Goal: Task Accomplishment & Management: Use online tool/utility

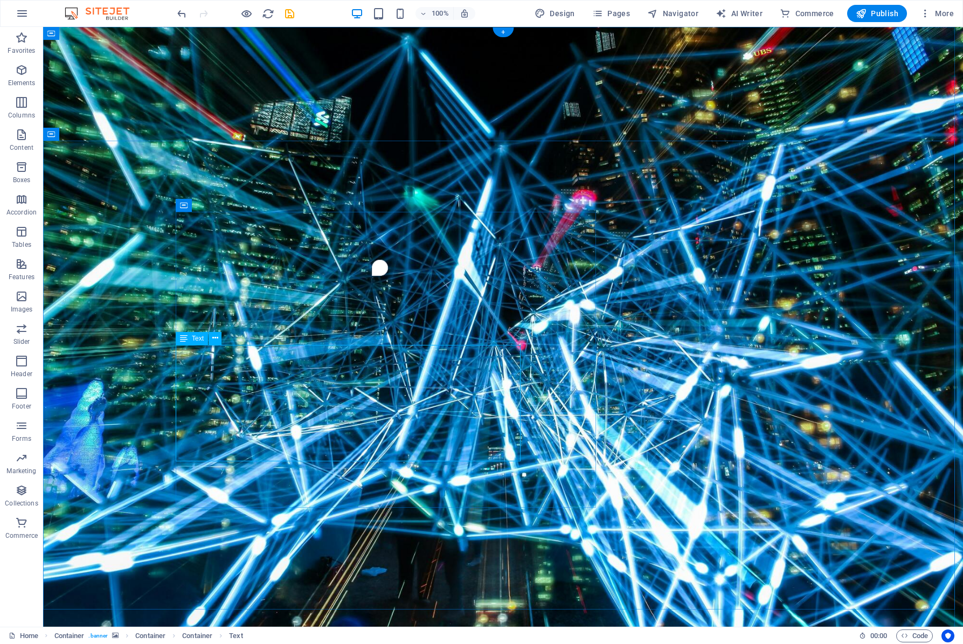
select select "%"
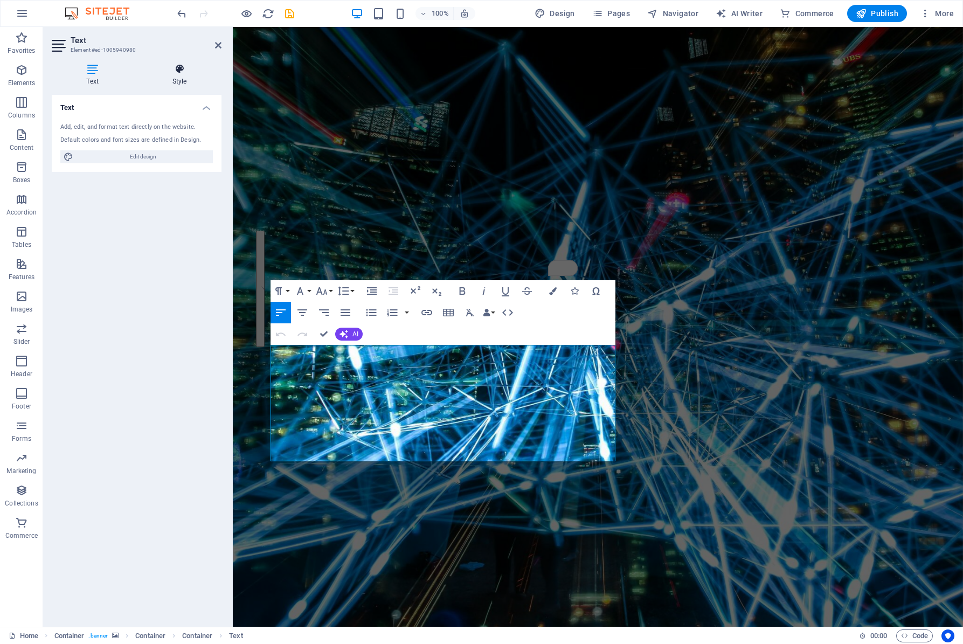
click at [182, 79] on h4 "Style" at bounding box center [179, 75] width 84 height 23
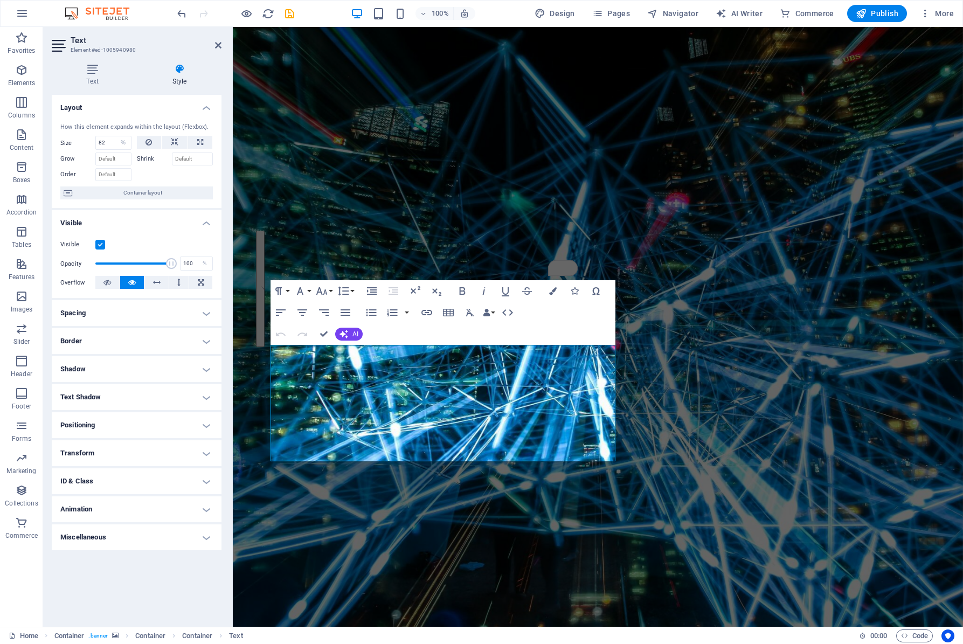
click at [136, 342] on h4 "Border" at bounding box center [137, 341] width 170 height 26
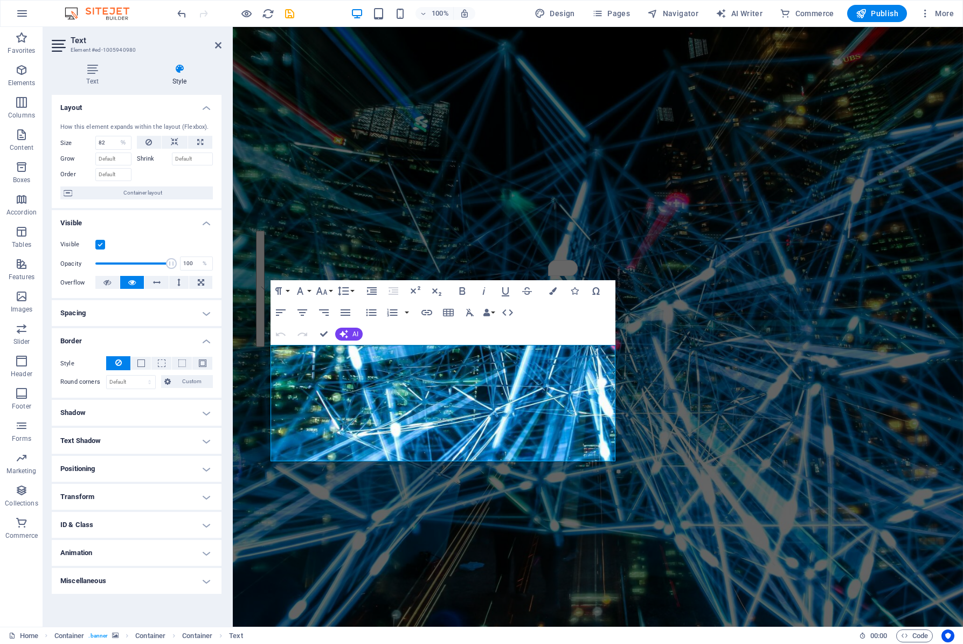
click at [83, 460] on h4 "Positioning" at bounding box center [137, 469] width 170 height 26
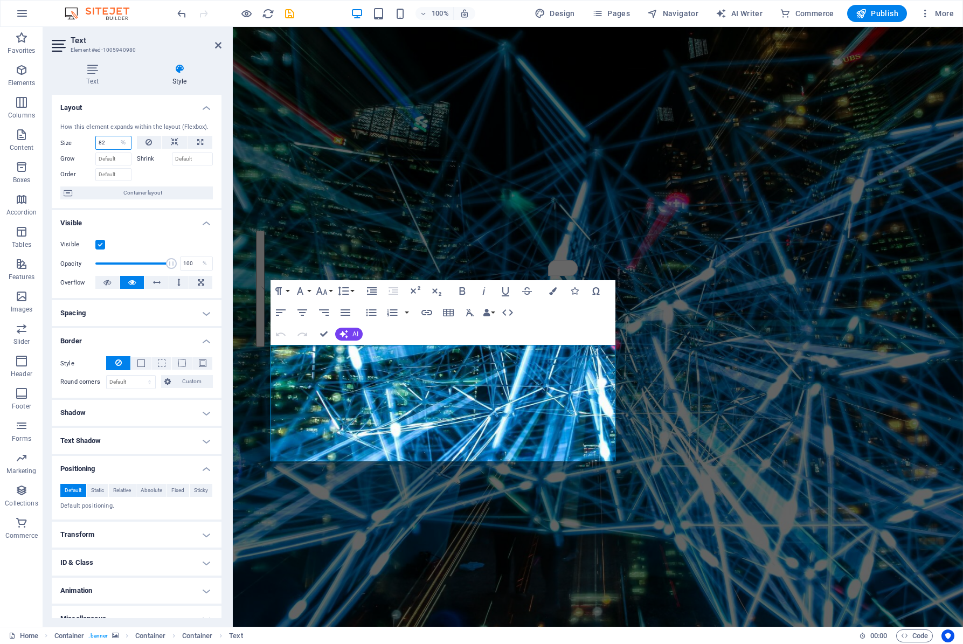
click at [108, 146] on input "82" at bounding box center [113, 142] width 35 height 13
type input "100"
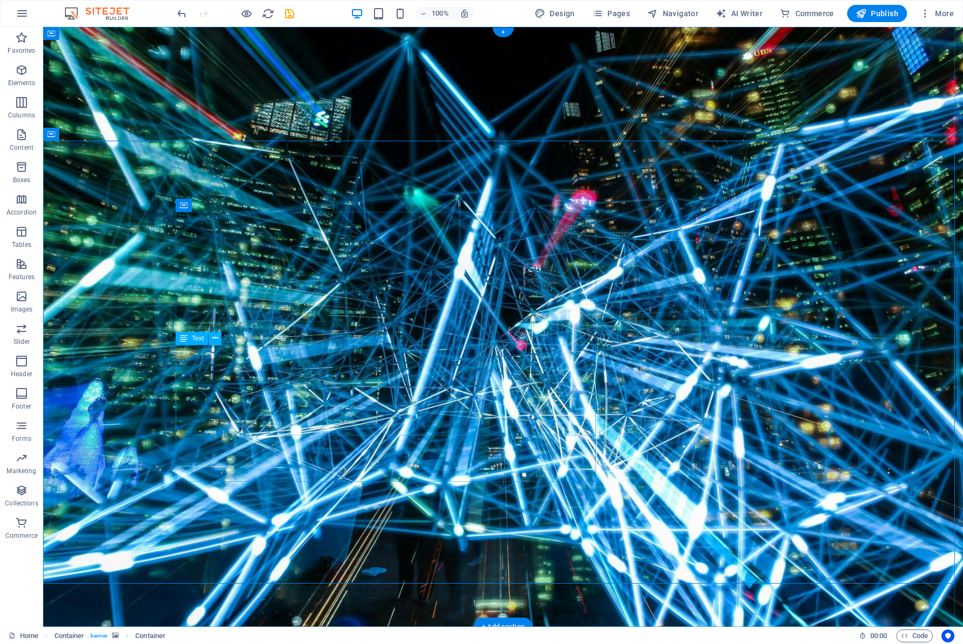
select select "%"
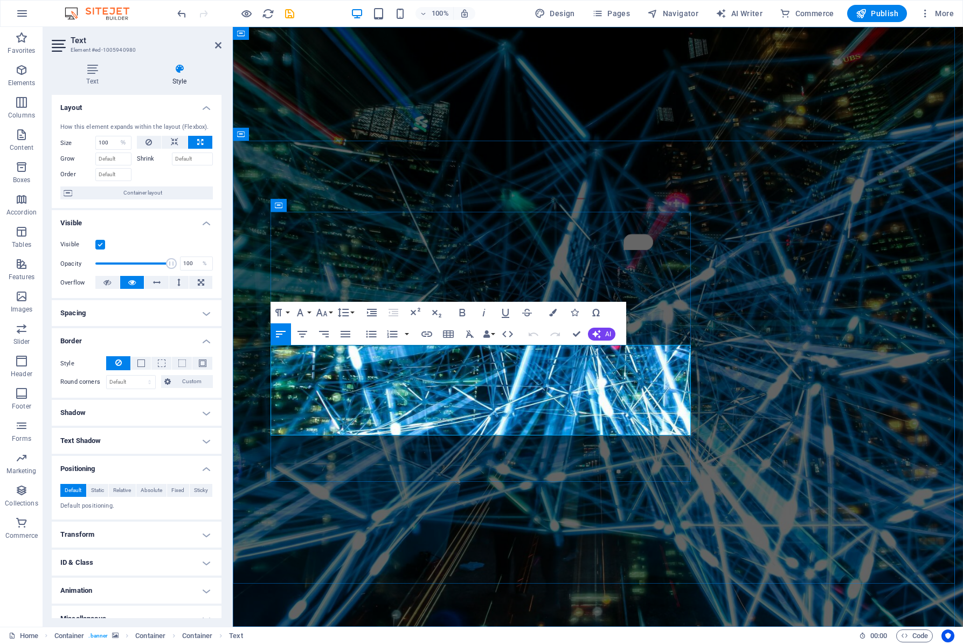
click at [288, 310] on button "Paragraph Format" at bounding box center [281, 313] width 20 height 22
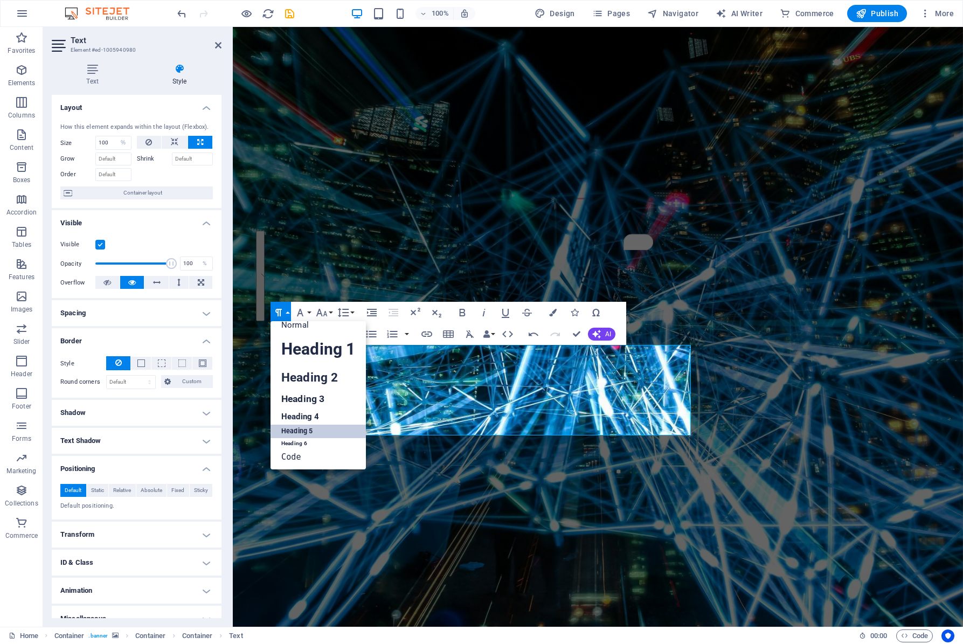
scroll to position [9, 0]
click at [310, 330] on link "Normal" at bounding box center [318, 325] width 95 height 16
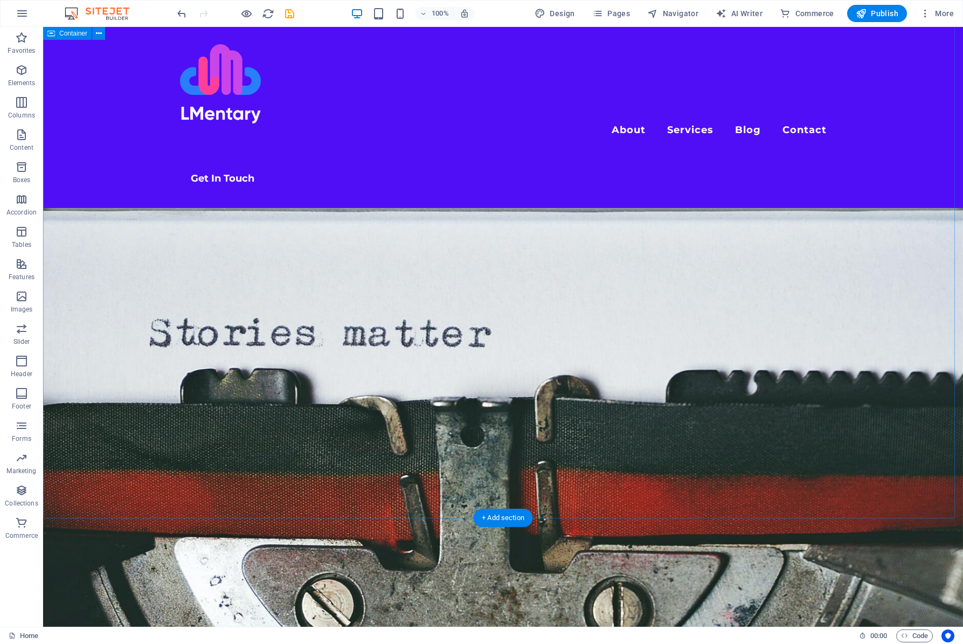
scroll to position [2562, 0]
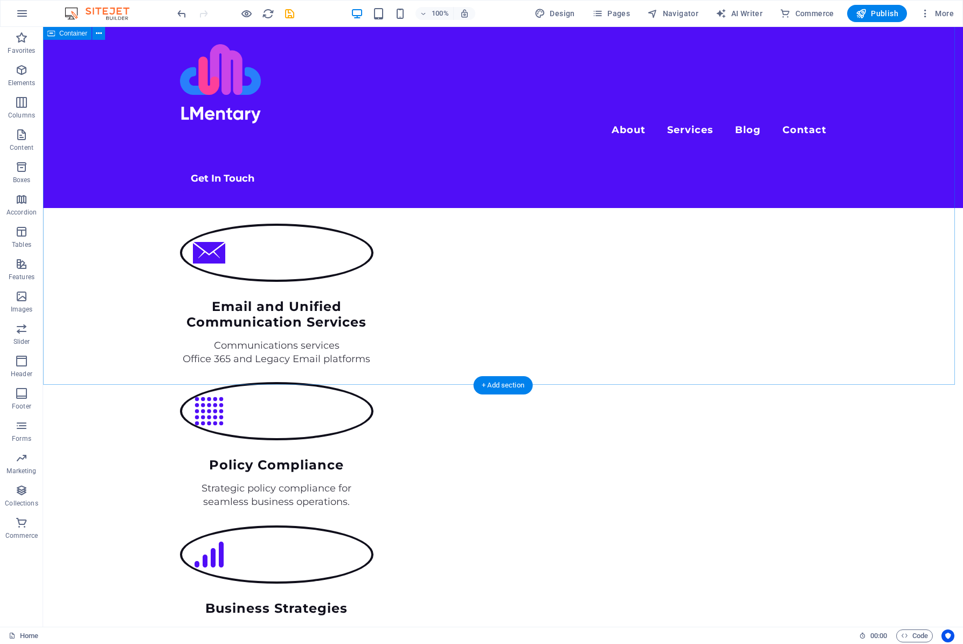
scroll to position [1483, 0]
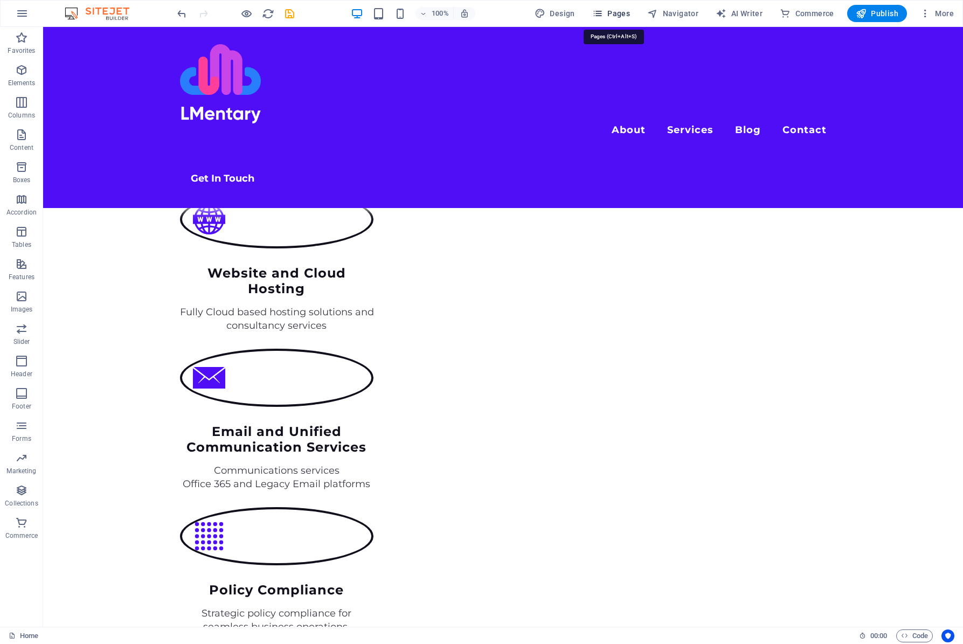
click at [618, 12] on span "Pages" at bounding box center [611, 13] width 38 height 11
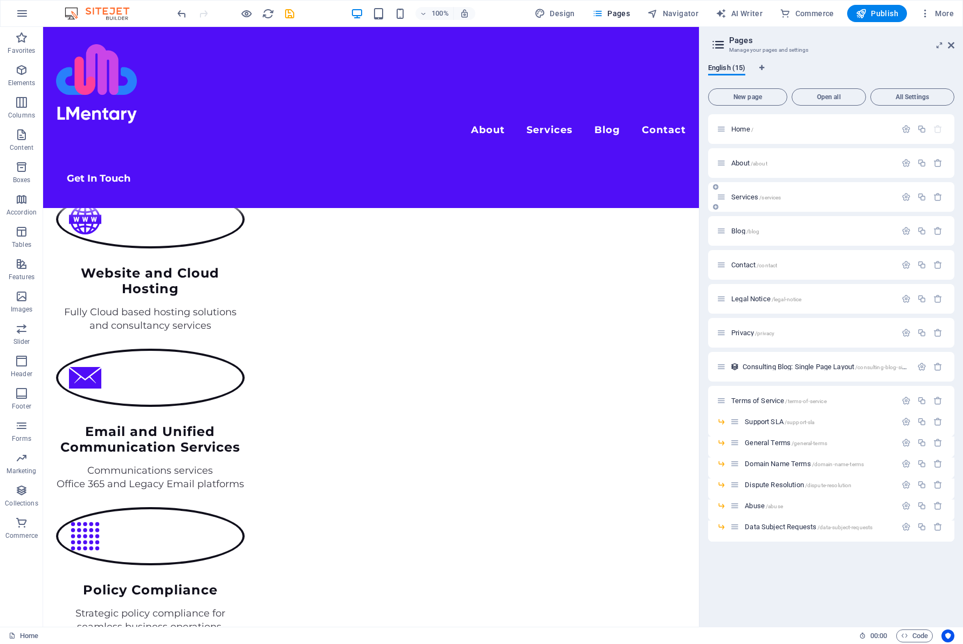
click at [751, 202] on div "Services /services" at bounding box center [807, 197] width 180 height 12
click at [751, 198] on span "Services /services" at bounding box center [756, 197] width 50 height 8
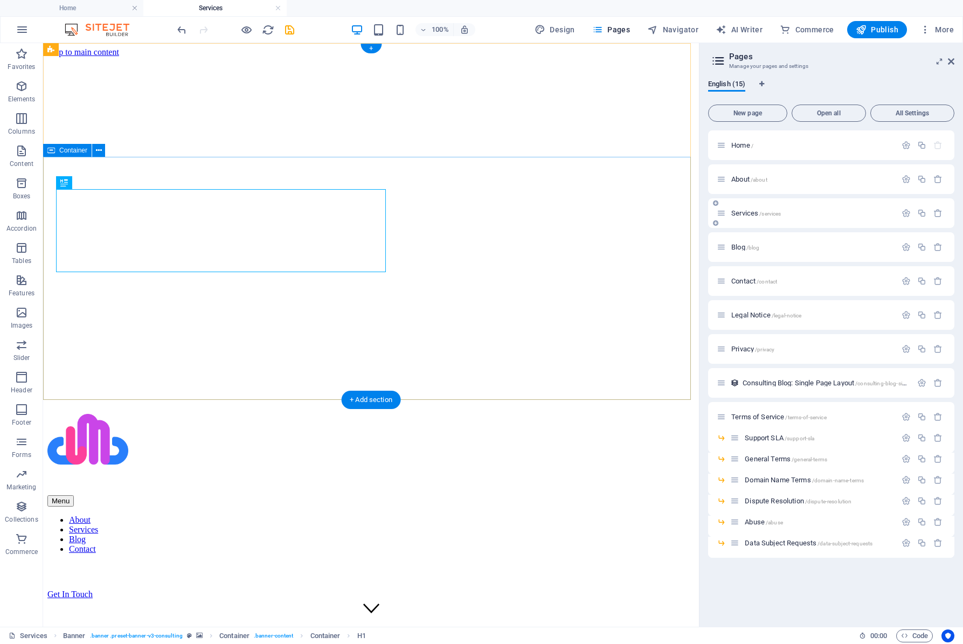
scroll to position [0, 0]
click at [686, 27] on span "Navigator" at bounding box center [672, 29] width 51 height 11
select select "18141495-en"
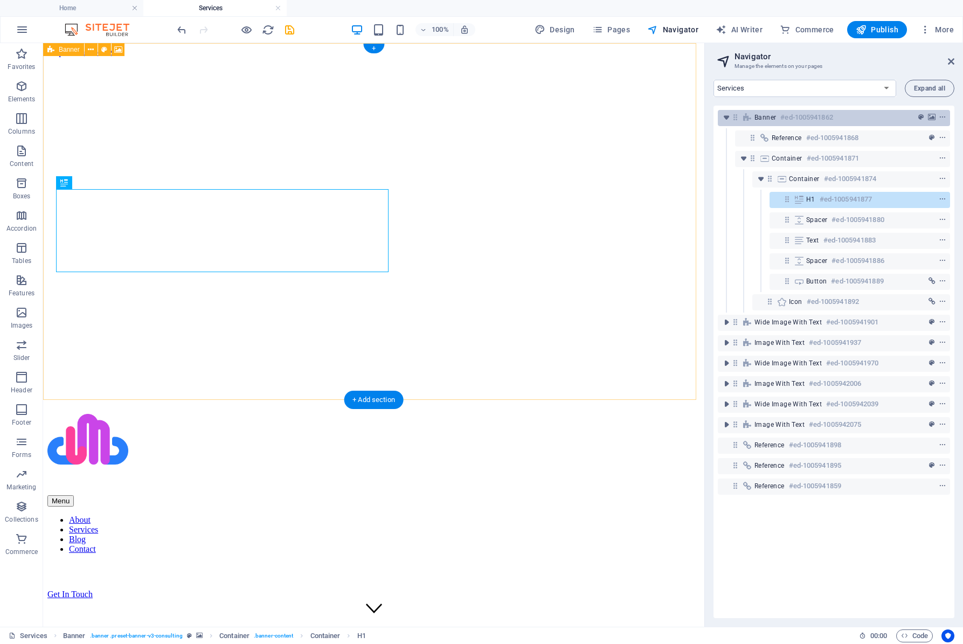
click at [774, 116] on span "Banner" at bounding box center [766, 117] width 22 height 9
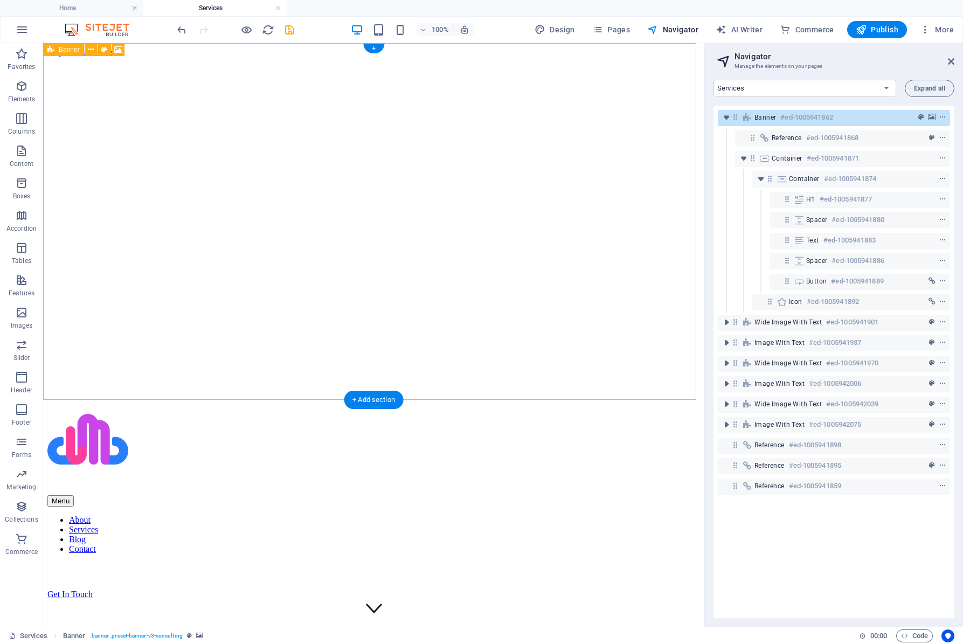
click at [774, 116] on span "Banner" at bounding box center [766, 117] width 22 height 9
select select "px"
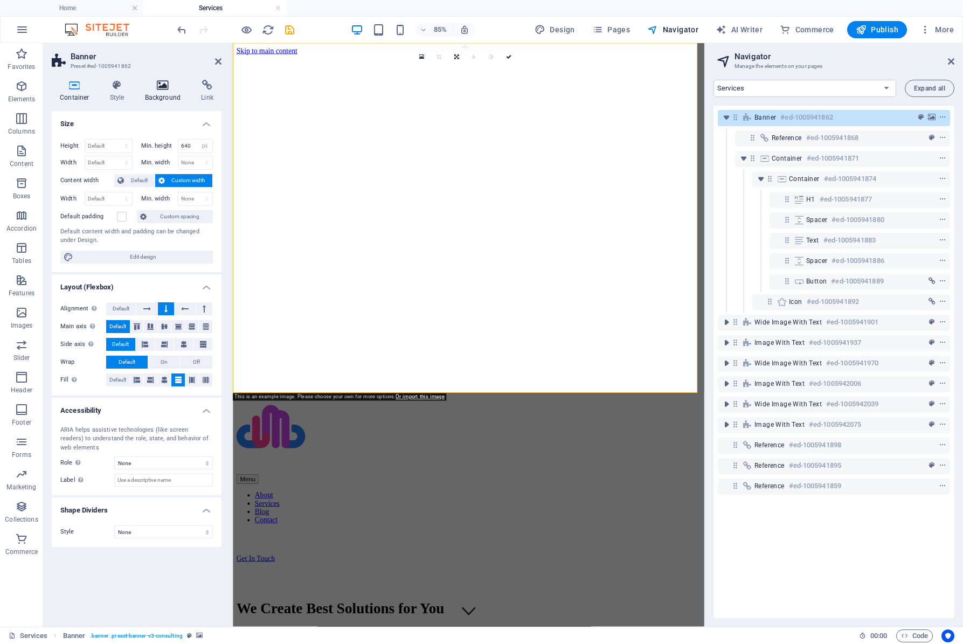
click at [156, 88] on icon at bounding box center [163, 85] width 52 height 11
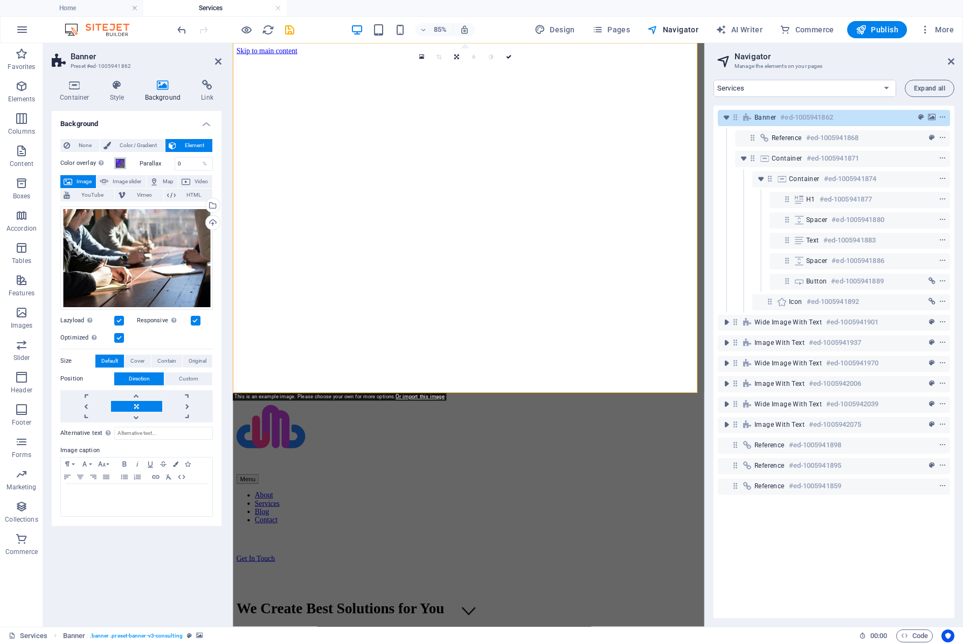
click at [121, 163] on span at bounding box center [120, 163] width 9 height 9
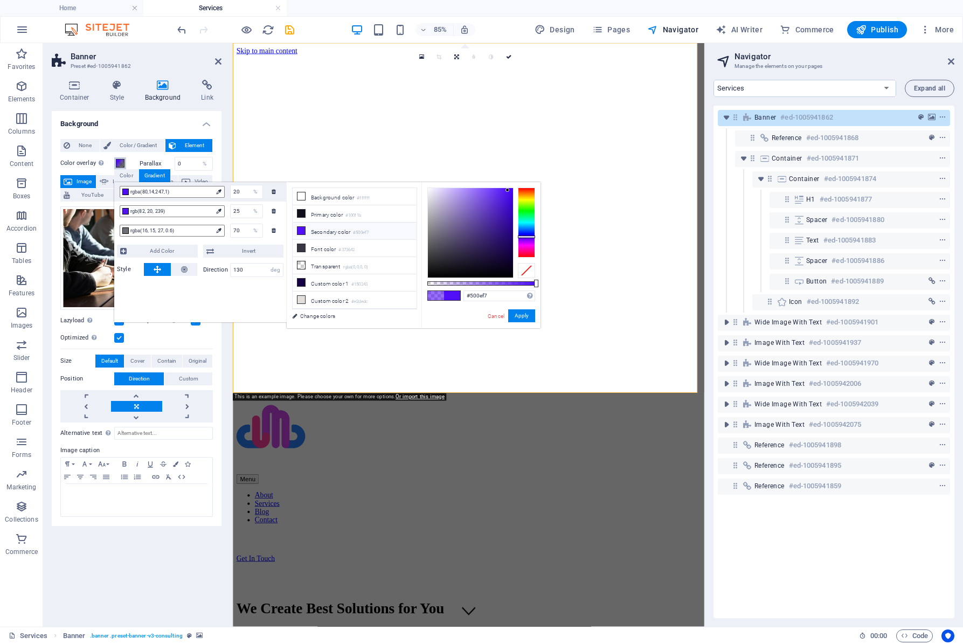
drag, startPoint x: 493, startPoint y: 283, endPoint x: 543, endPoint y: 280, distance: 50.2
click at [543, 280] on body "LMentary Limited Home Services Favorites Elements Columns Content Boxes Accordi…" at bounding box center [481, 322] width 963 height 644
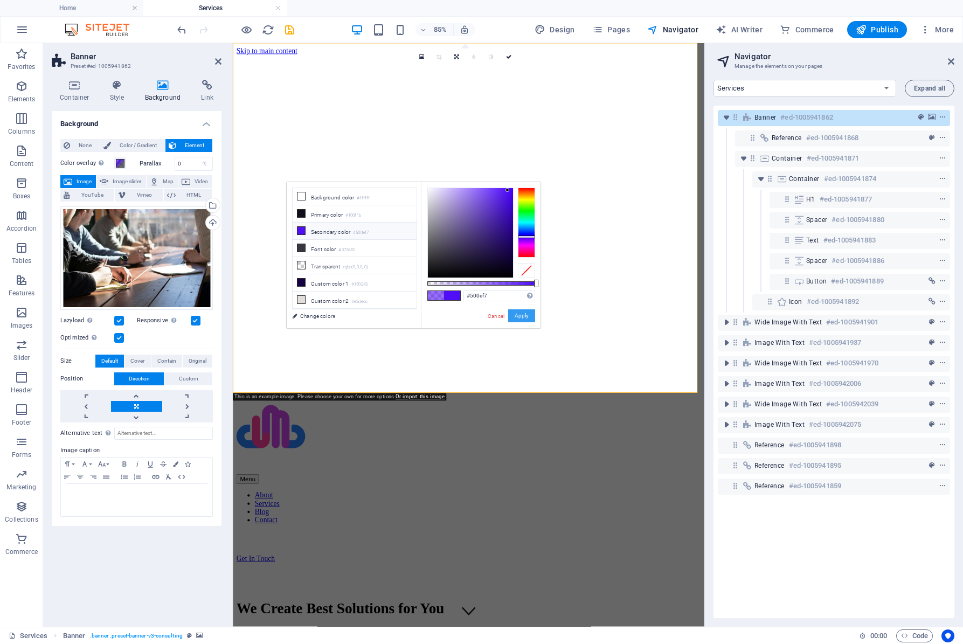
click at [525, 315] on button "Apply" at bounding box center [521, 315] width 27 height 13
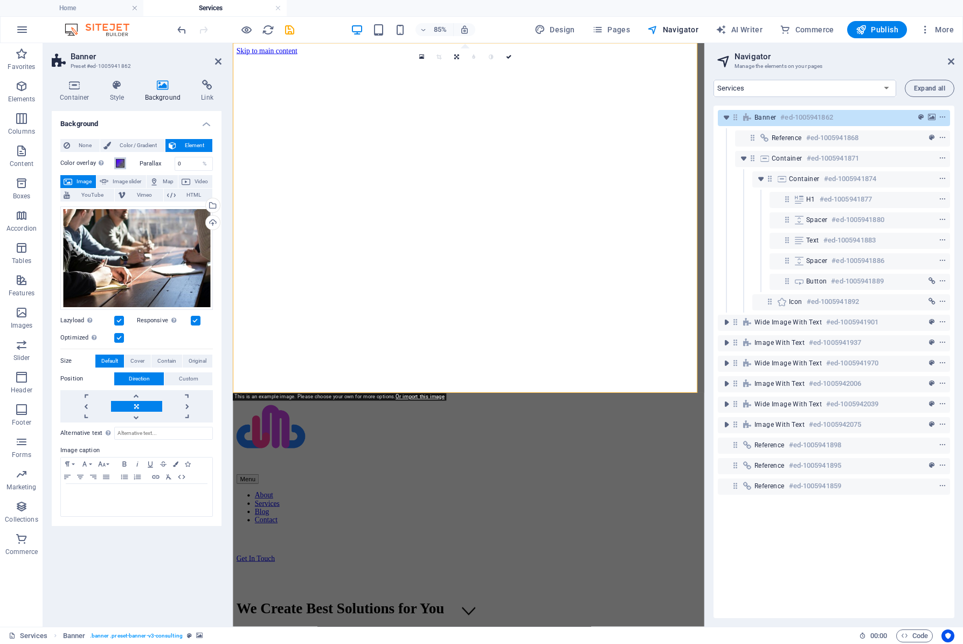
click at [120, 161] on span at bounding box center [120, 163] width 9 height 9
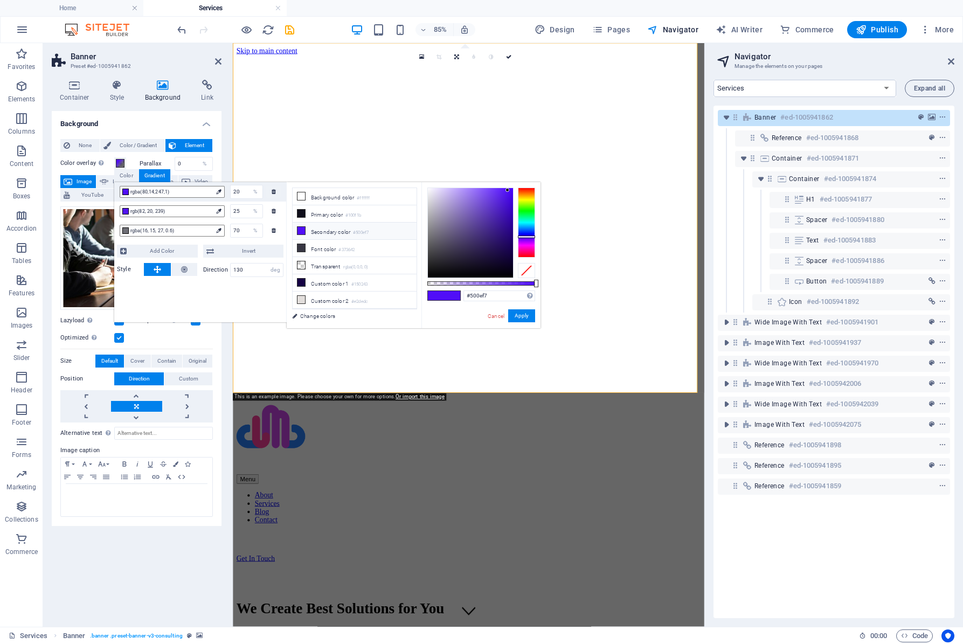
click at [284, 216] on div "rgb(82, 20, 239) 25 %" at bounding box center [200, 211] width 172 height 19
click at [284, 232] on div "rgba(16, 15, 27, 0.6) 70 %" at bounding box center [200, 230] width 172 height 19
type input "rgba(16, 15, 27, 0.6)"
click at [259, 314] on div "rgba(80,14,247,1) 20 % rgb(82, 20, 239) 25 % rgba(16, 15, 27, 0.6) 70 % Add Col…" at bounding box center [200, 252] width 172 height 140
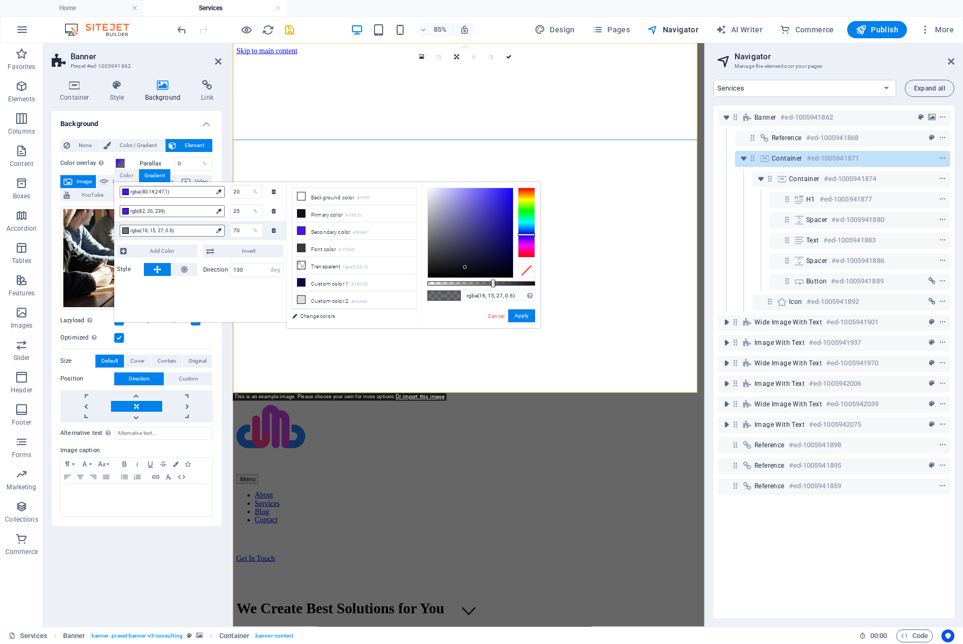
click at [158, 574] on div "Background None Color / Gradient Element Stretch background to full-width Color…" at bounding box center [137, 364] width 170 height 507
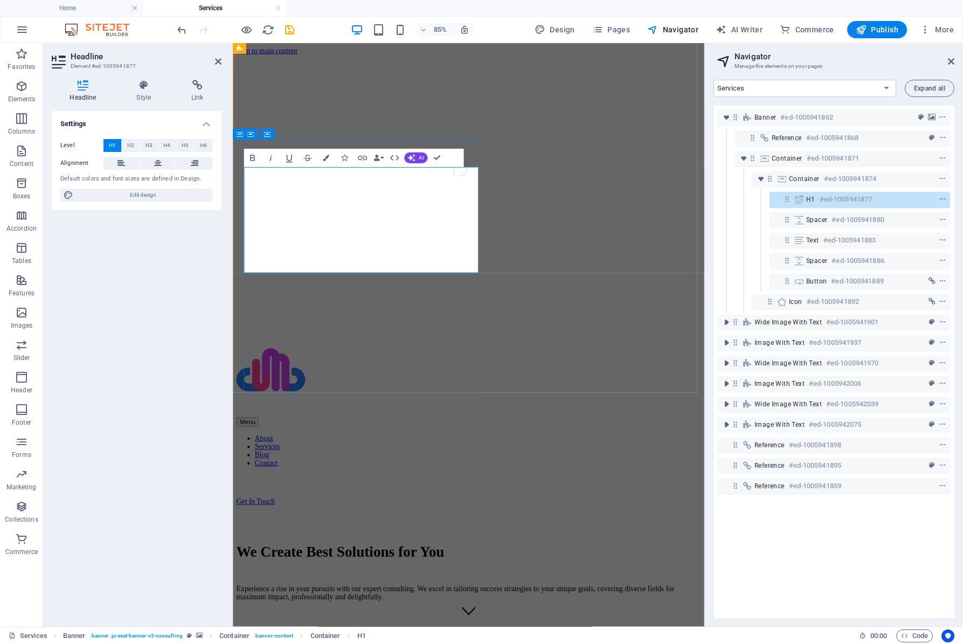
click at [368, 632] on span "We Create Best Solutions for You" at bounding box center [359, 641] width 245 height 19
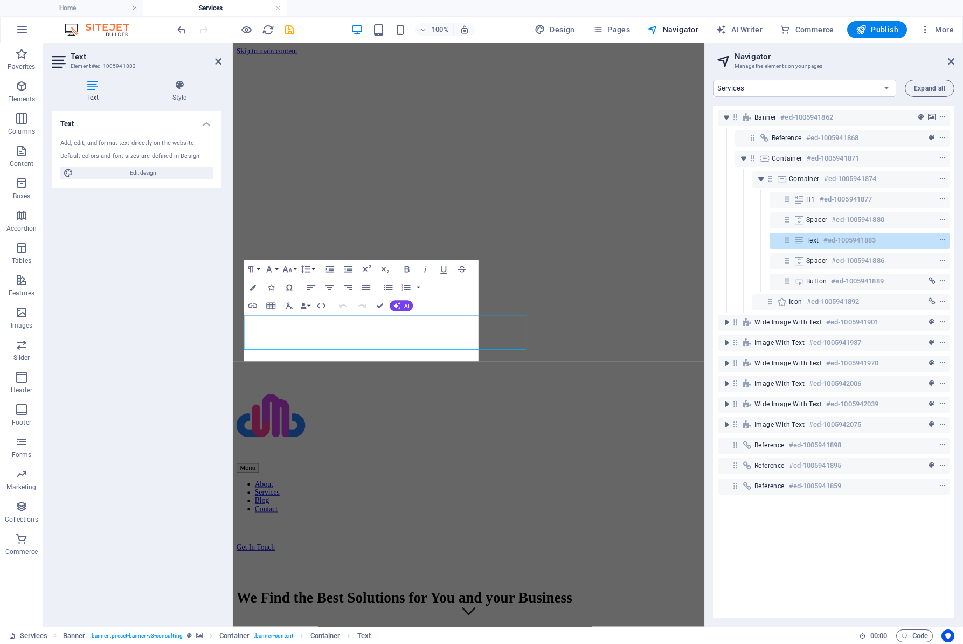
click at [181, 372] on div "Text Add, edit, and format text directly on the website. Default colors and fon…" at bounding box center [137, 364] width 170 height 507
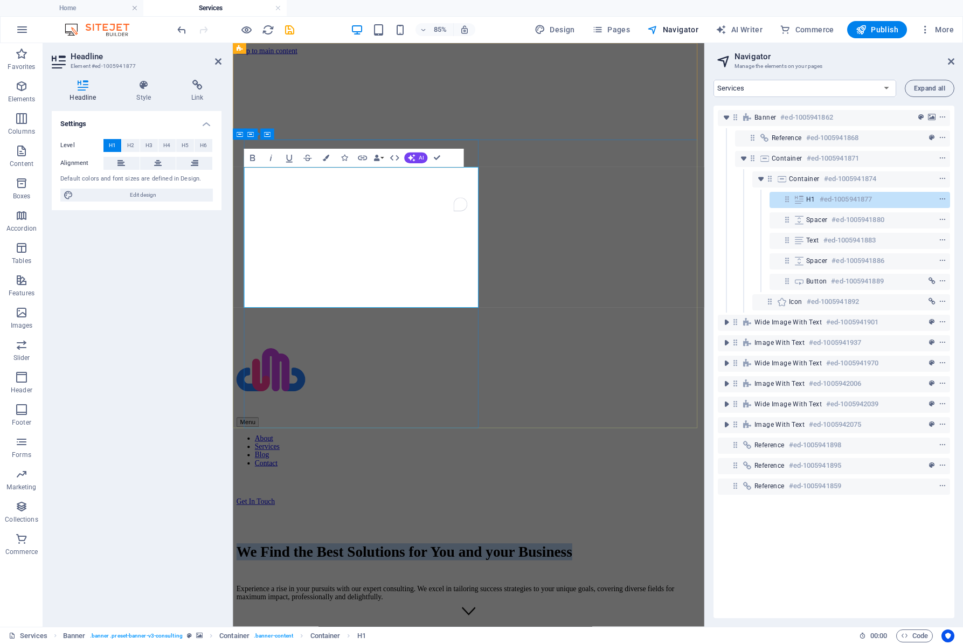
click at [308, 632] on span "We Find the Best Solutions for You and your Business" at bounding box center [434, 641] width 395 height 19
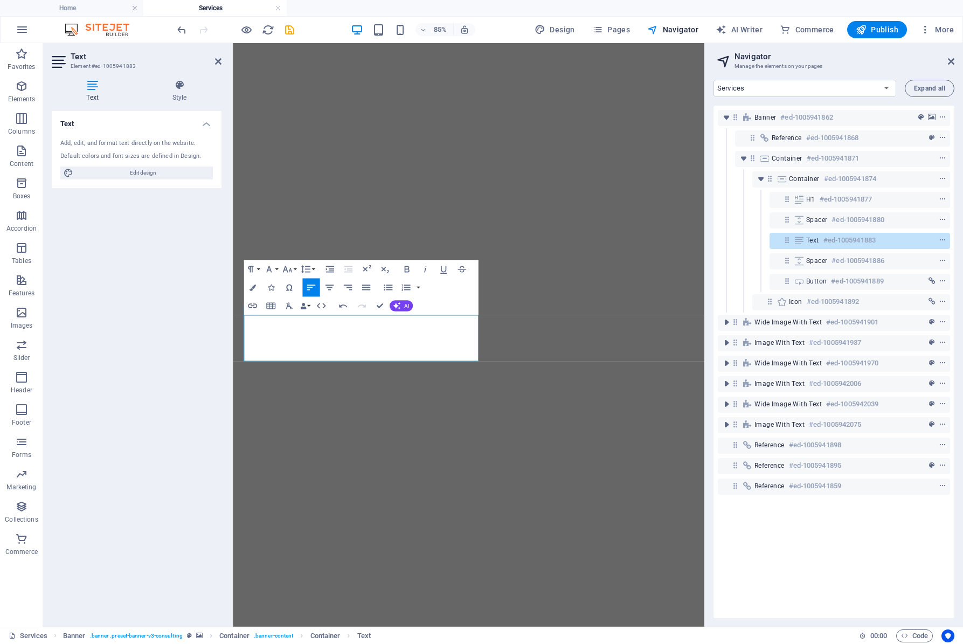
select select "18141495-en"
click at [288, 306] on icon "button" at bounding box center [289, 306] width 11 height 11
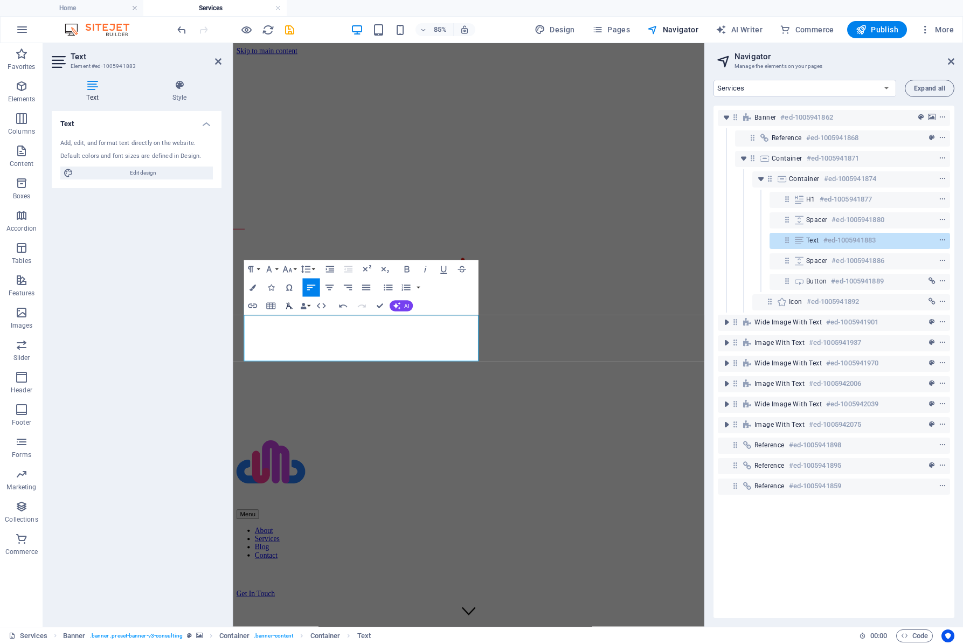
click at [288, 306] on icon "button" at bounding box center [289, 306] width 11 height 11
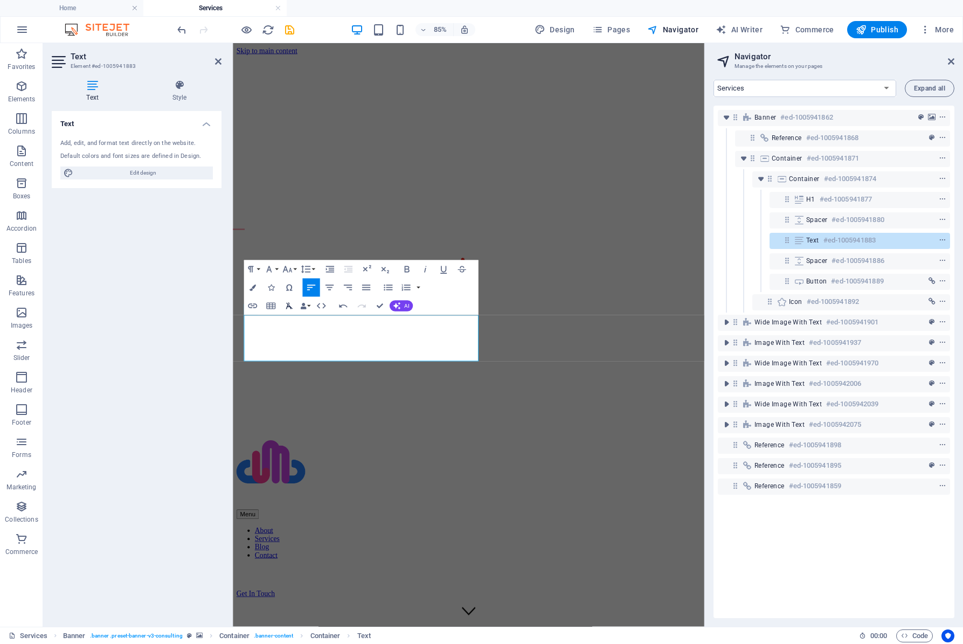
click at [292, 309] on icon "button" at bounding box center [289, 306] width 6 height 6
click at [260, 268] on button "Paragraph Format" at bounding box center [252, 269] width 17 height 18
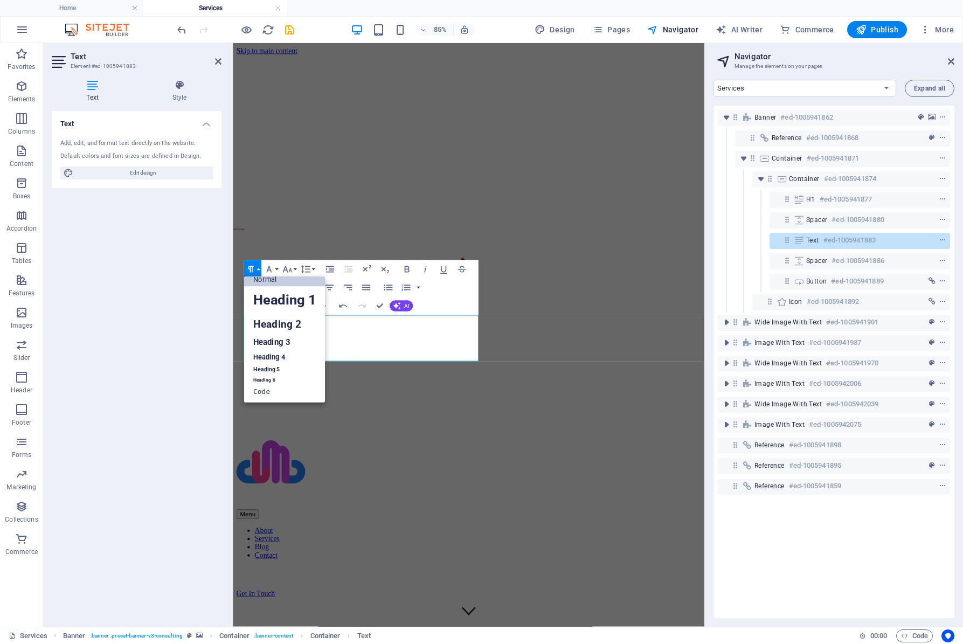
scroll to position [9, 0]
click at [270, 282] on link "Normal" at bounding box center [284, 279] width 81 height 13
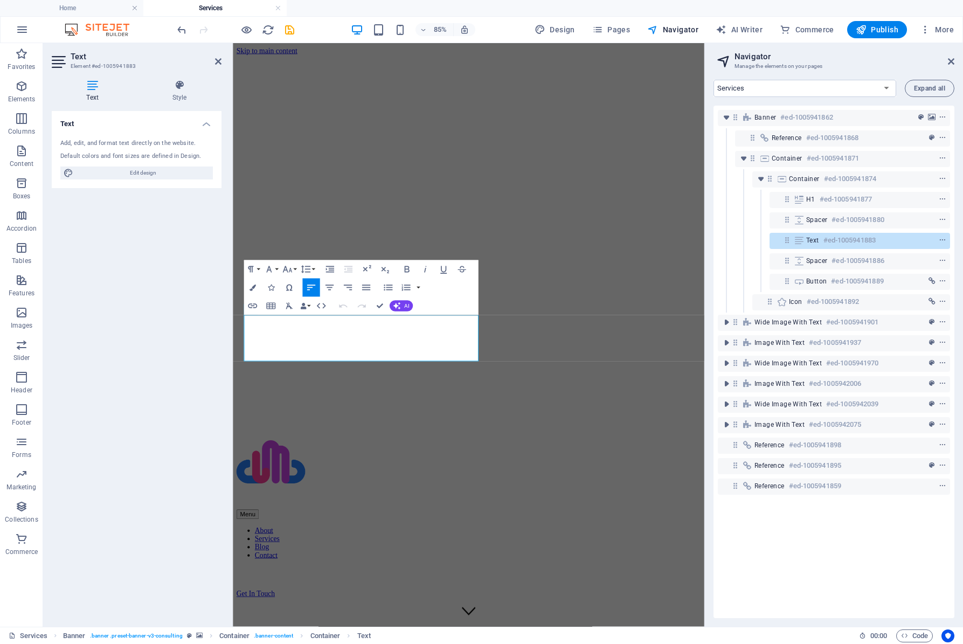
click at [166, 395] on div "Text Add, edit, and format text directly on the website. Default colors and fon…" at bounding box center [137, 364] width 170 height 507
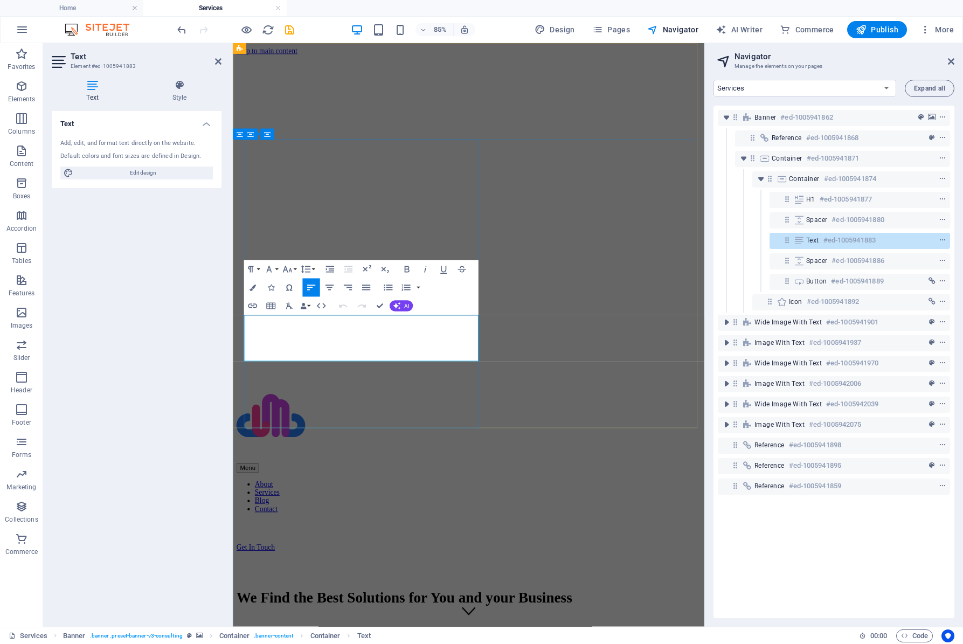
click at [257, 289] on button "Colors" at bounding box center [252, 288] width 17 height 18
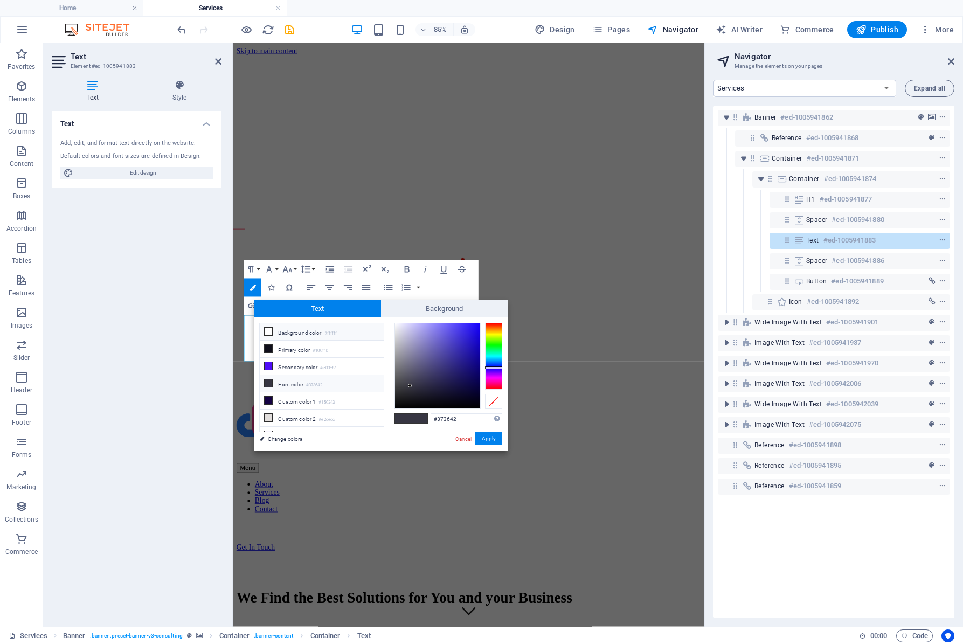
click at [289, 334] on li "Background color #ffffff" at bounding box center [322, 331] width 124 height 17
type input "#ffffff"
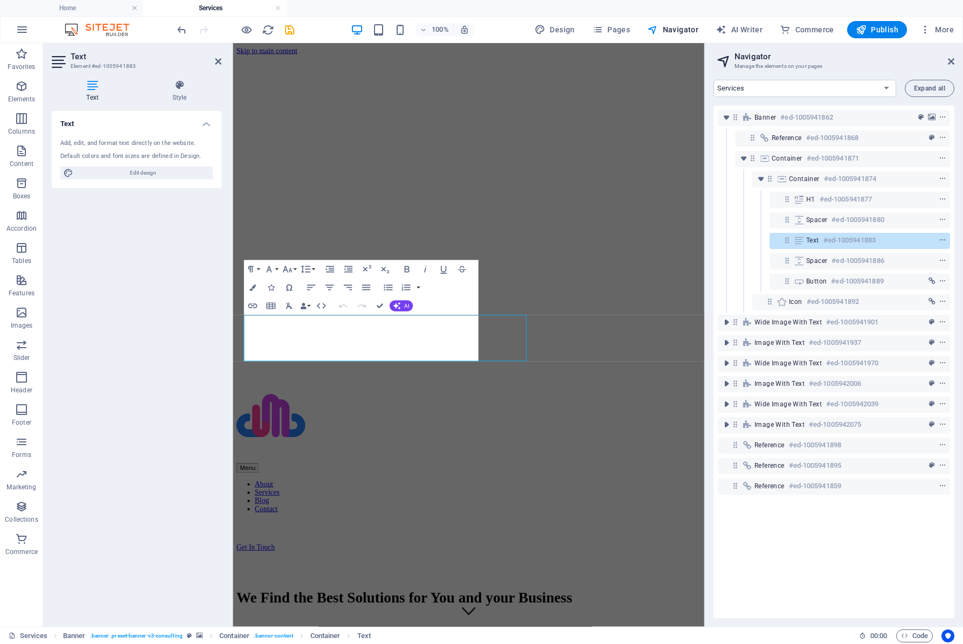
click at [206, 376] on div "Text Add, edit, and format text directly on the website. Default colors and fon…" at bounding box center [137, 364] width 170 height 507
click at [254, 285] on icon "button" at bounding box center [253, 288] width 6 height 6
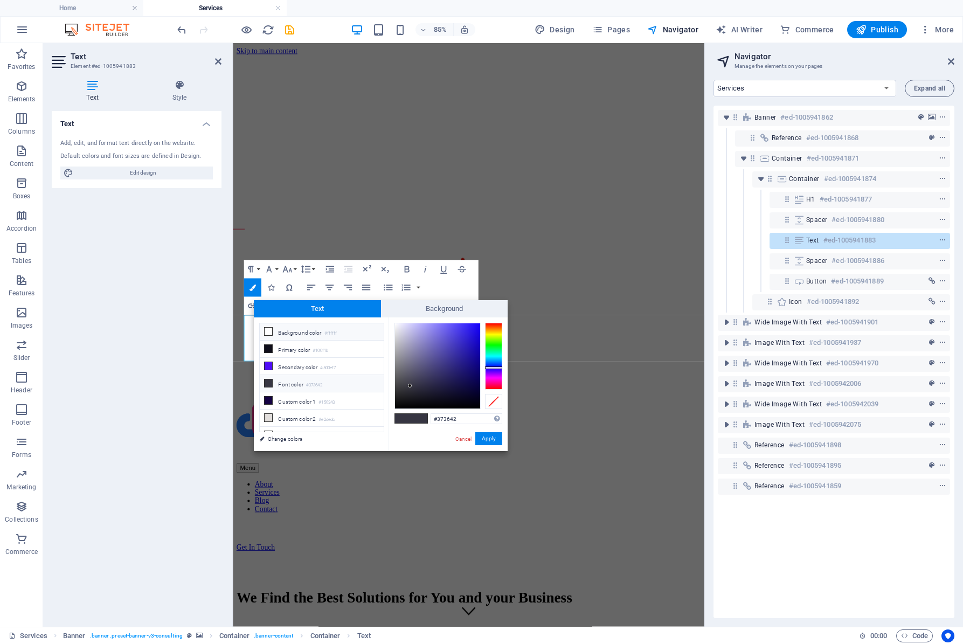
click at [287, 332] on li "Background color #ffffff" at bounding box center [322, 331] width 124 height 17
type input "#ffffff"
click at [491, 440] on button "Apply" at bounding box center [488, 438] width 27 height 13
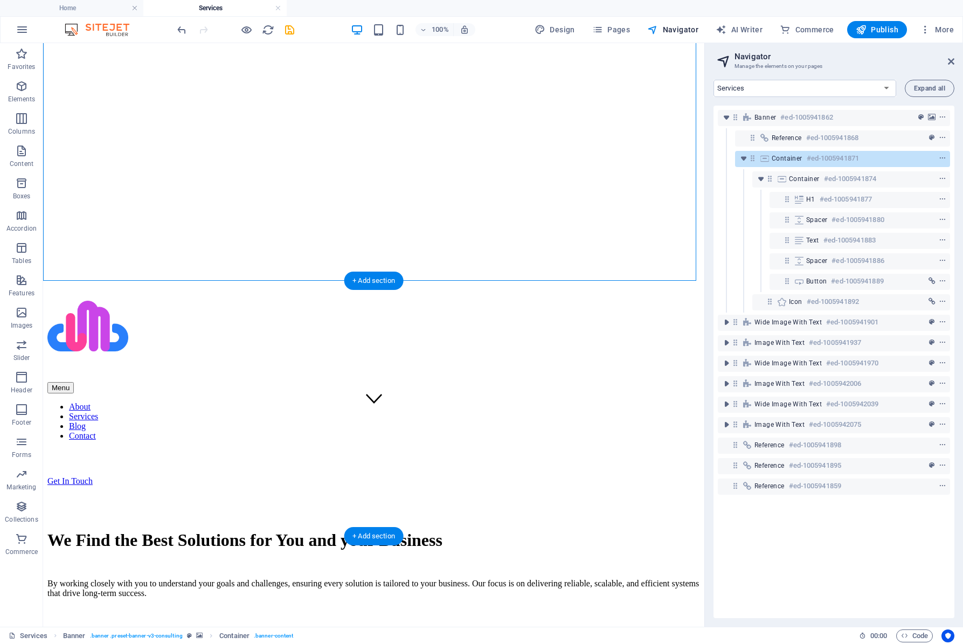
scroll to position [216, 0]
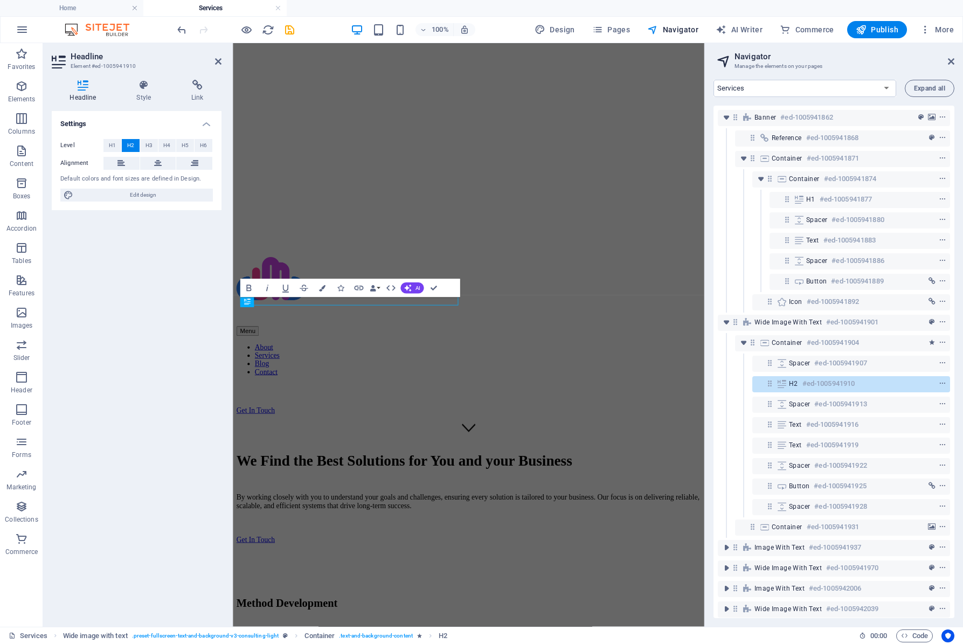
click at [184, 342] on div "Settings Level H1 H2 H3 H4 H5 H6 Alignment Default colors and font sizes are de…" at bounding box center [137, 364] width 170 height 507
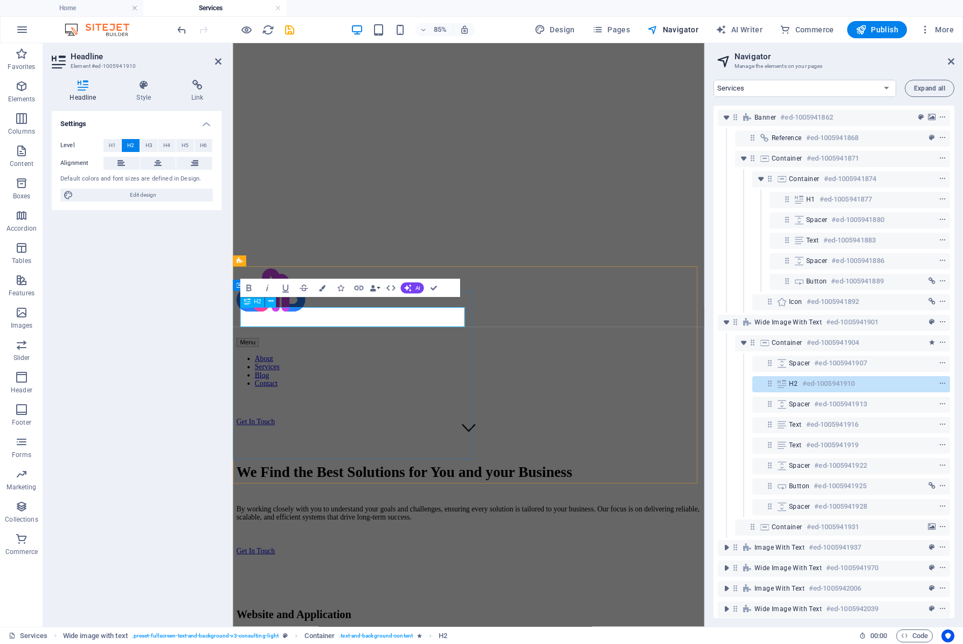
scroll to position [204, 0]
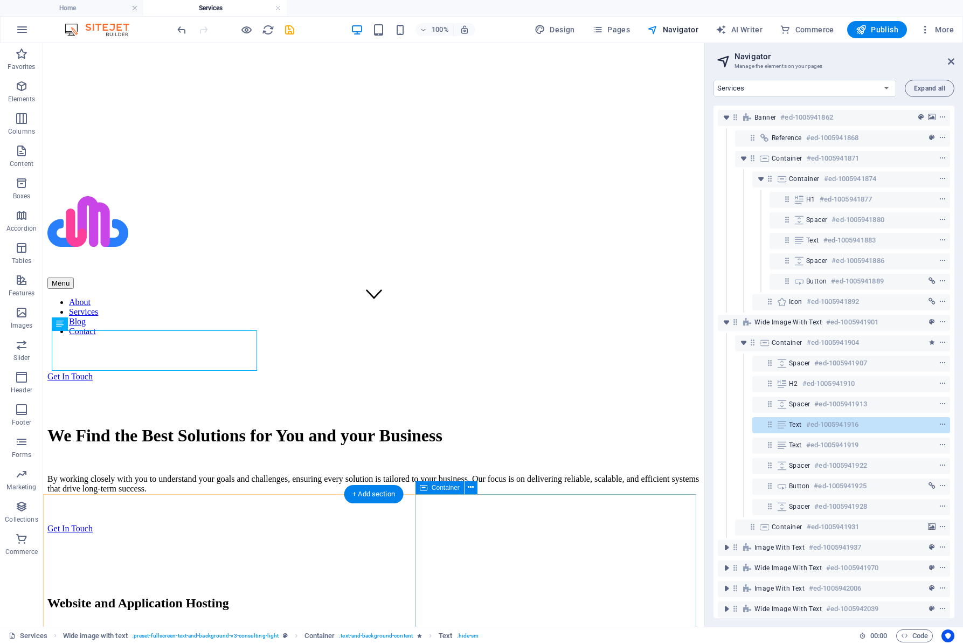
scroll to position [419, 0]
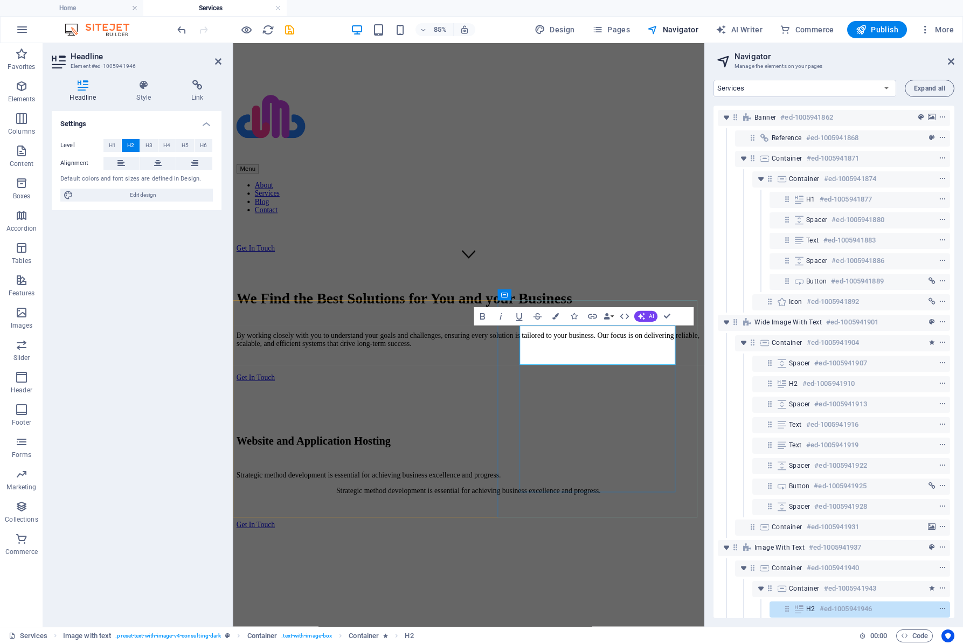
scroll to position [409, 0]
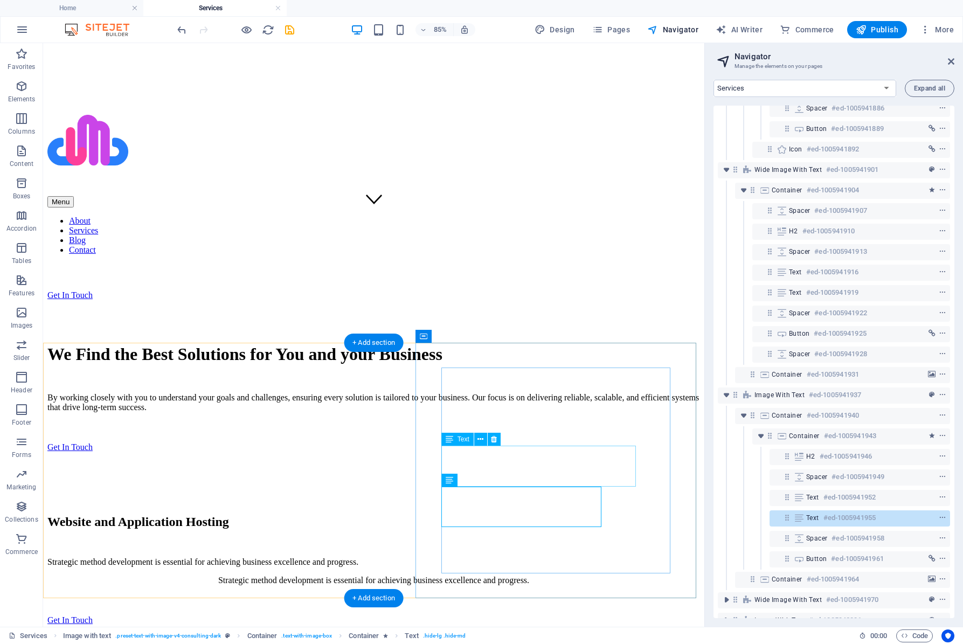
scroll to position [278, 0]
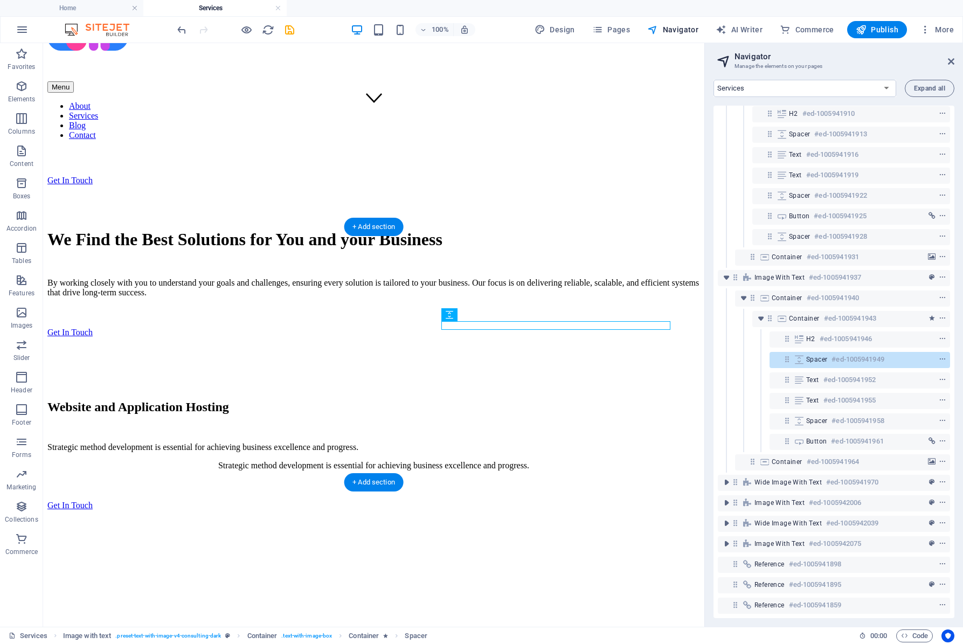
scroll to position [571, 0]
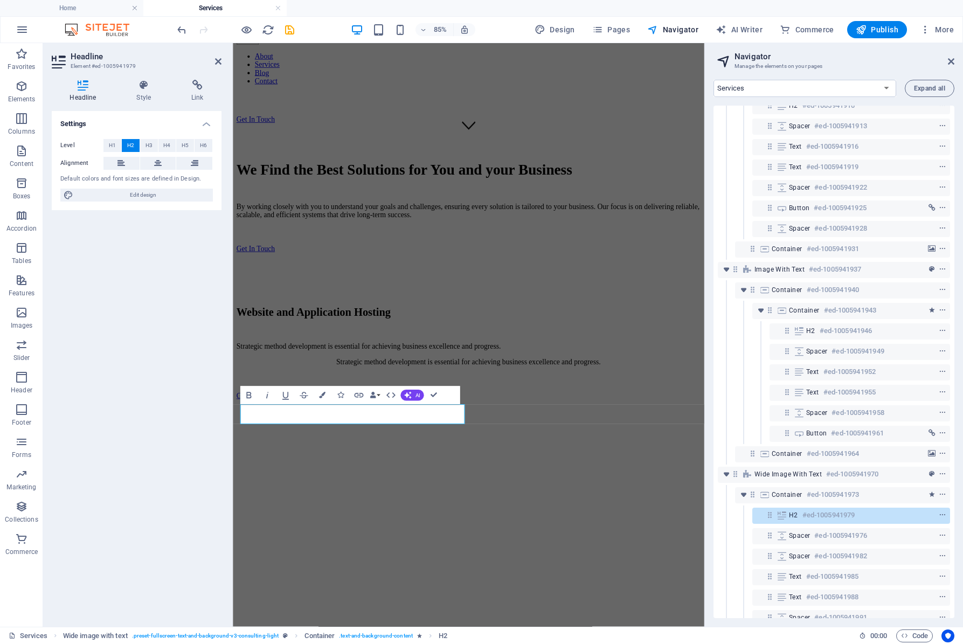
scroll to position [584, 0]
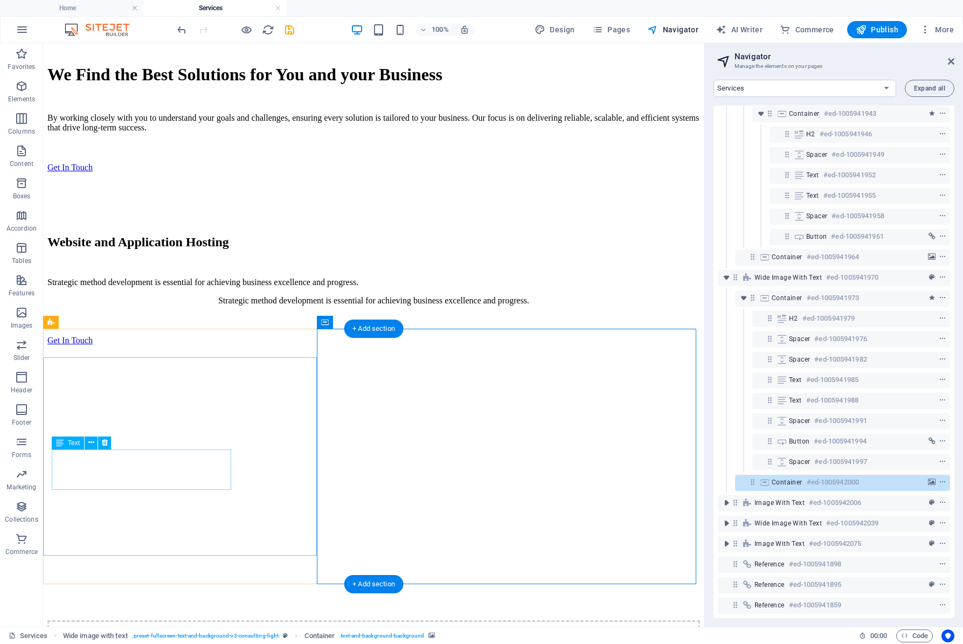
scroll to position [679, 0]
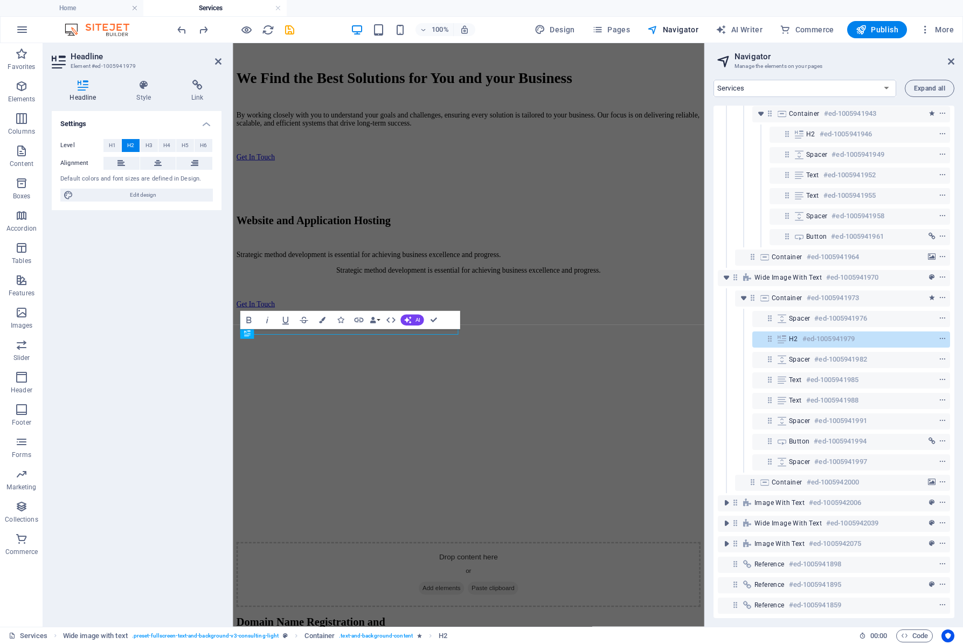
scroll to position [692, 0]
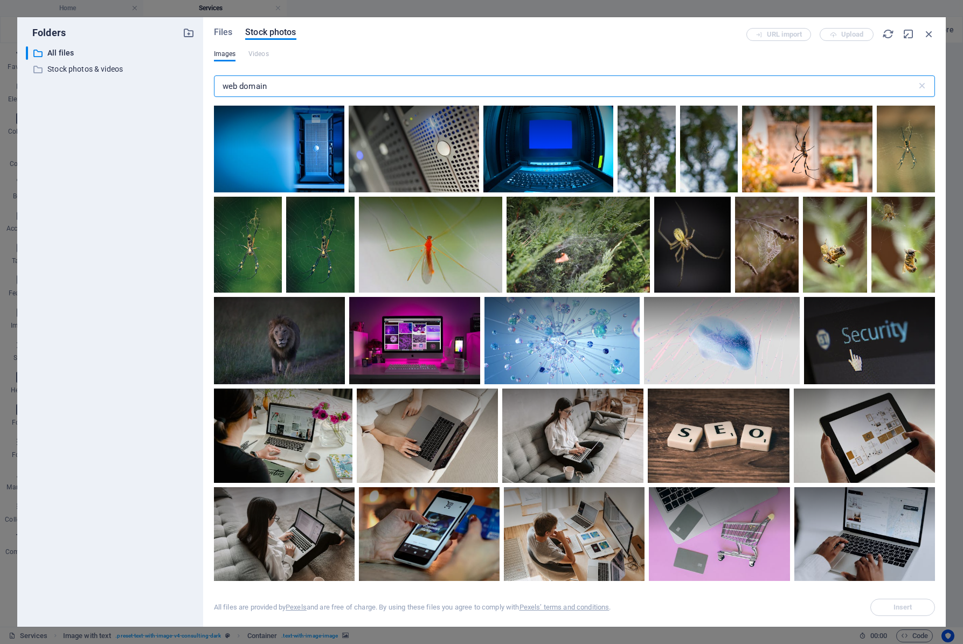
select select "18141495-en"
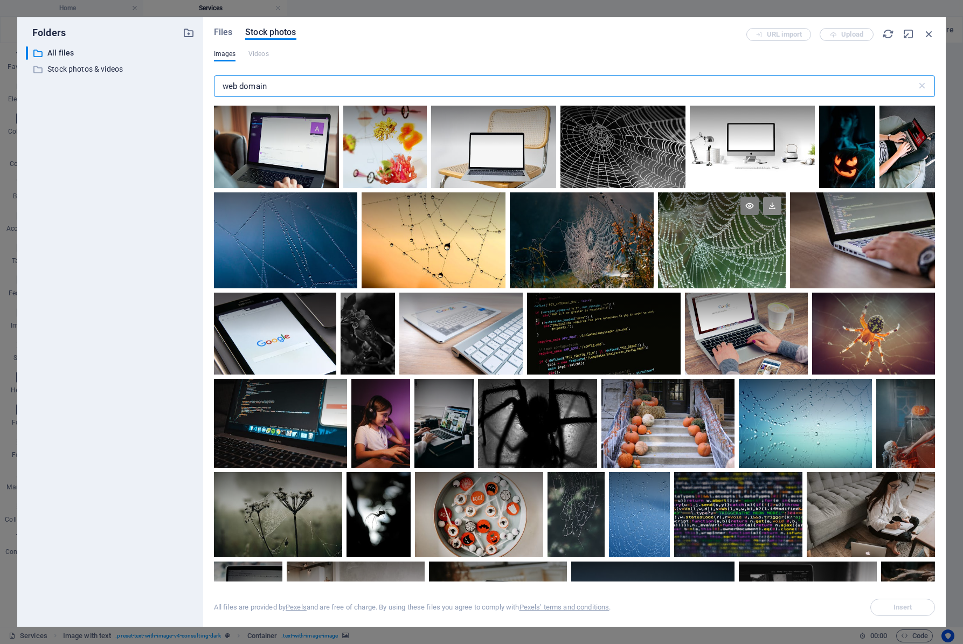
scroll to position [1024, 0]
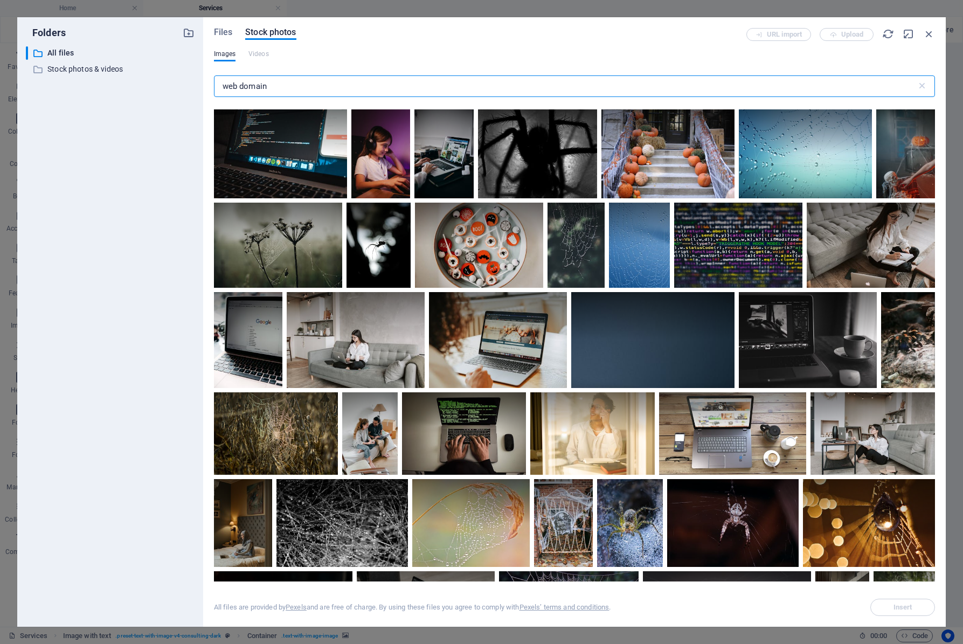
drag, startPoint x: 285, startPoint y: 88, endPoint x: 189, endPoint y: 93, distance: 96.1
click at [190, 93] on div "Folders ​ All files All files ​ Stock photos & videos Stock photos & videos Fil…" at bounding box center [481, 322] width 929 height 610
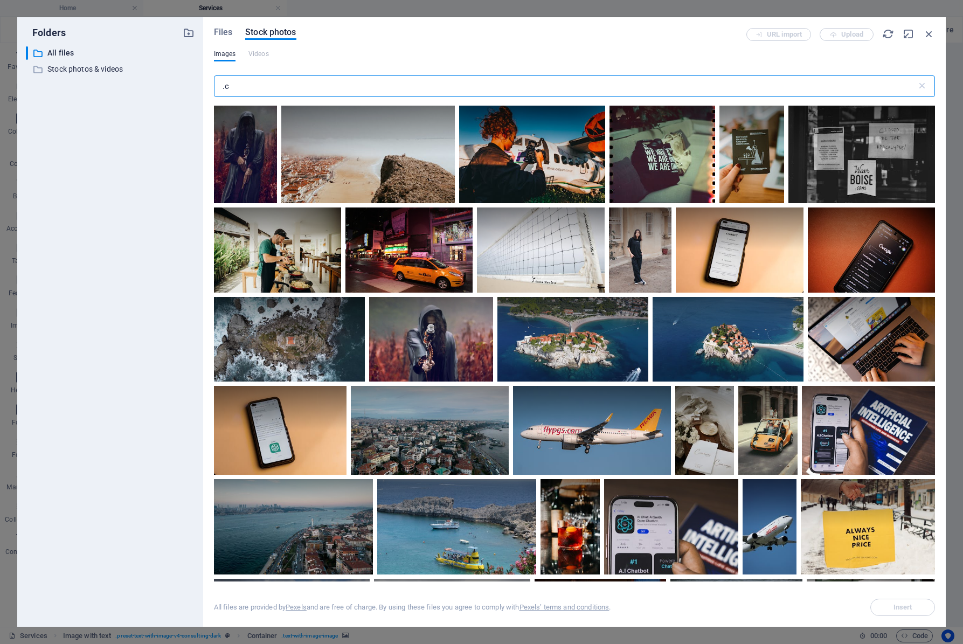
type input "."
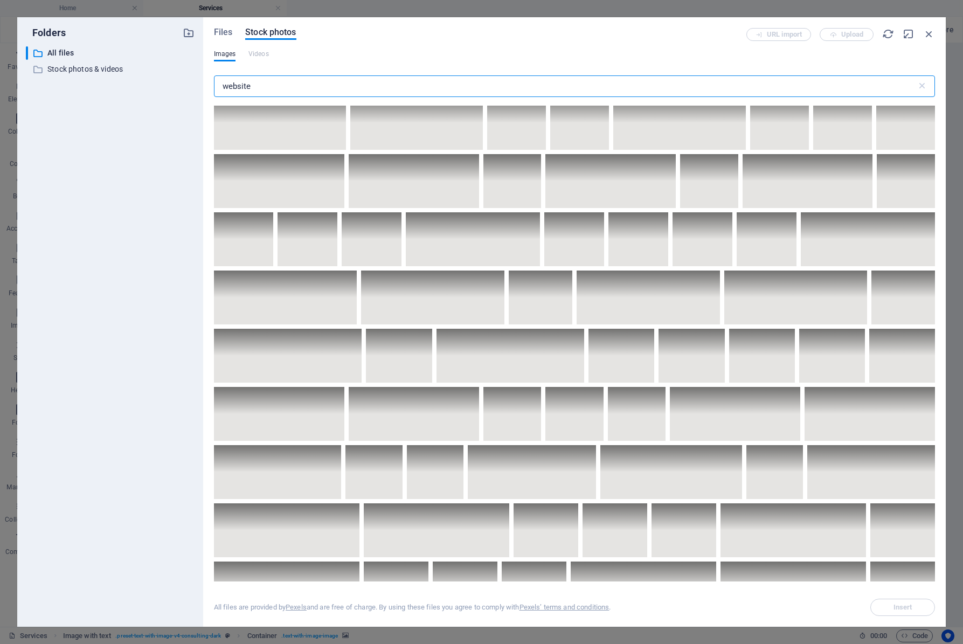
scroll to position [2641, 0]
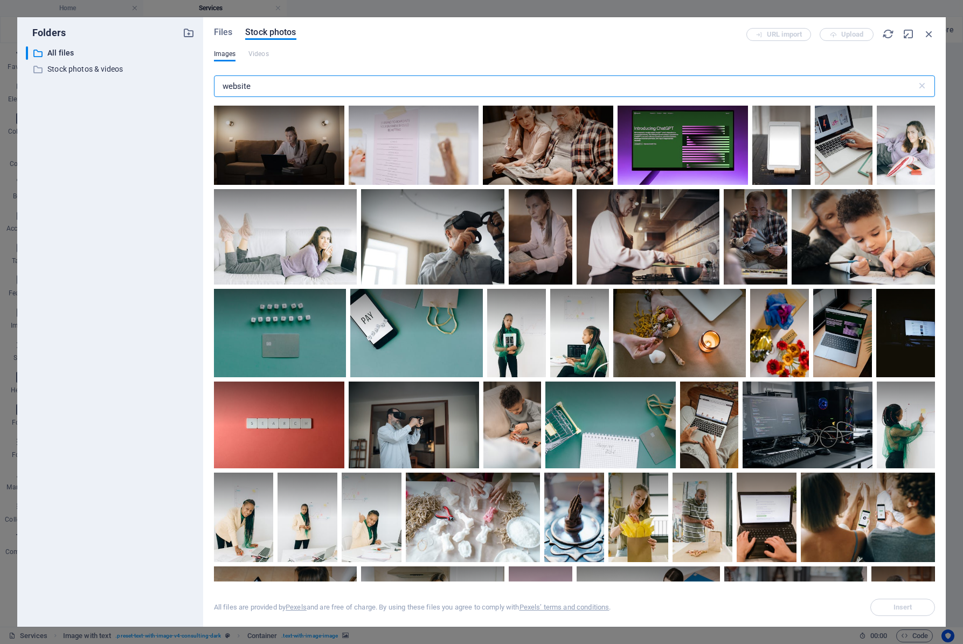
click at [365, 80] on input "website" at bounding box center [565, 86] width 703 height 22
click at [365, 80] on input "eee" at bounding box center [565, 86] width 703 height 22
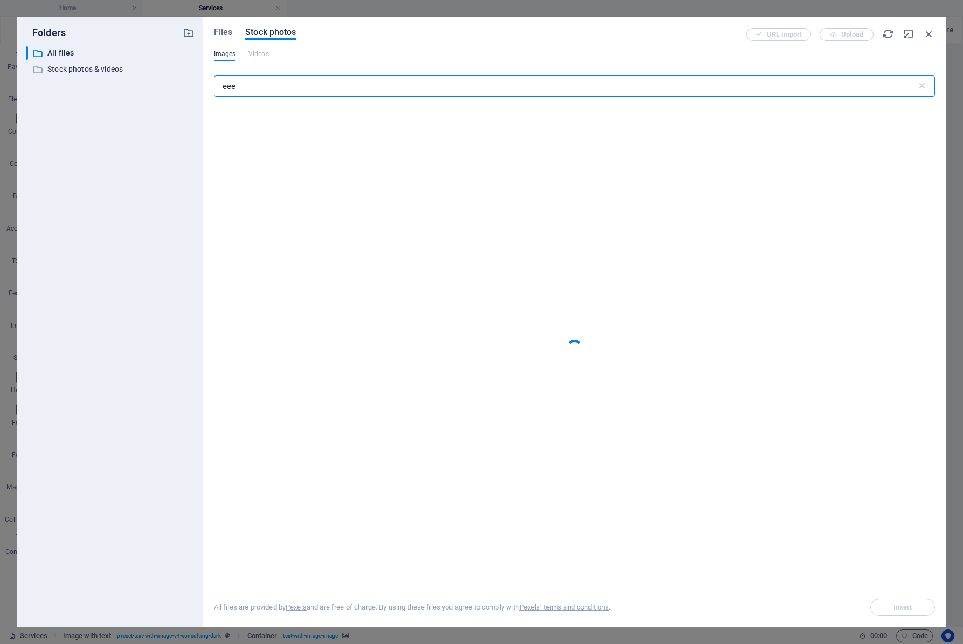
click at [365, 80] on input "eee" at bounding box center [565, 86] width 703 height 22
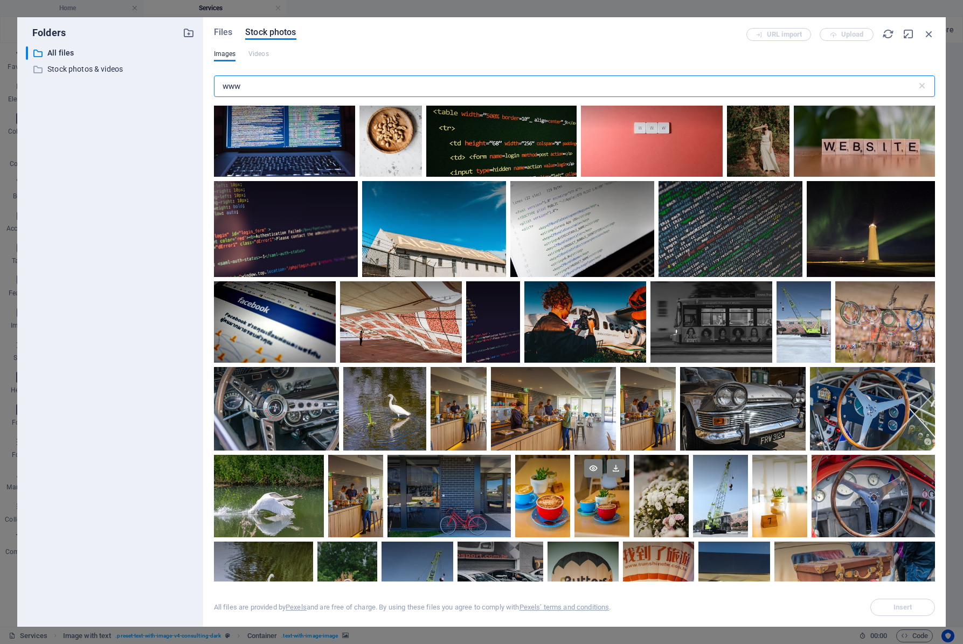
scroll to position [0, 0]
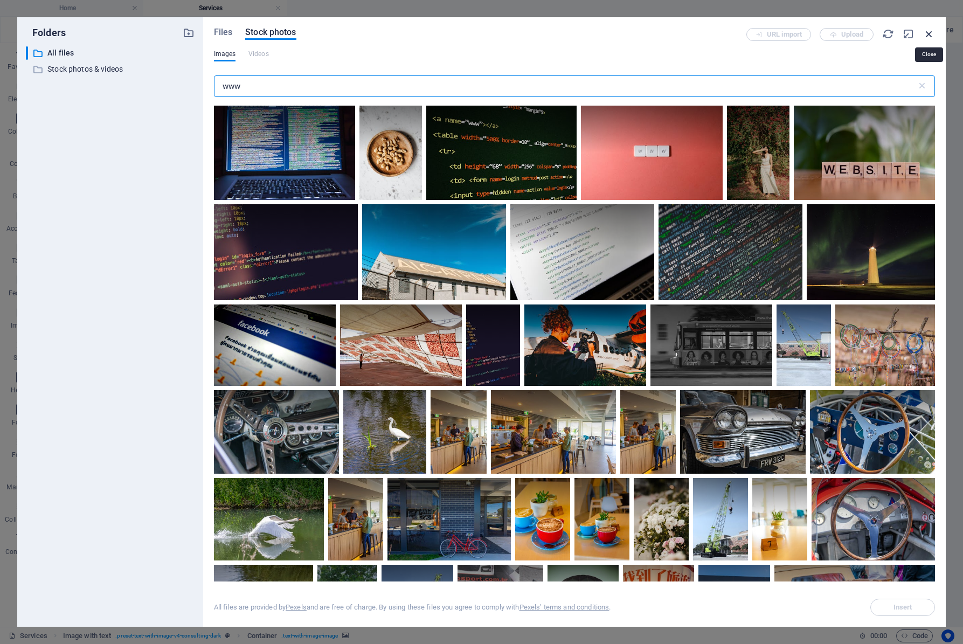
type input "www"
click at [933, 33] on icon "button" at bounding box center [929, 34] width 12 height 12
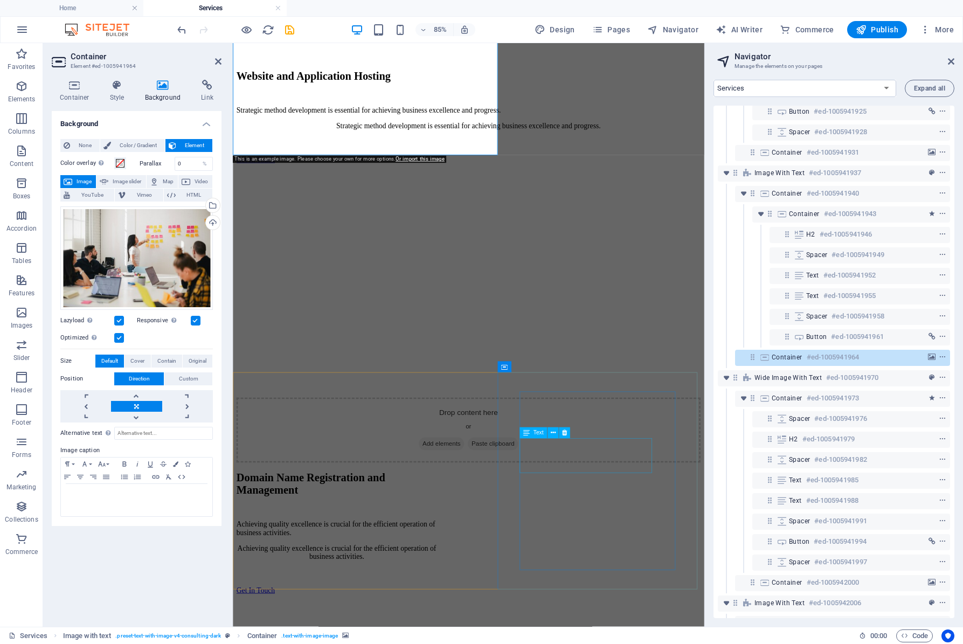
scroll to position [876, 0]
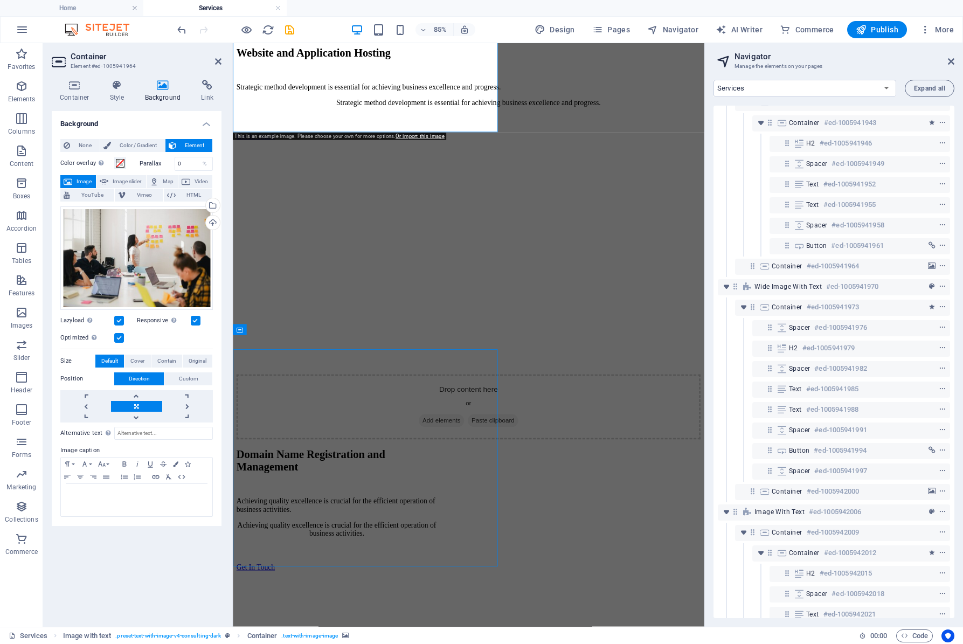
select select "px"
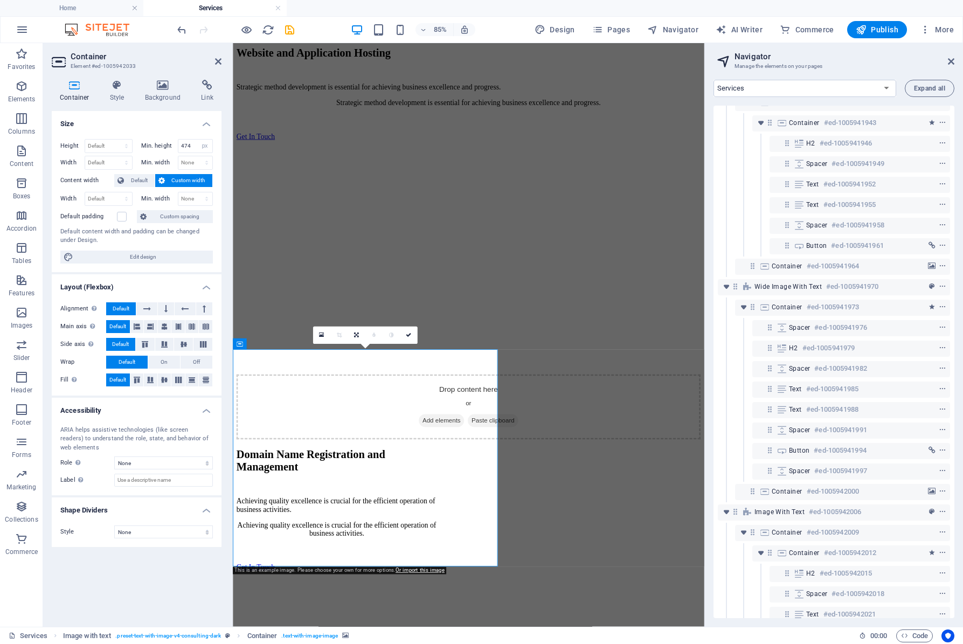
scroll to position [805, 0]
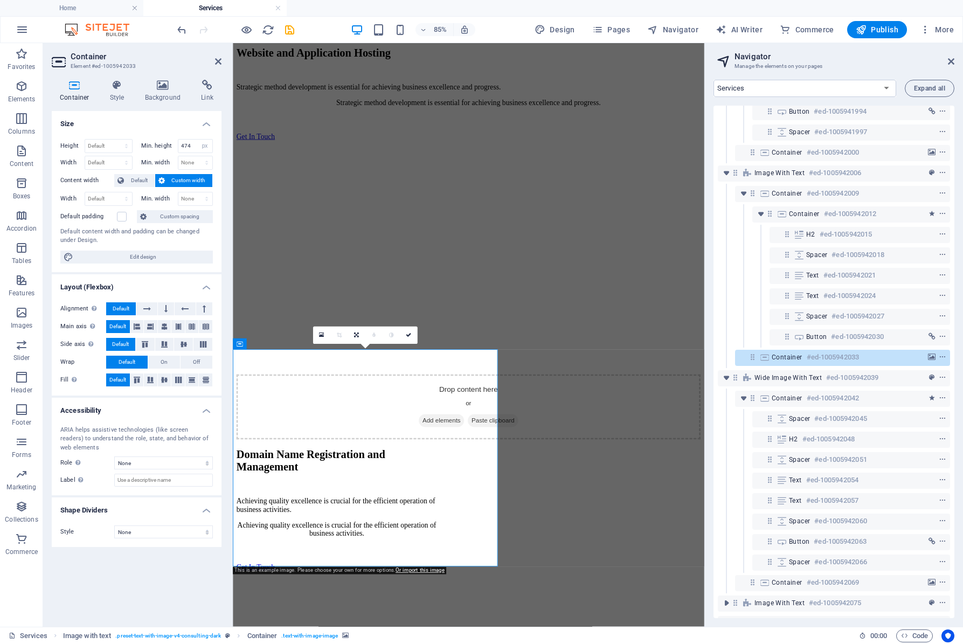
click at [165, 94] on h4 "Background" at bounding box center [165, 91] width 57 height 23
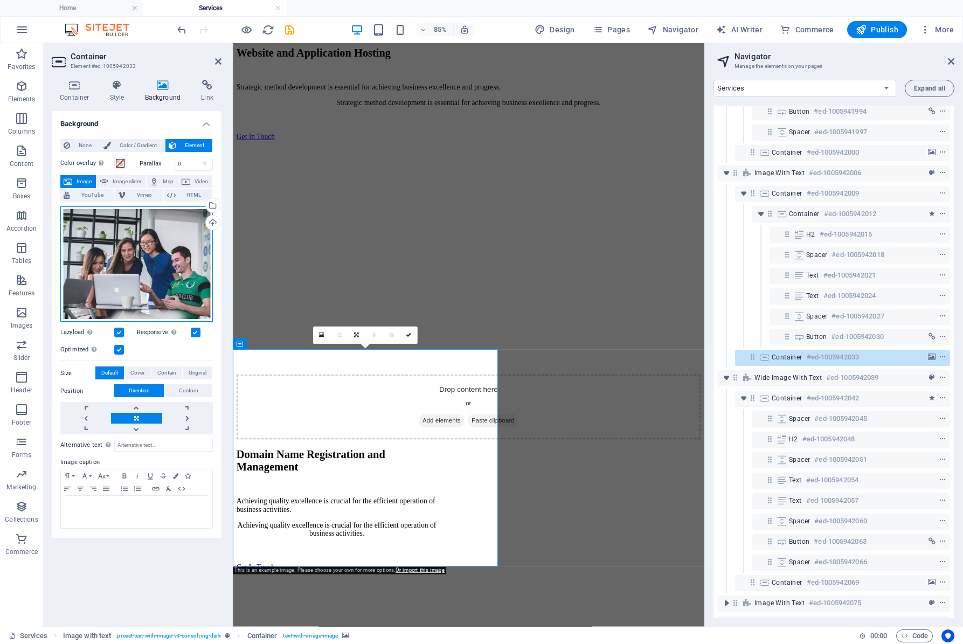
click at [124, 246] on div "Drag files here, click to choose files or select files from Files or our free s…" at bounding box center [136, 264] width 153 height 116
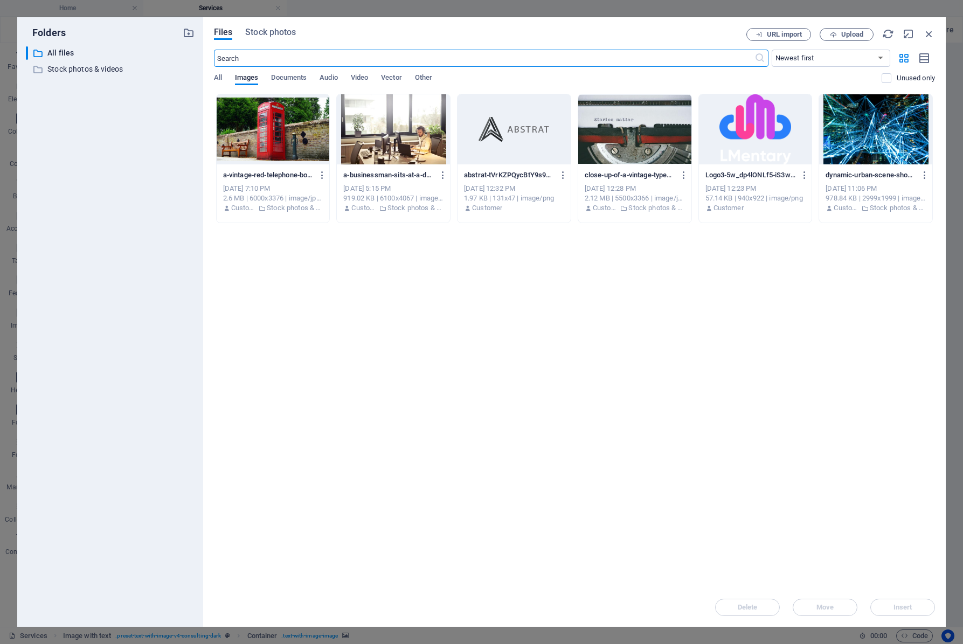
scroll to position [862, 0]
click at [269, 27] on div "Files Stock photos URL import Upload ​ Newest first Oldest first Name (A-Z) Nam…" at bounding box center [574, 322] width 743 height 610
click at [277, 31] on span "Stock photos" at bounding box center [270, 32] width 51 height 13
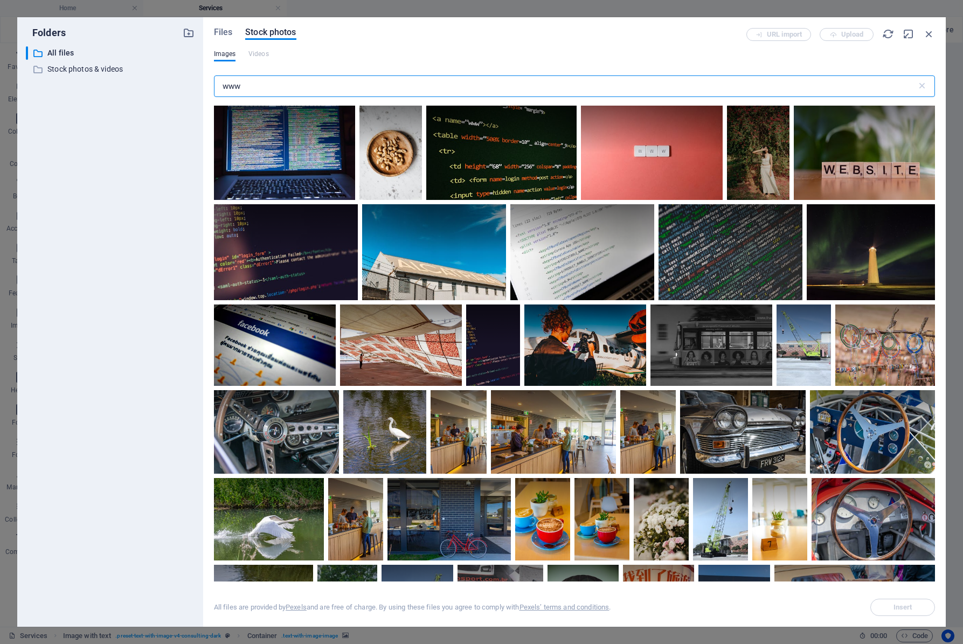
click at [367, 88] on input "www" at bounding box center [565, 86] width 703 height 22
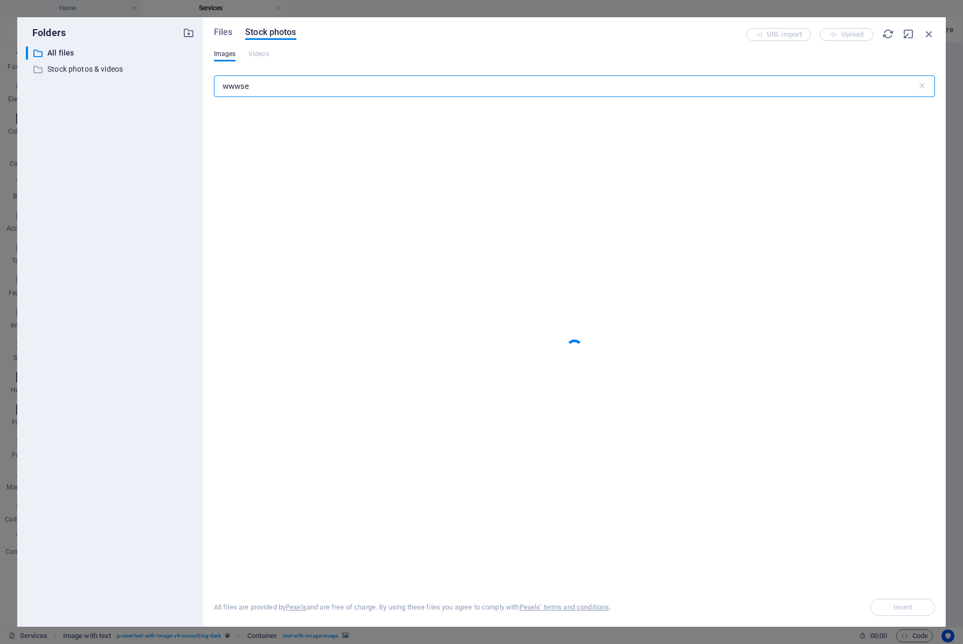
drag, startPoint x: 365, startPoint y: 93, endPoint x: 114, endPoint y: 80, distance: 251.5
click at [114, 80] on div "Folders ​ All files All files ​ Stock photos & videos Stock photos & videos Fil…" at bounding box center [481, 322] width 929 height 610
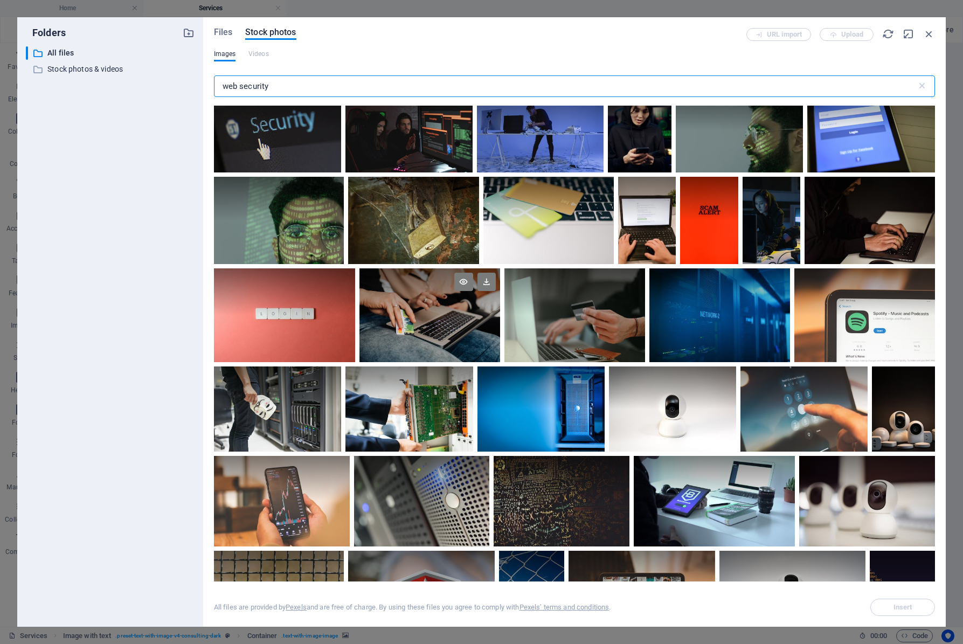
scroll to position [0, 0]
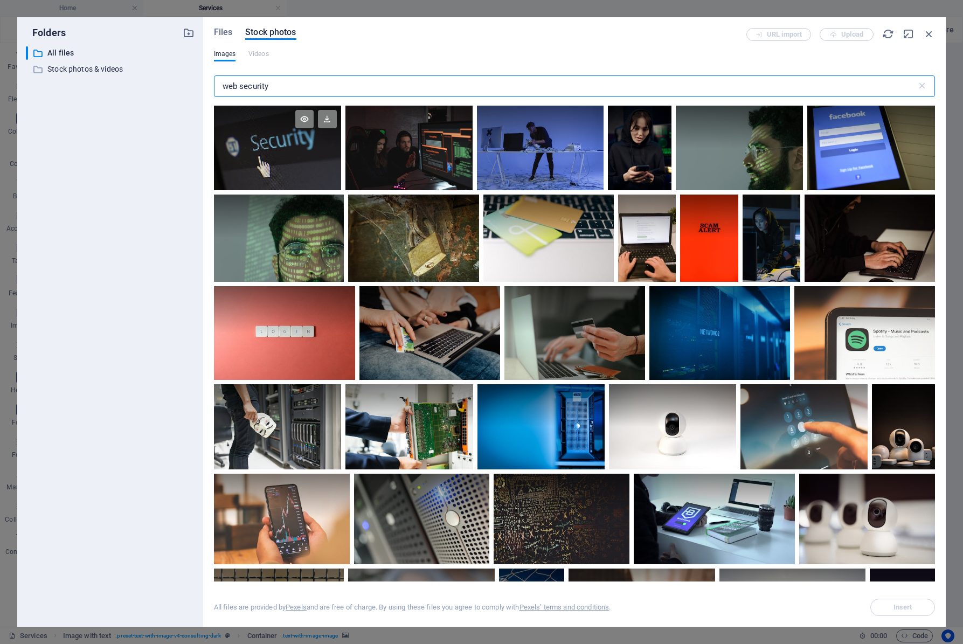
type input "web security"
click at [301, 178] on div at bounding box center [277, 148] width 127 height 85
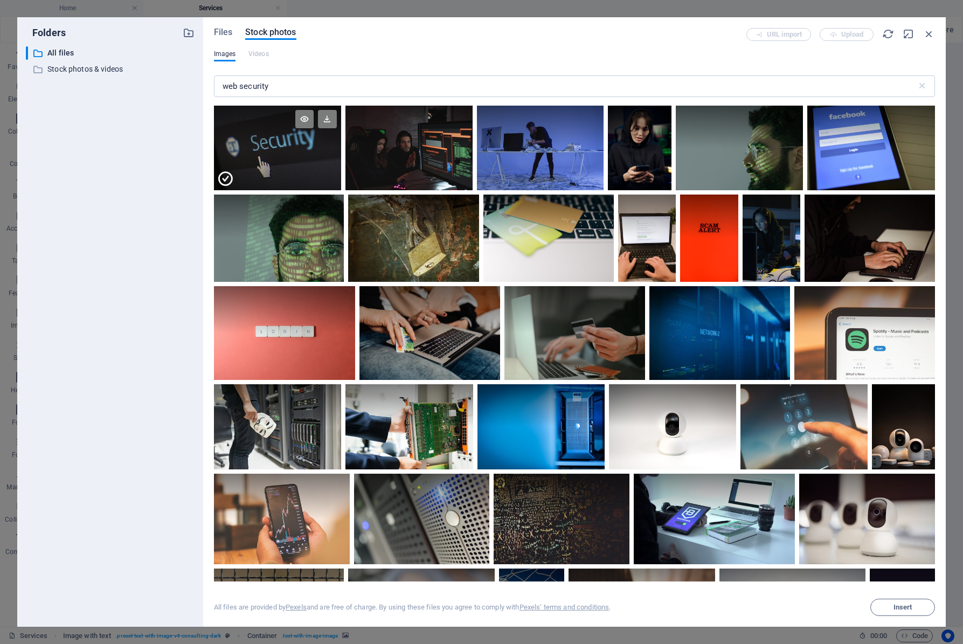
click at [290, 163] on div at bounding box center [277, 169] width 127 height 43
click at [290, 163] on div at bounding box center [277, 148] width 127 height 85
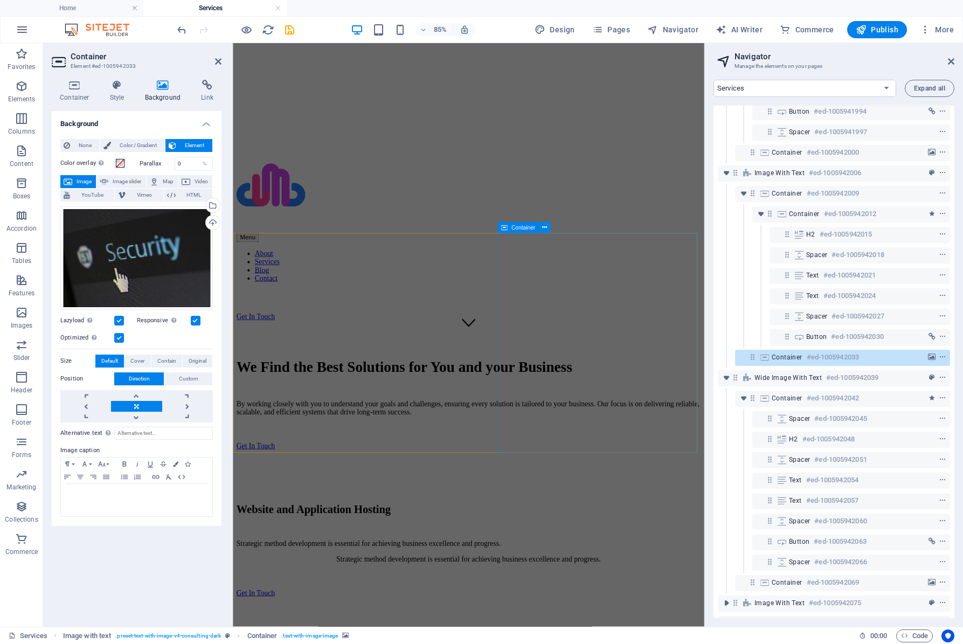
scroll to position [337, 0]
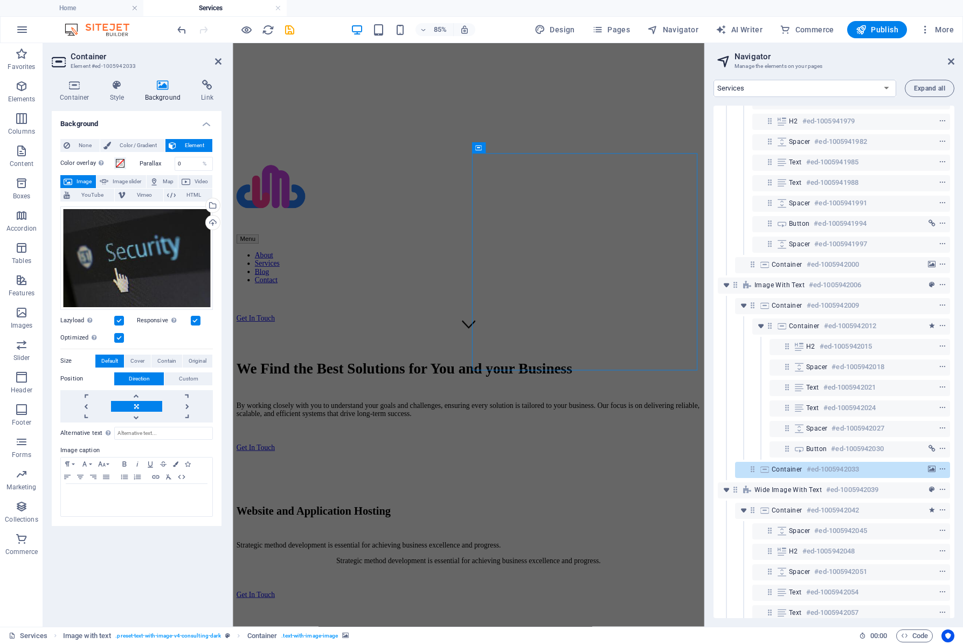
select select "px"
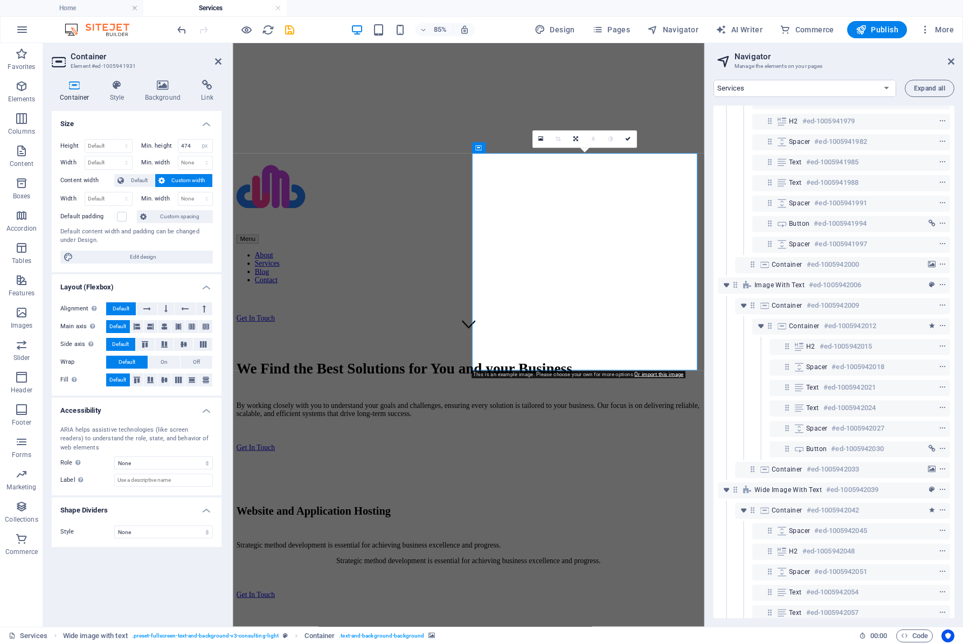
scroll to position [170, 0]
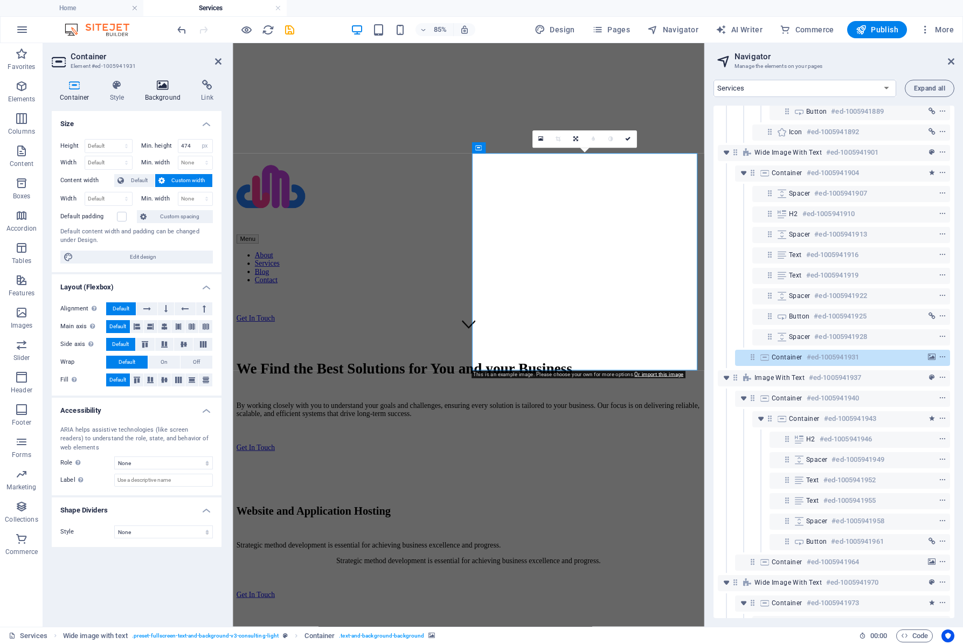
click at [168, 96] on h4 "Background" at bounding box center [165, 91] width 57 height 23
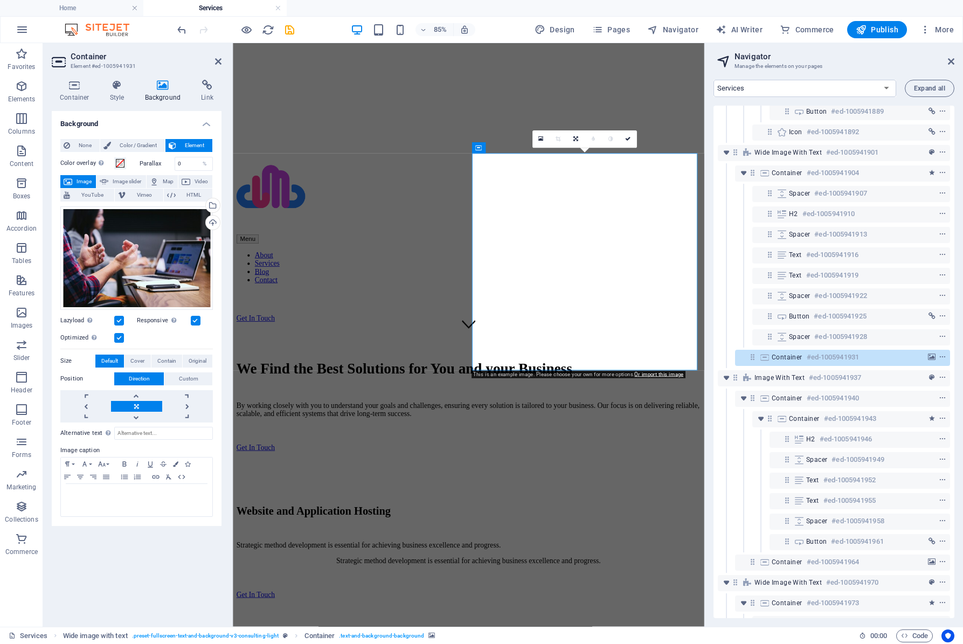
click at [161, 85] on icon at bounding box center [163, 85] width 52 height 11
click at [118, 248] on div "Drag files here, click to choose files or select files from Files or our free s…" at bounding box center [136, 257] width 153 height 103
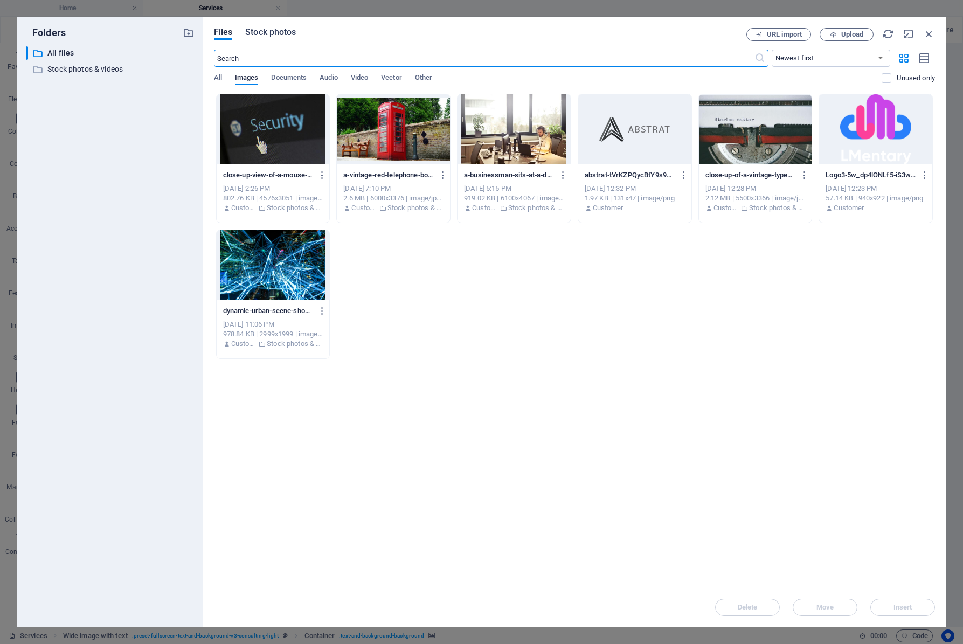
click at [279, 33] on span "Stock photos" at bounding box center [270, 32] width 51 height 13
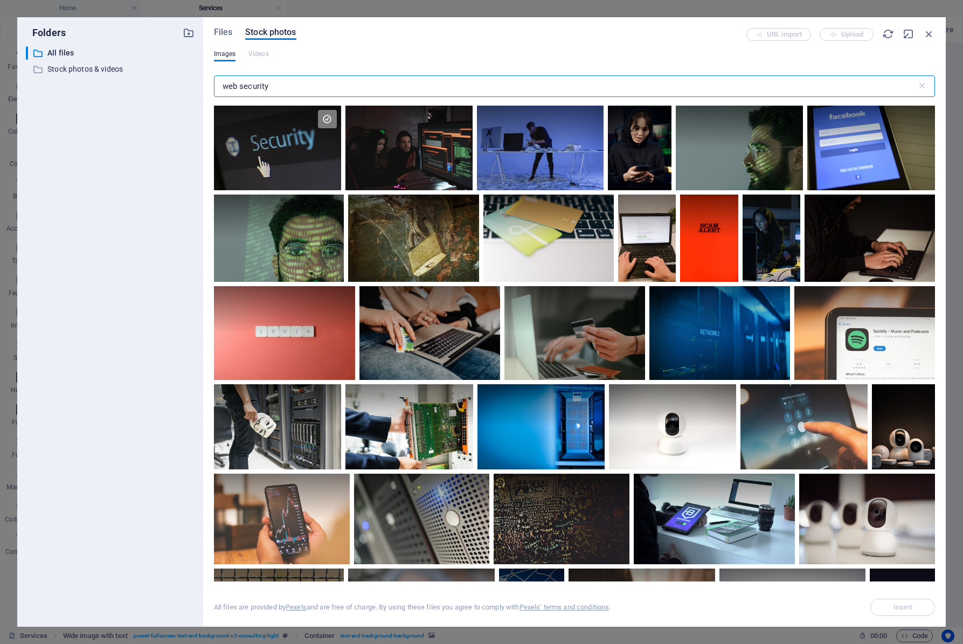
click at [325, 80] on input "web security" at bounding box center [565, 86] width 703 height 22
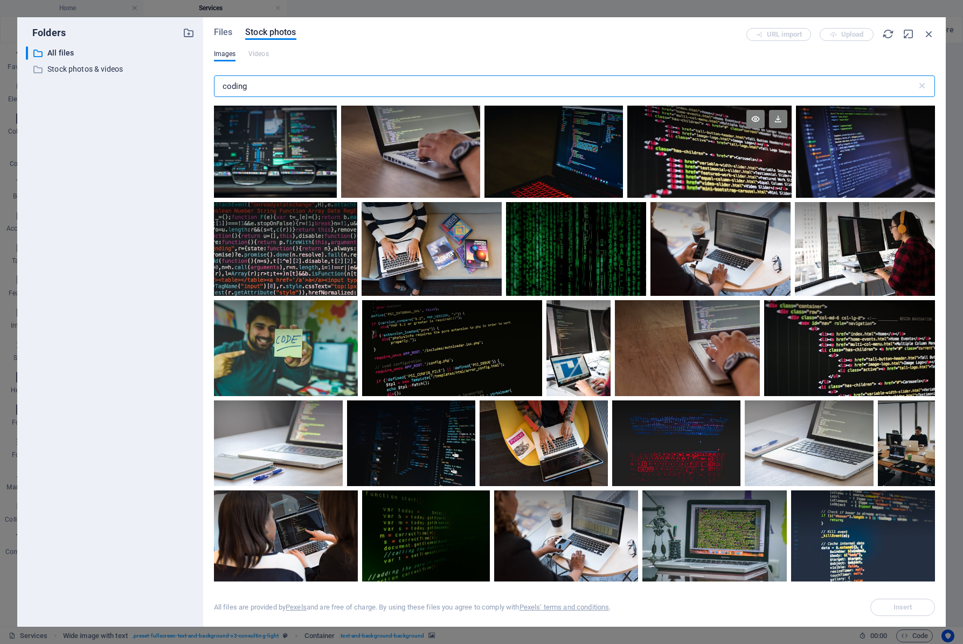
type input "coding"
click at [722, 165] on div at bounding box center [709, 152] width 164 height 92
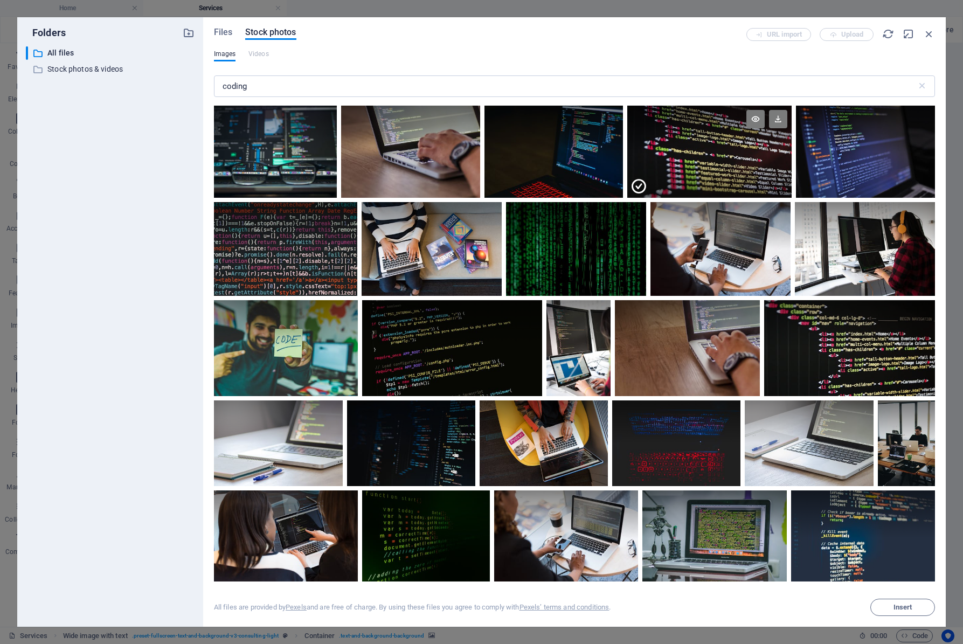
click at [722, 165] on div at bounding box center [709, 175] width 164 height 46
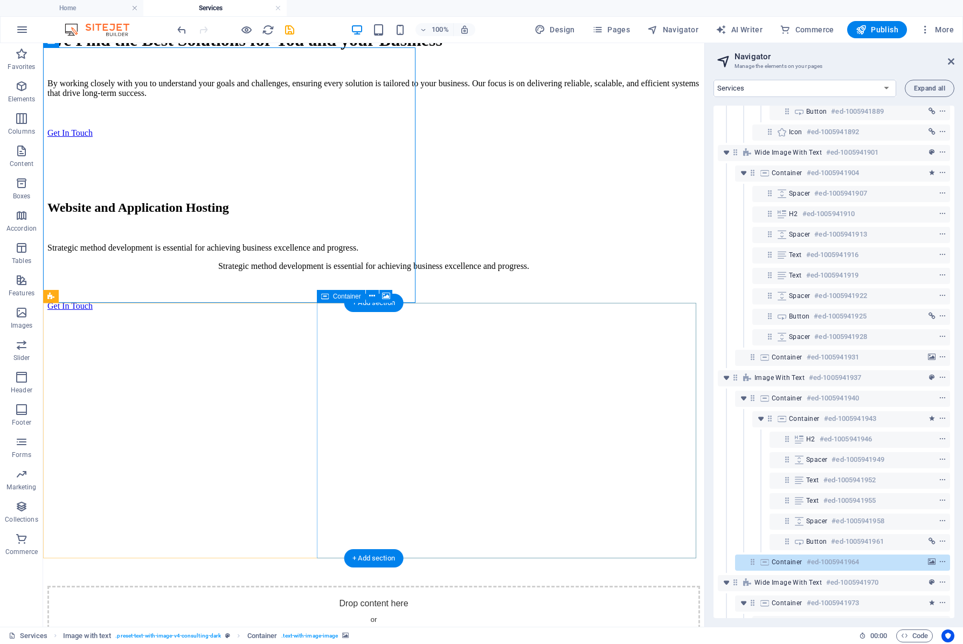
scroll to position [714, 0]
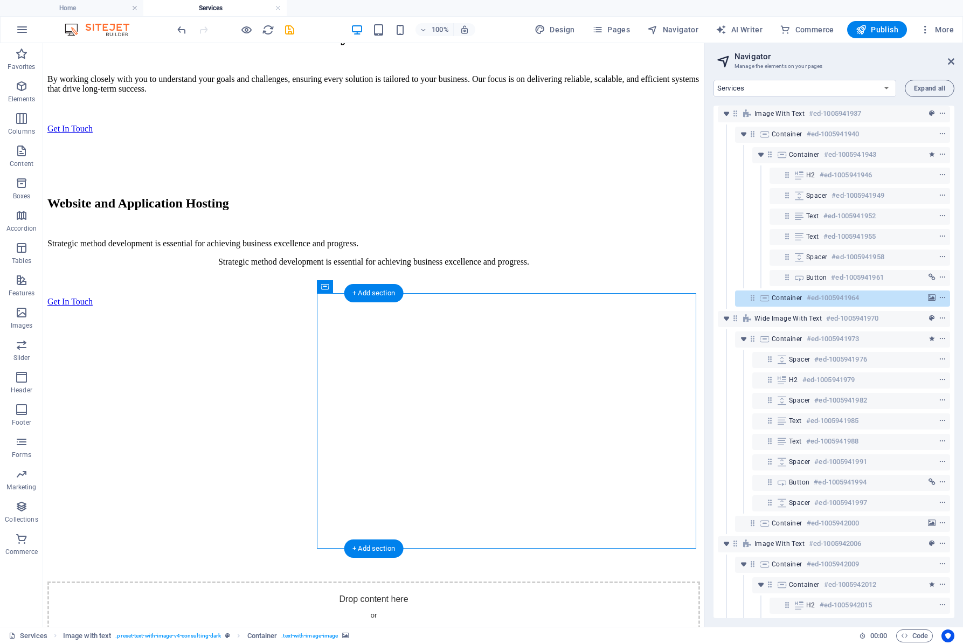
scroll to position [722, 0]
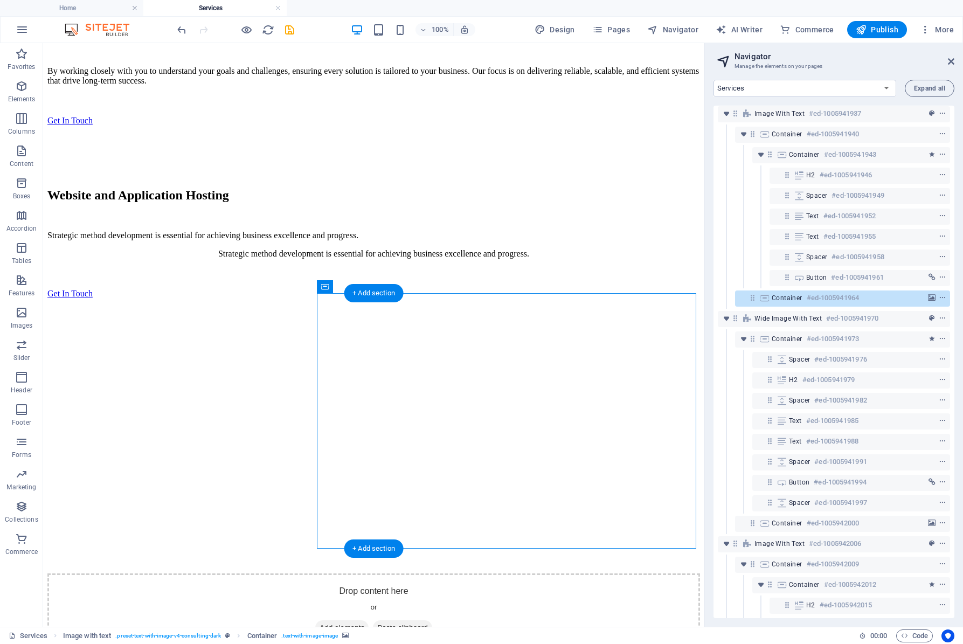
select select "px"
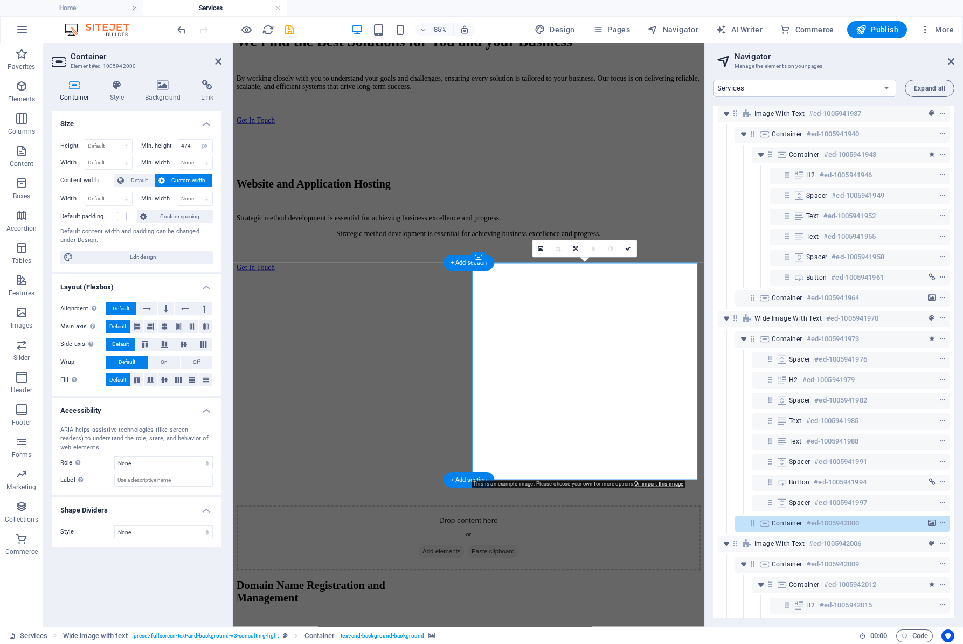
scroll to position [600, 0]
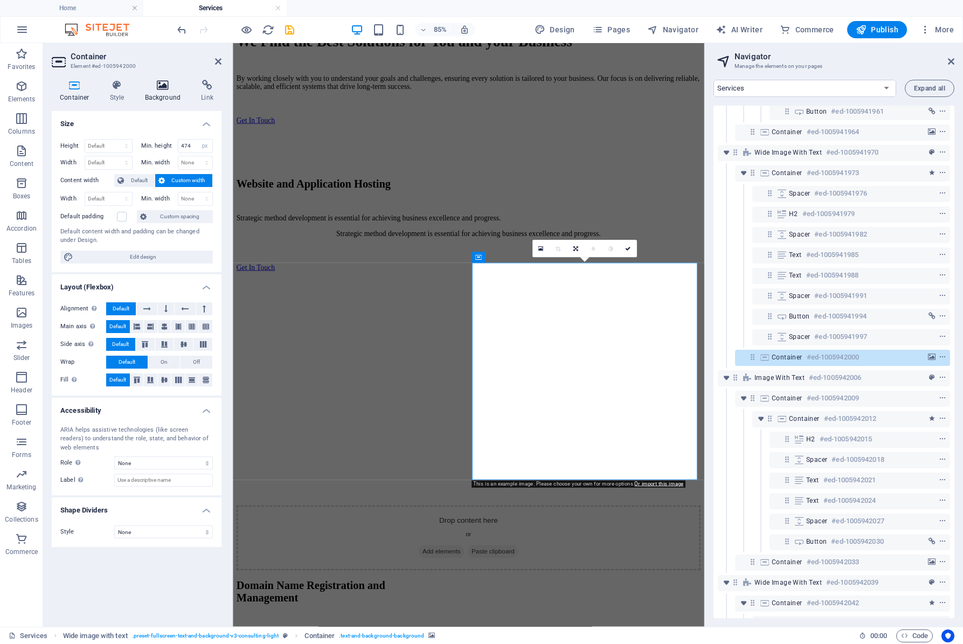
click at [150, 91] on h4 "Background" at bounding box center [165, 91] width 57 height 23
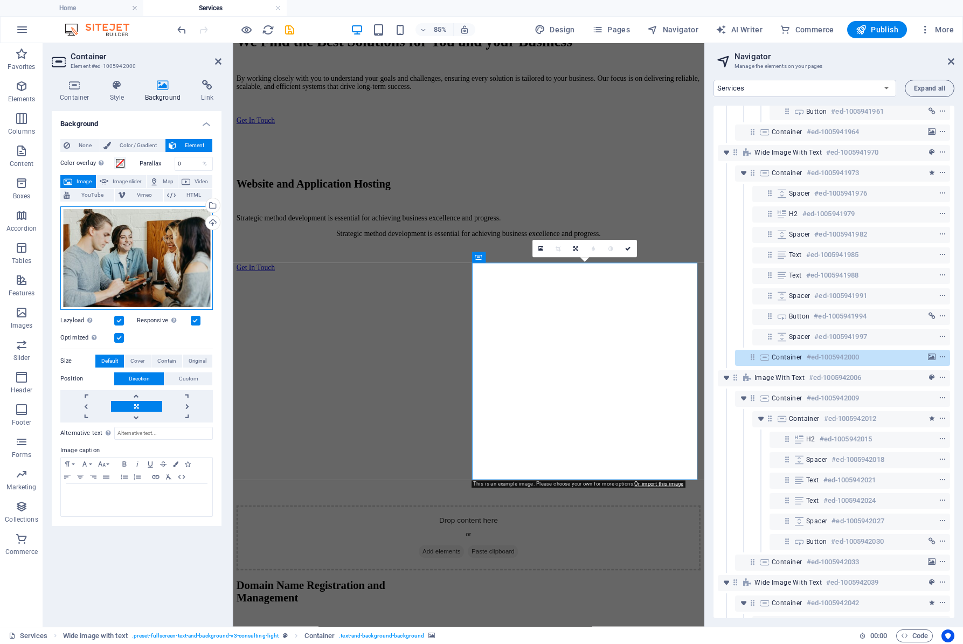
click at [147, 223] on div "Drag files here, click to choose files or select files from Files or our free s…" at bounding box center [136, 257] width 153 height 103
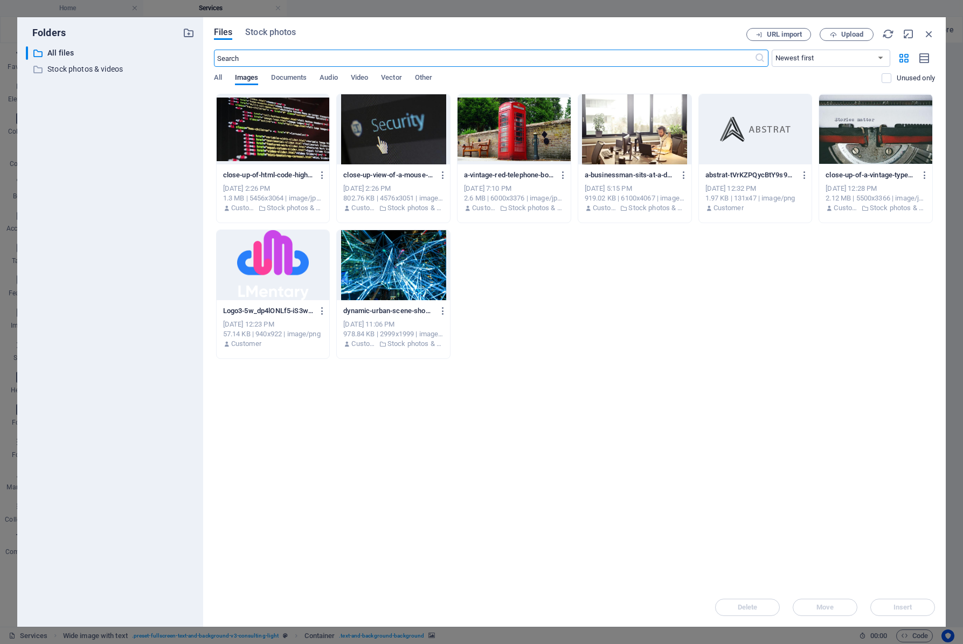
scroll to position [709, 0]
click at [279, 31] on span "Stock photos" at bounding box center [270, 32] width 51 height 13
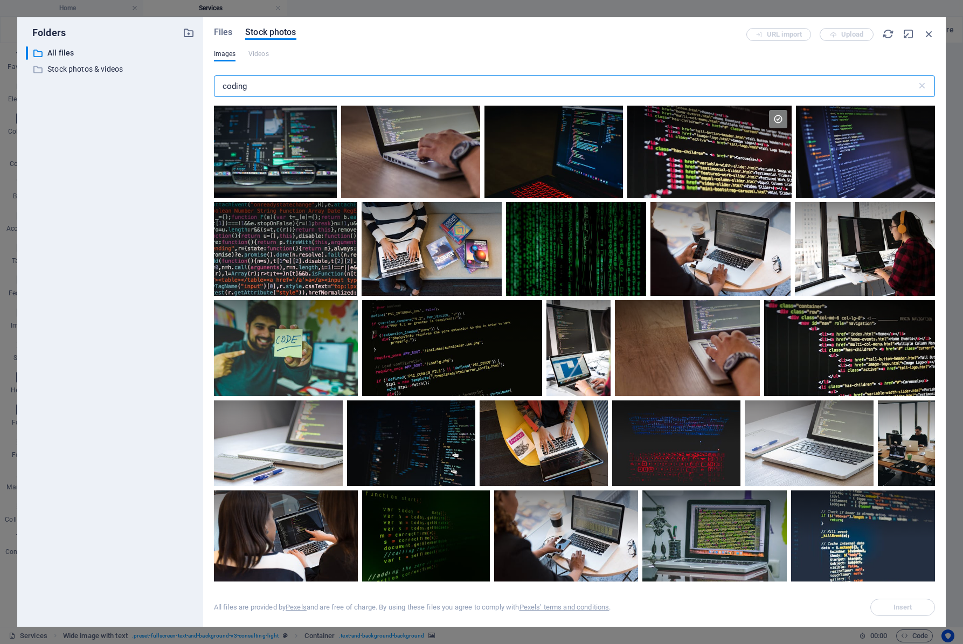
click at [291, 62] on div "Images Videos" at bounding box center [574, 60] width 721 height 20
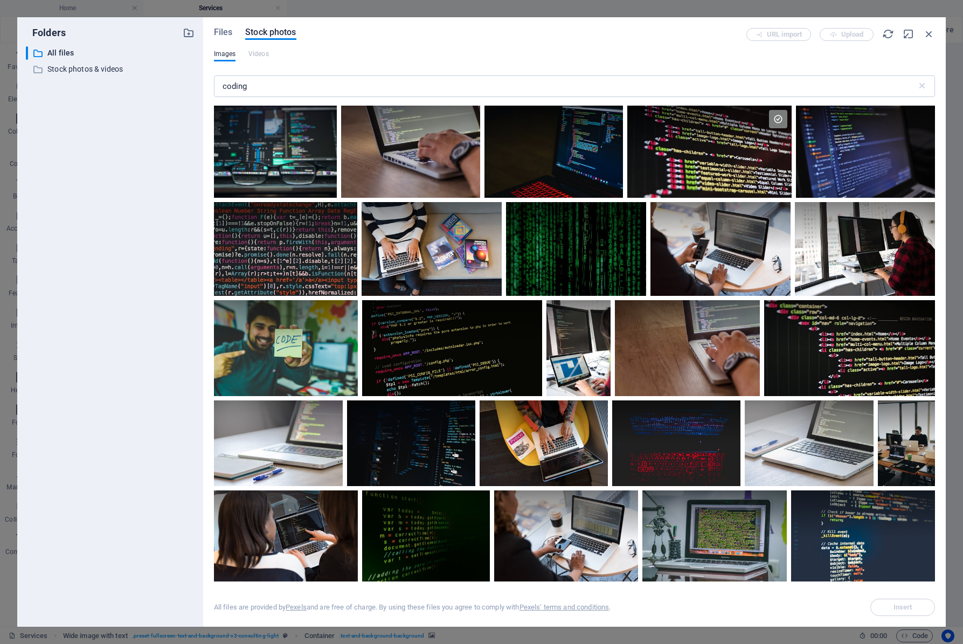
click at [291, 62] on div "Images Videos" at bounding box center [574, 60] width 721 height 20
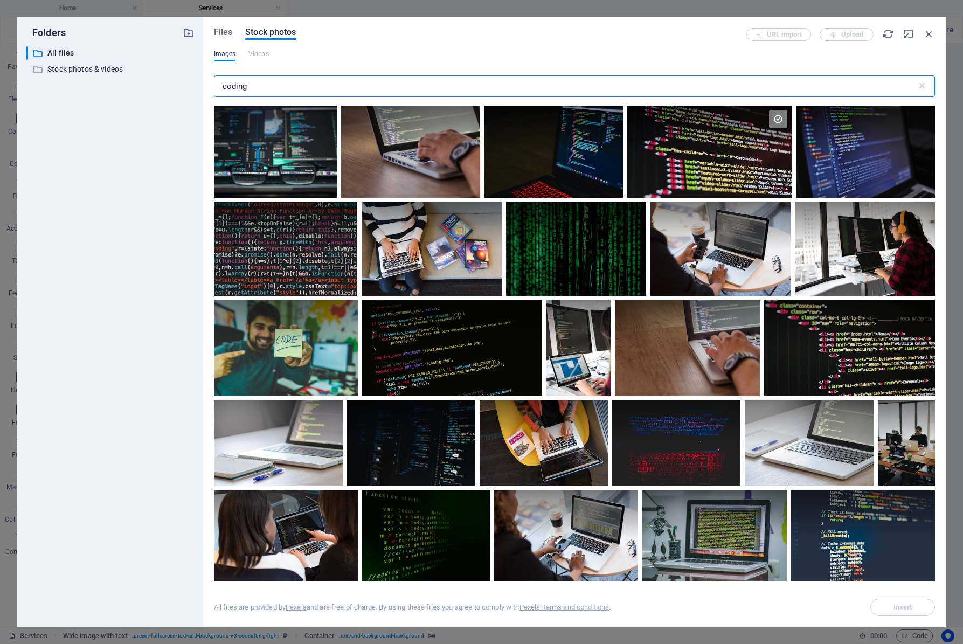
click at [284, 87] on input "coding" at bounding box center [565, 86] width 703 height 22
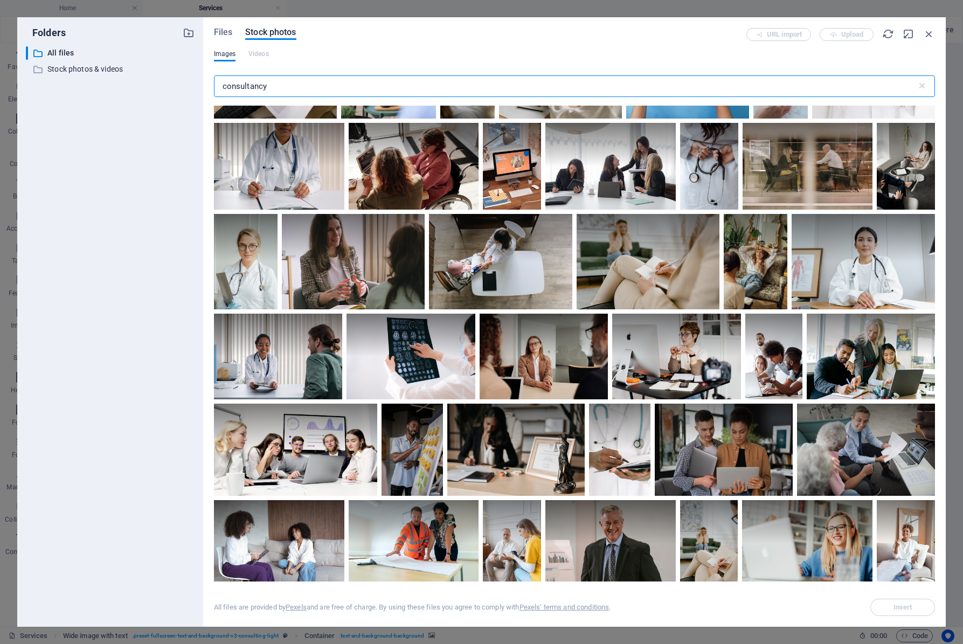
scroll to position [2048, 0]
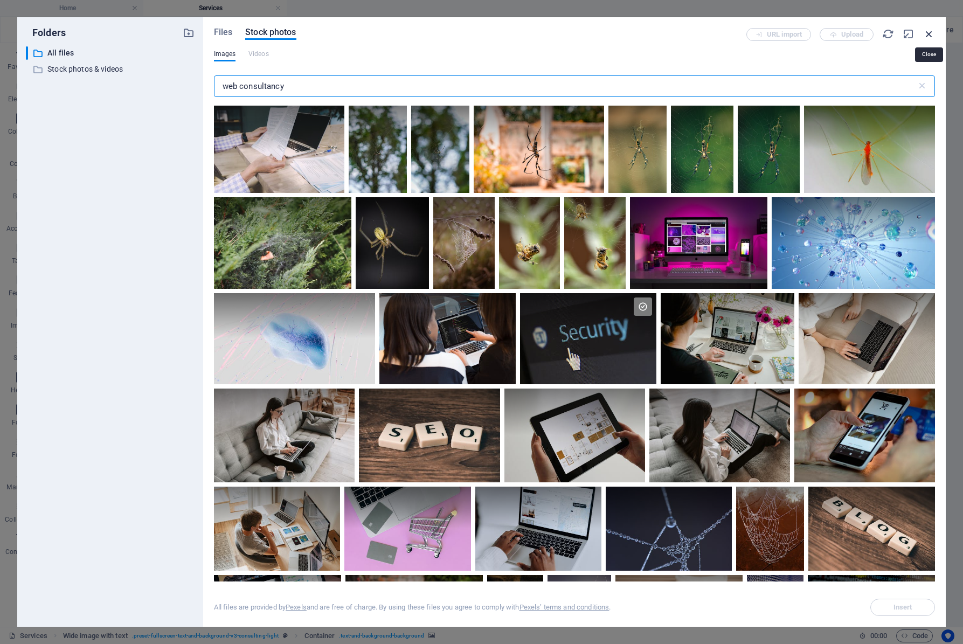
type input "web consultancy"
click at [928, 33] on icon "button" at bounding box center [929, 34] width 12 height 12
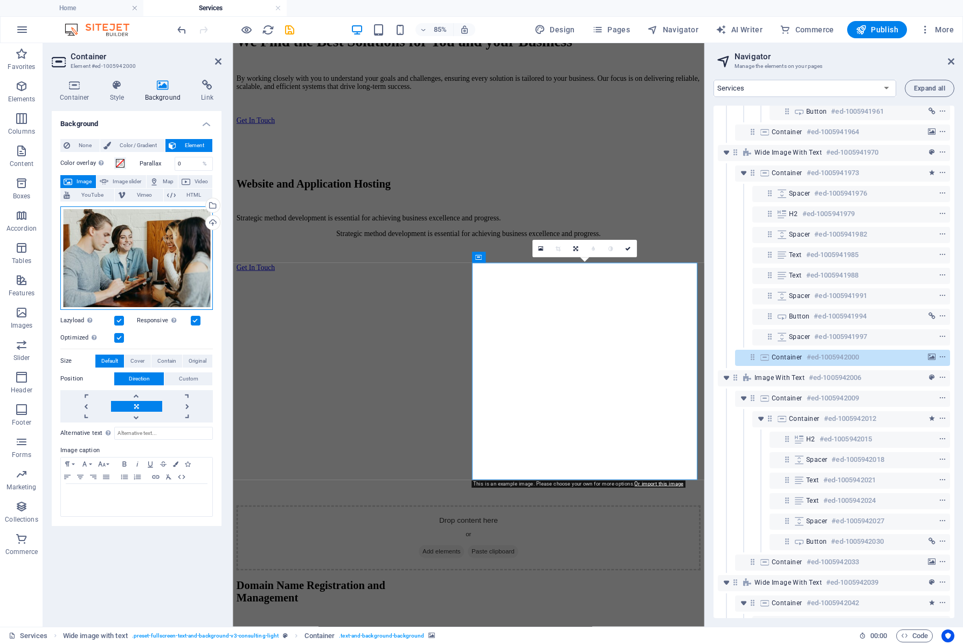
click at [111, 268] on div "Drag files here, click to choose files or select files from Files or our free s…" at bounding box center [136, 257] width 153 height 103
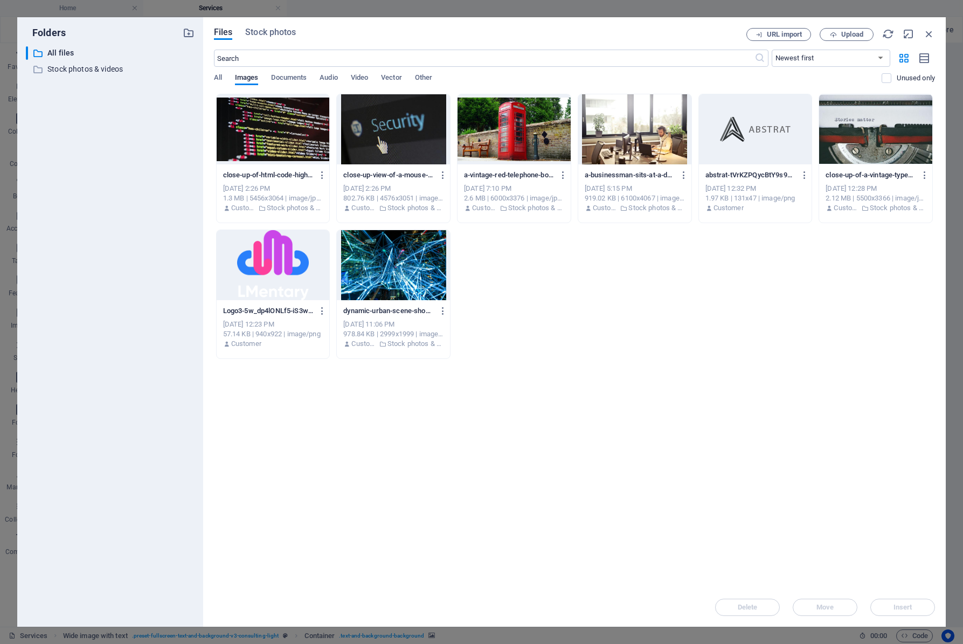
scroll to position [709, 0]
click at [272, 41] on div "Files Stock photos URL import Upload ​ Newest first Oldest first Name (A-Z) Nam…" at bounding box center [574, 322] width 721 height 588
click at [274, 31] on span "Stock photos" at bounding box center [270, 32] width 51 height 13
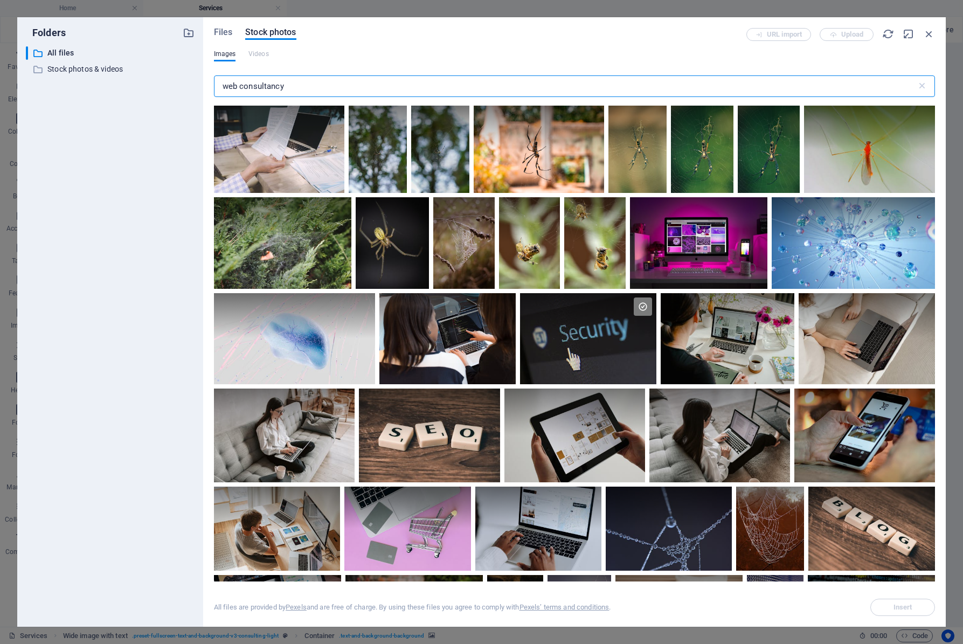
drag, startPoint x: 292, startPoint y: 85, endPoint x: 157, endPoint y: 84, distance: 134.8
click at [157, 84] on div "Folders ​ All files All files ​ Stock photos & videos Stock photos & videos Fil…" at bounding box center [481, 322] width 929 height 610
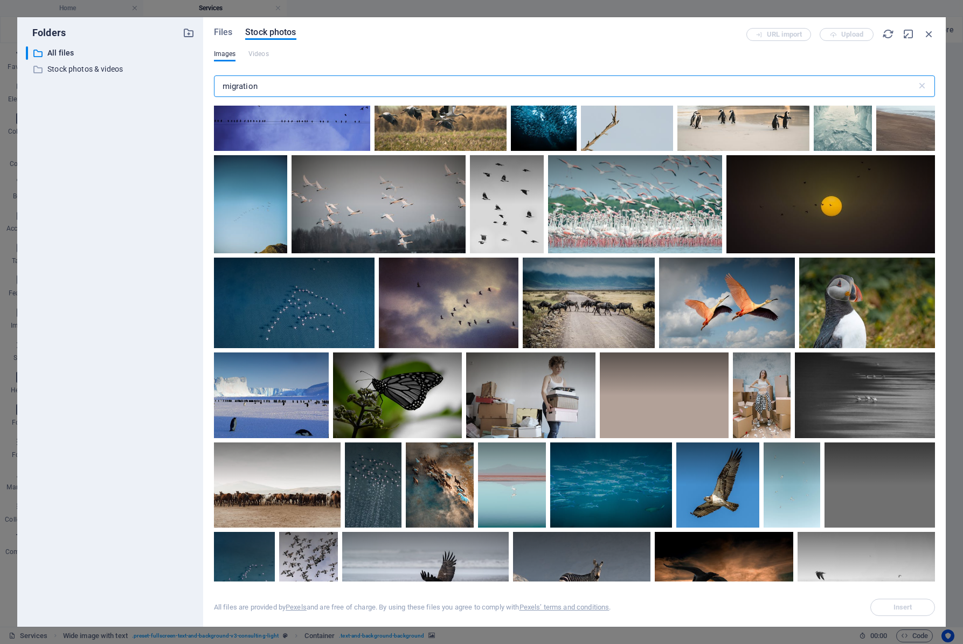
scroll to position [1576, 0]
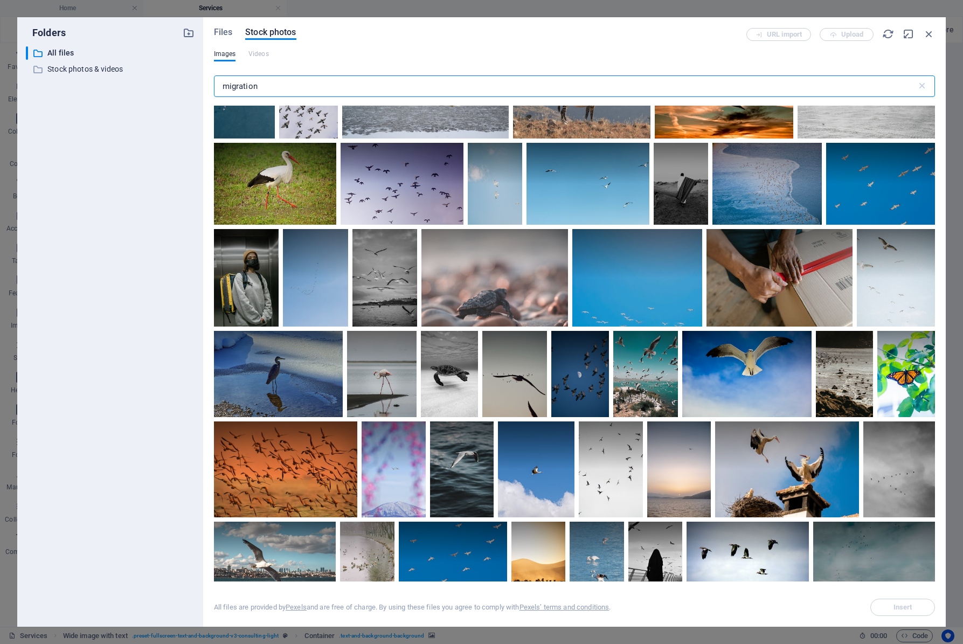
click at [283, 89] on input "migration" at bounding box center [565, 86] width 703 height 22
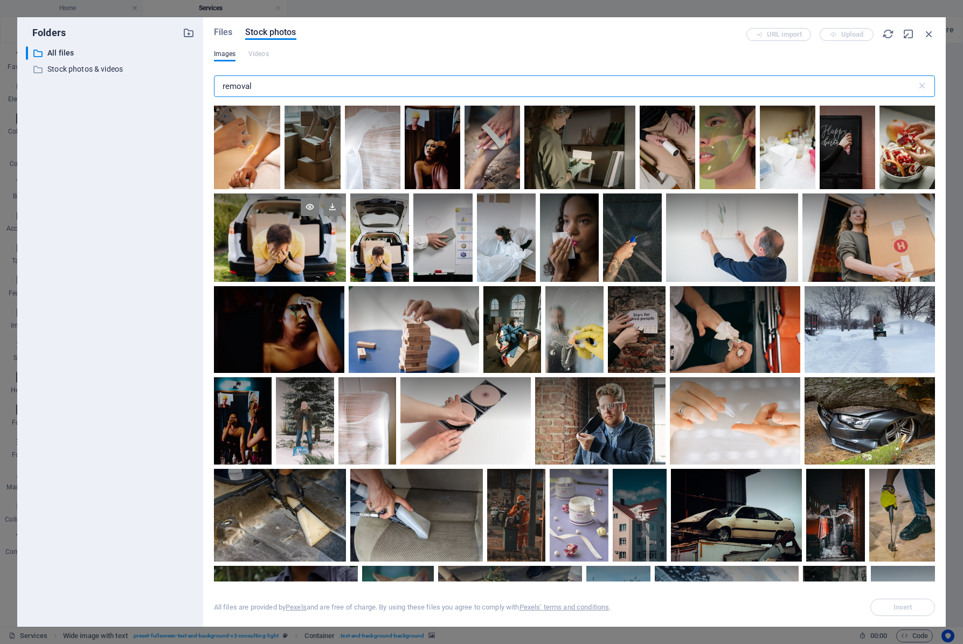
type input "removal"
click at [304, 250] on div at bounding box center [280, 238] width 133 height 88
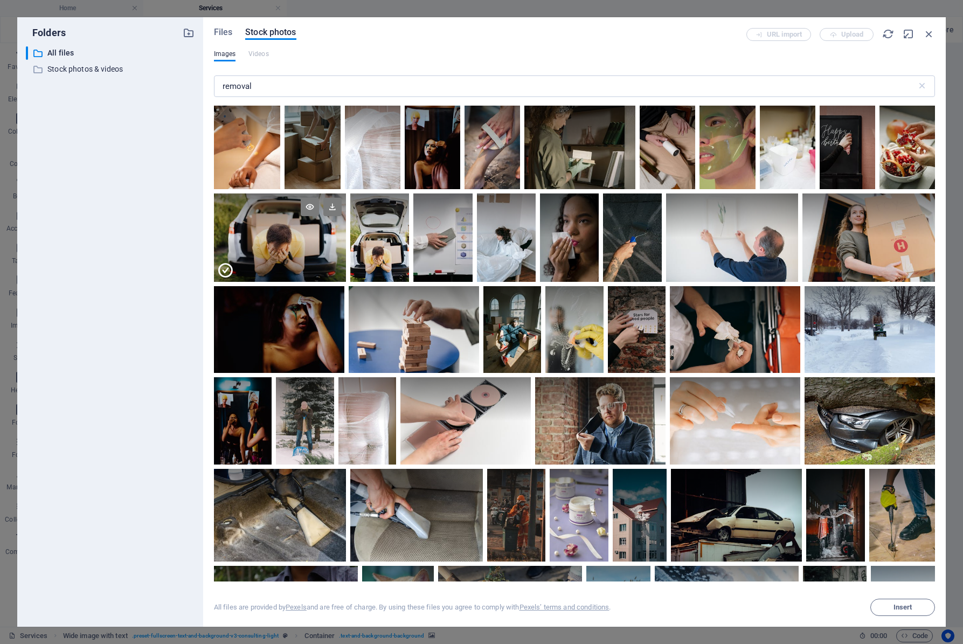
click at [304, 250] on div at bounding box center [280, 260] width 133 height 44
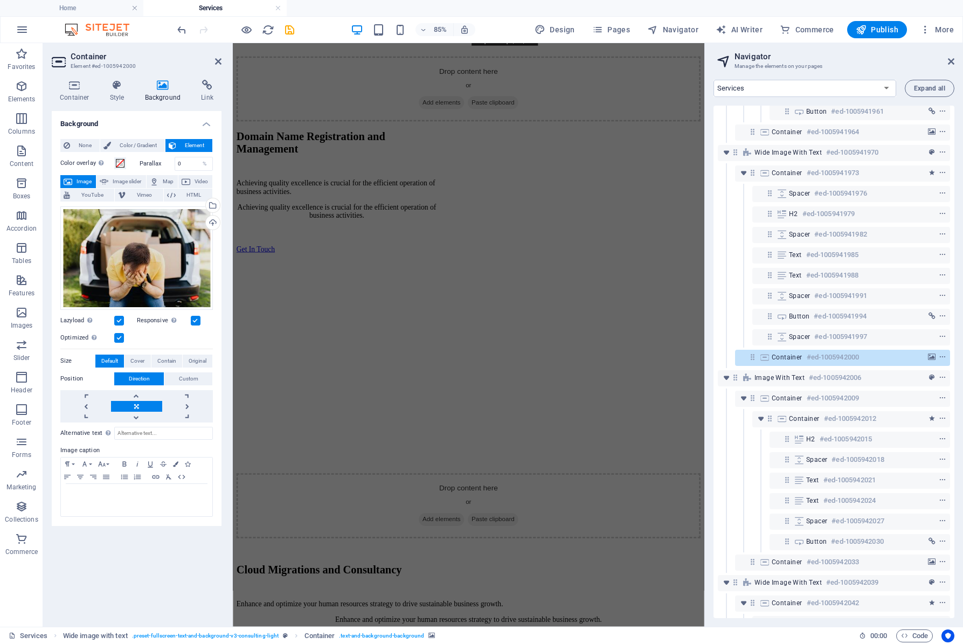
scroll to position [1261, 0]
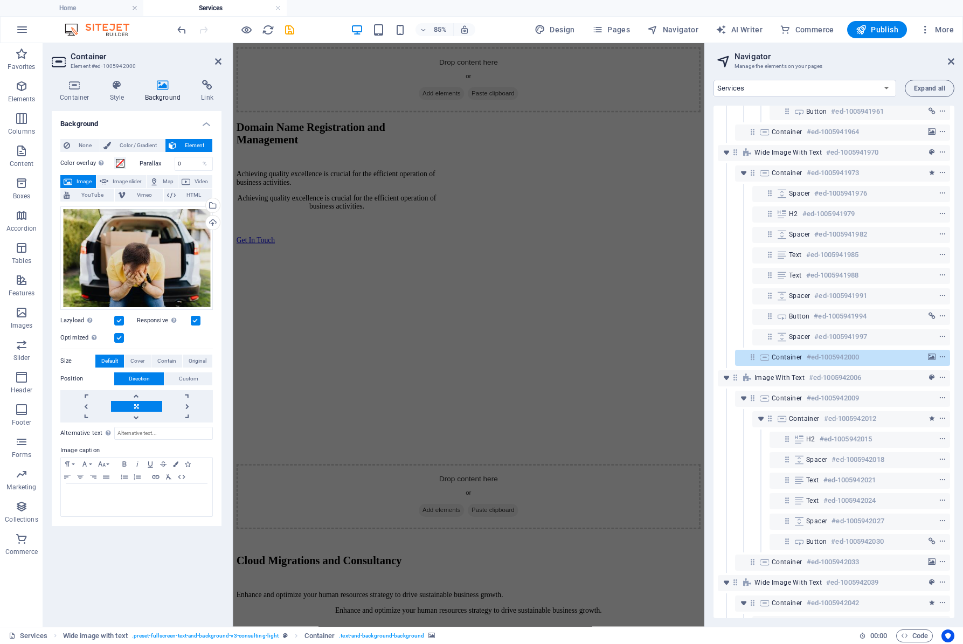
select select "px"
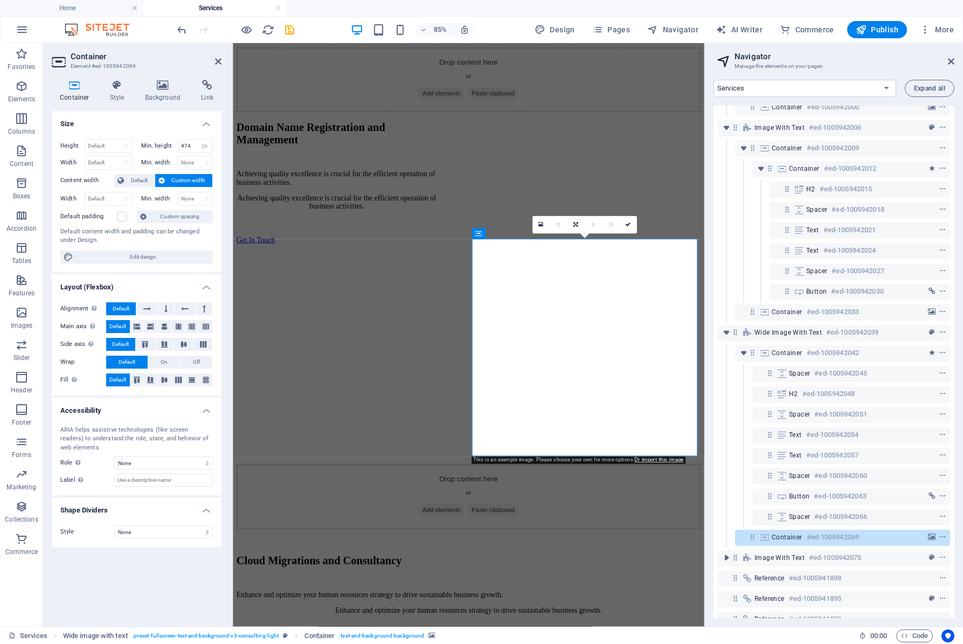
scroll to position [872, 0]
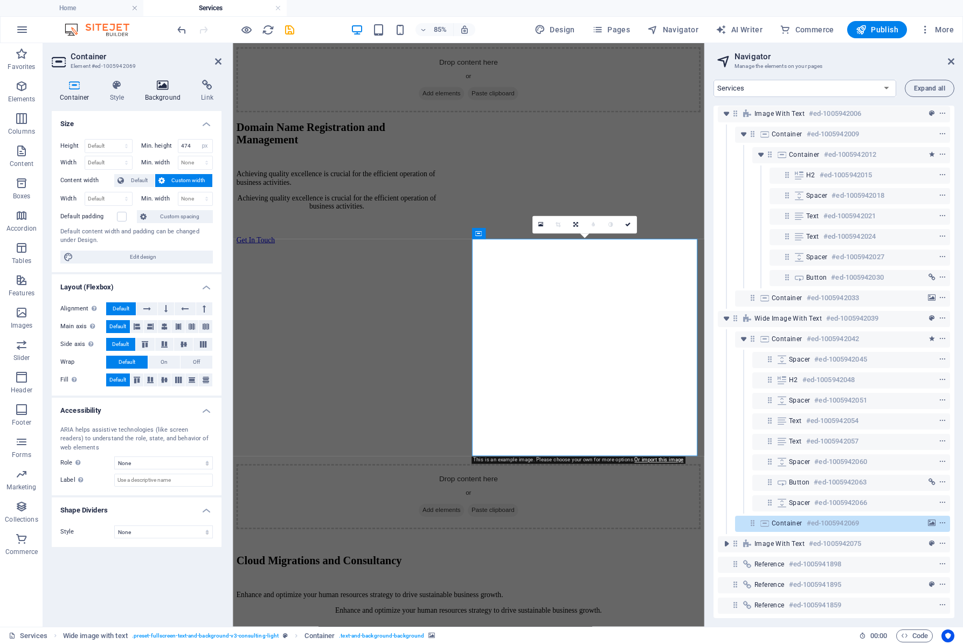
click at [156, 90] on h4 "Background" at bounding box center [165, 91] width 57 height 23
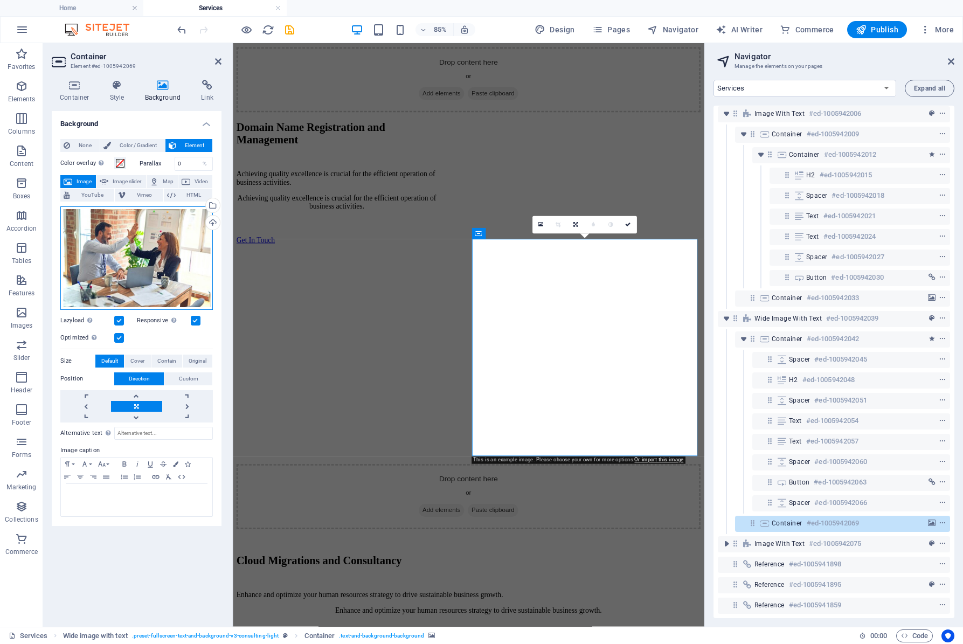
click at [126, 246] on div "Drag files here, click to choose files or select files from Files or our free s…" at bounding box center [136, 257] width 153 height 103
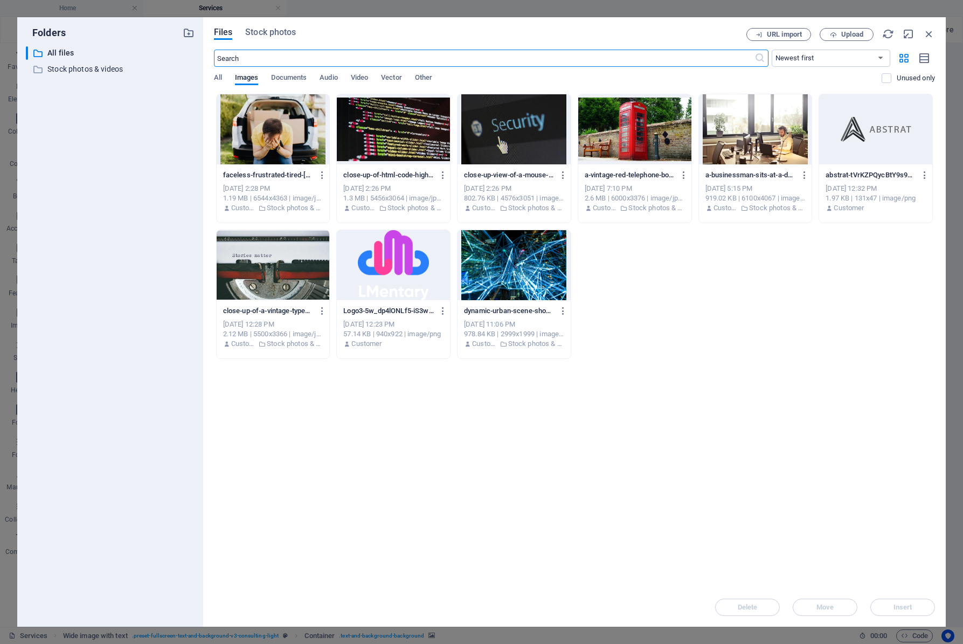
scroll to position [1254, 0]
click at [288, 51] on input "text" at bounding box center [484, 58] width 541 height 17
click at [290, 58] on input "text" at bounding box center [484, 58] width 541 height 17
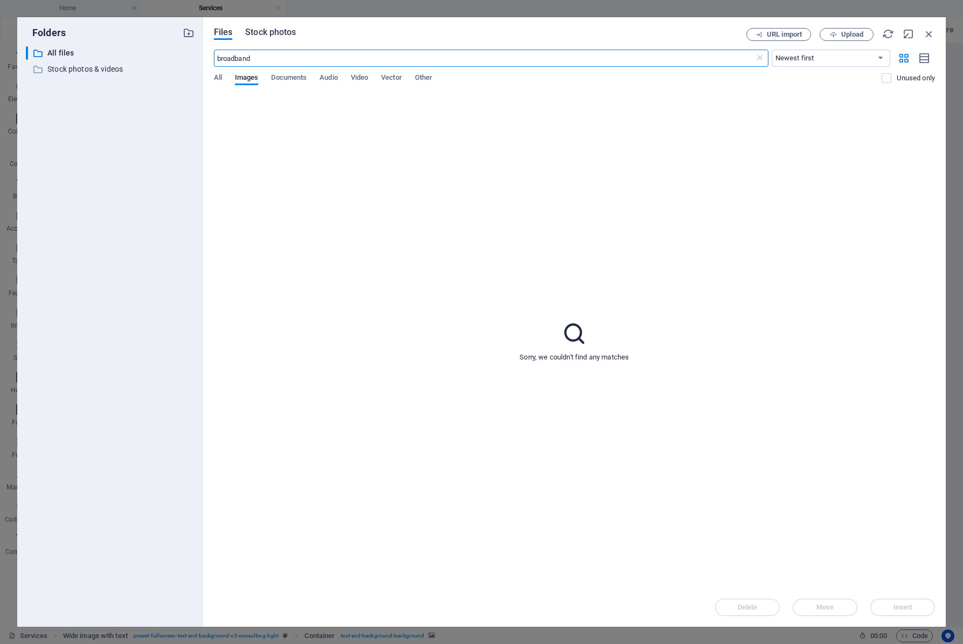
type input "broadband"
click at [288, 34] on span "Stock photos" at bounding box center [270, 32] width 51 height 13
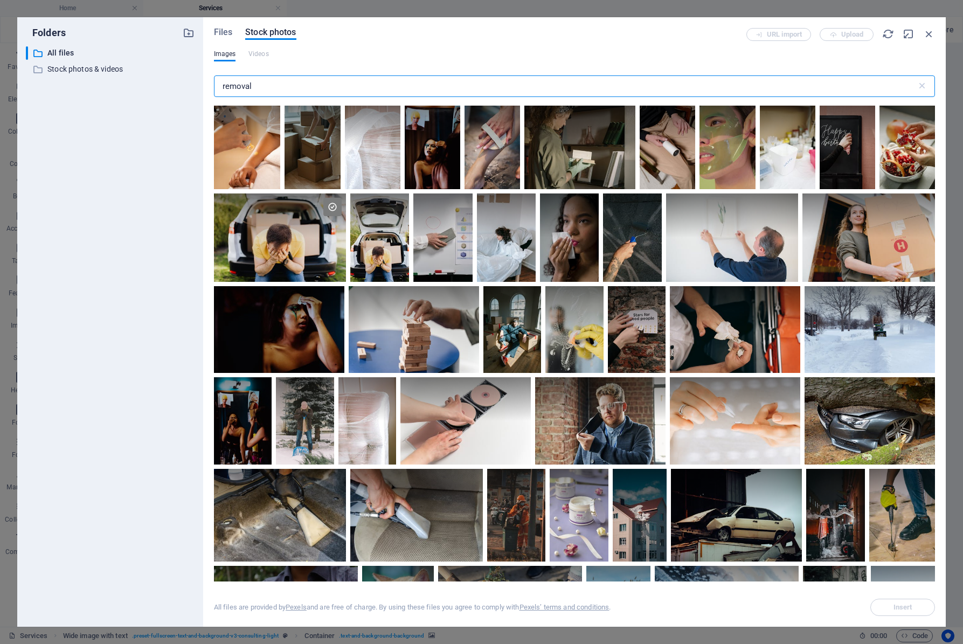
click at [306, 84] on input "removal" at bounding box center [565, 86] width 703 height 22
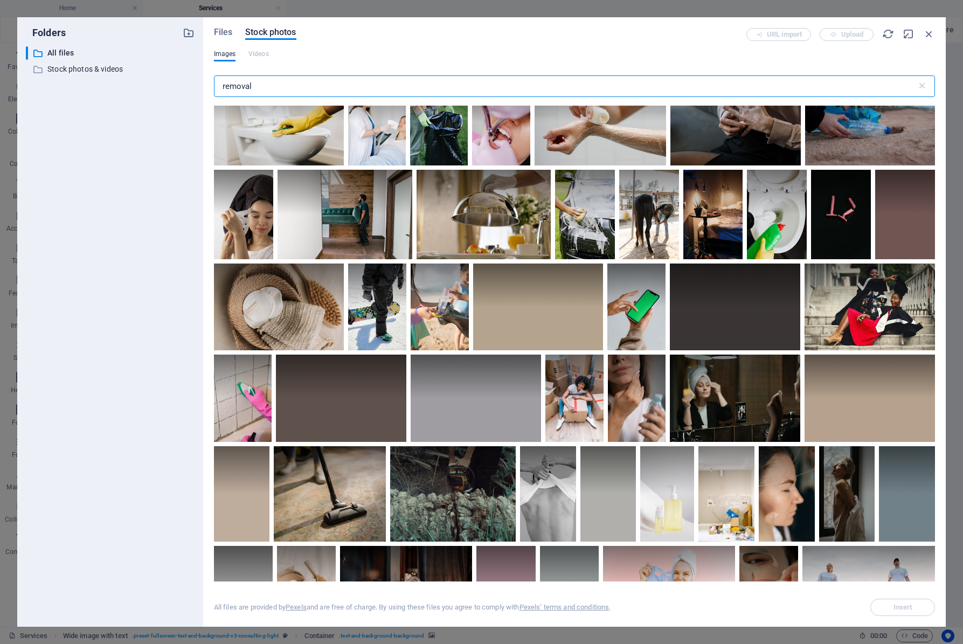
scroll to position [1075, 0]
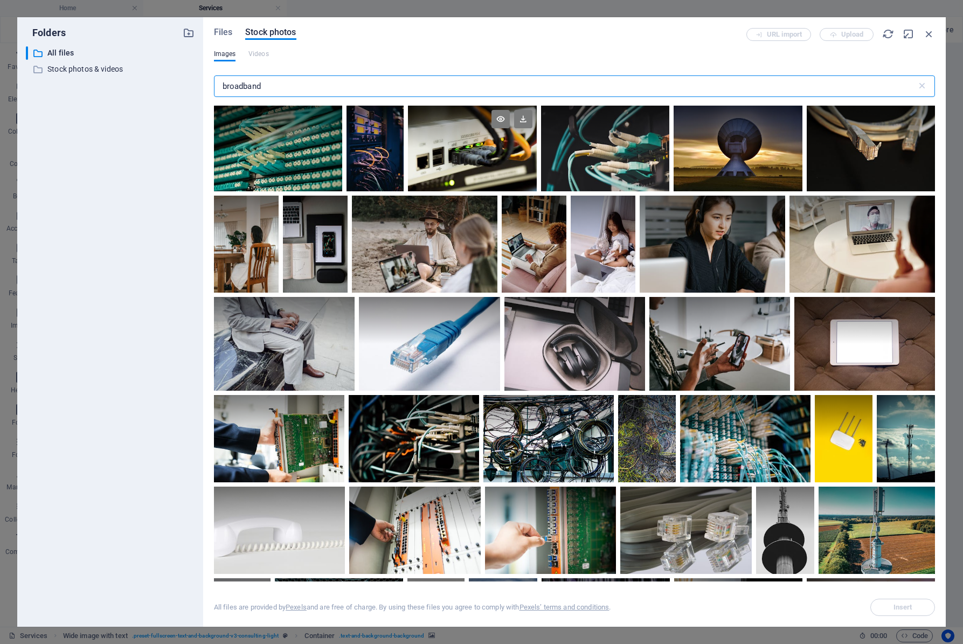
type input "broadband"
click at [425, 143] on div at bounding box center [472, 127] width 128 height 43
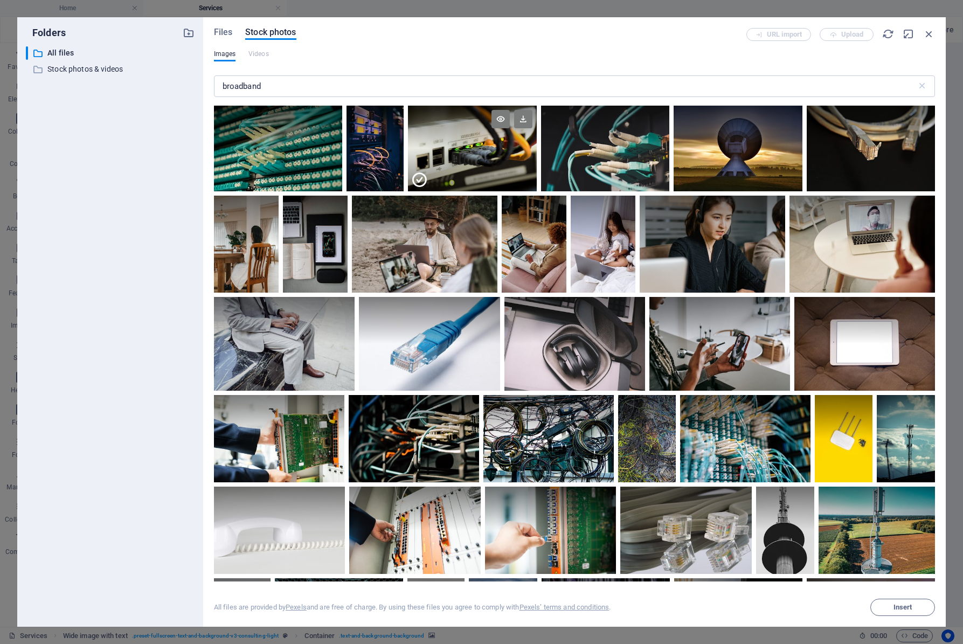
click at [459, 142] on div at bounding box center [472, 127] width 128 height 43
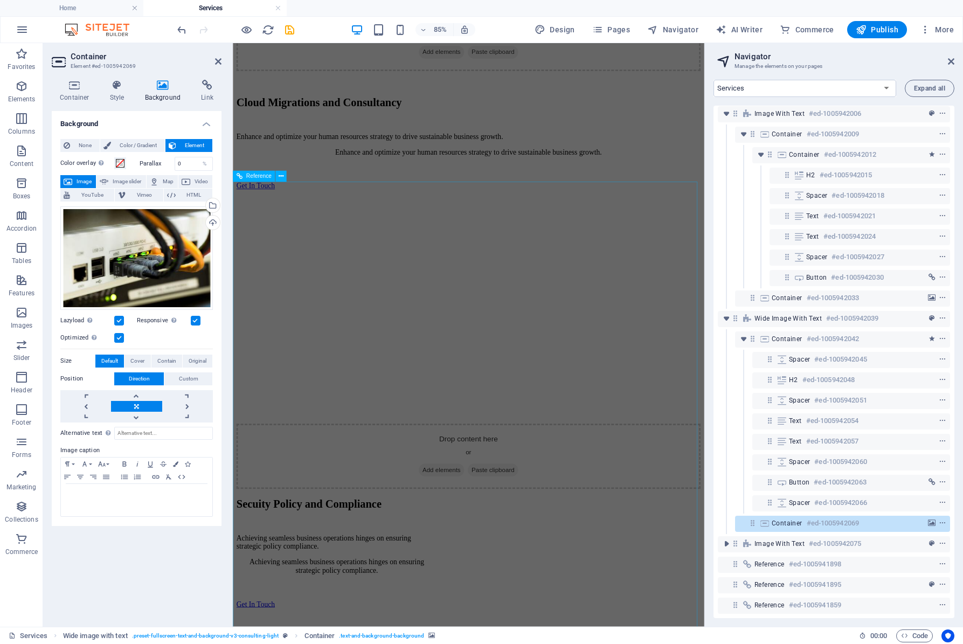
scroll to position [1854, 0]
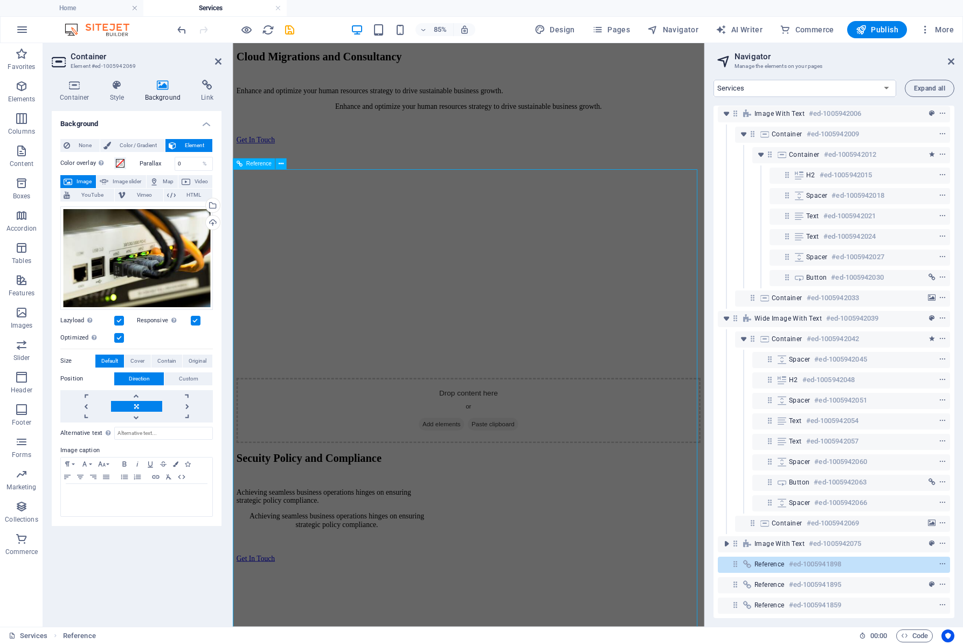
scroll to position [1840, 0]
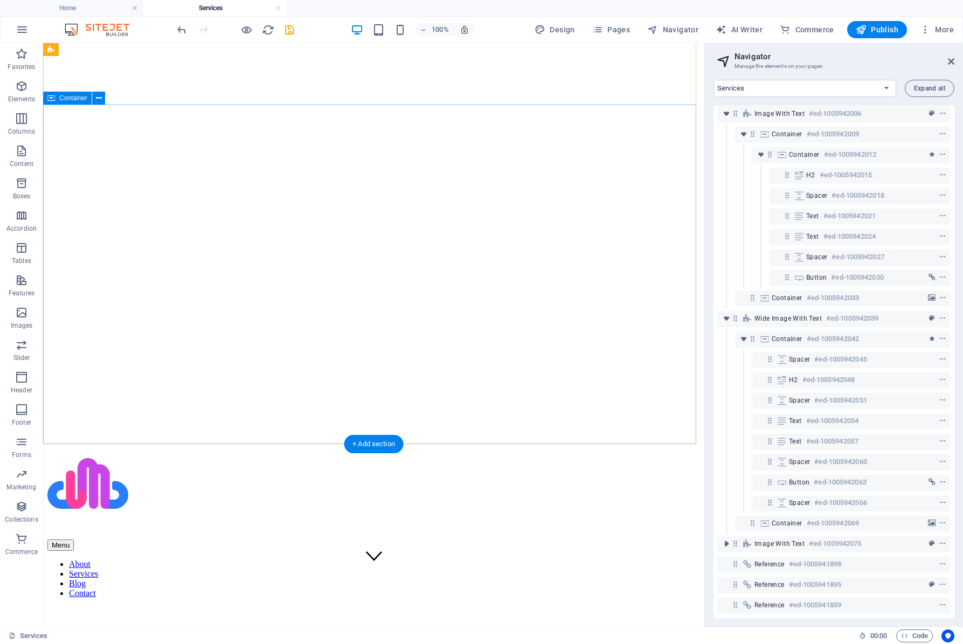
scroll to position [0, 0]
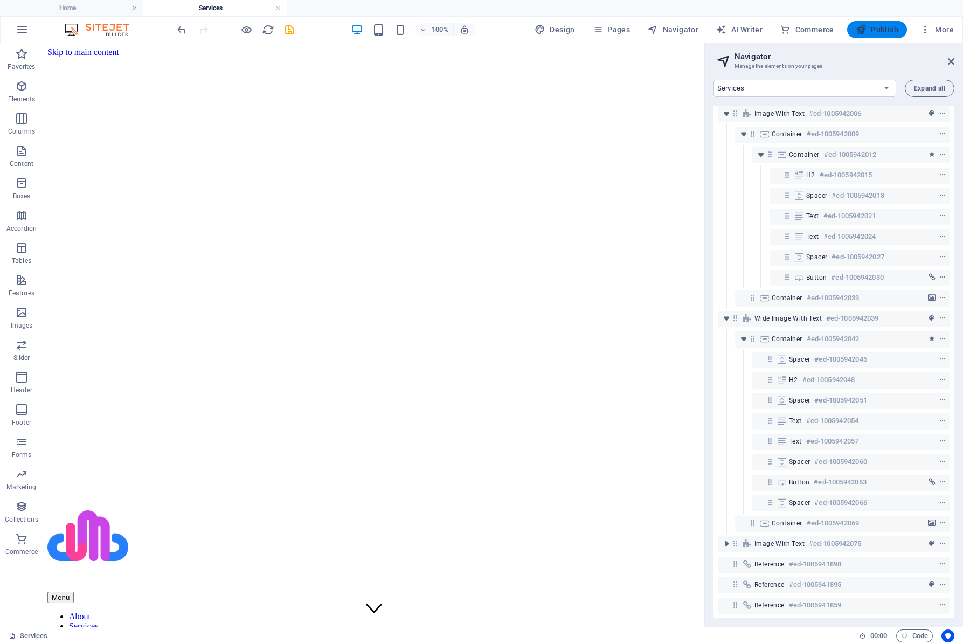
click at [876, 32] on span "Publish" at bounding box center [877, 29] width 43 height 11
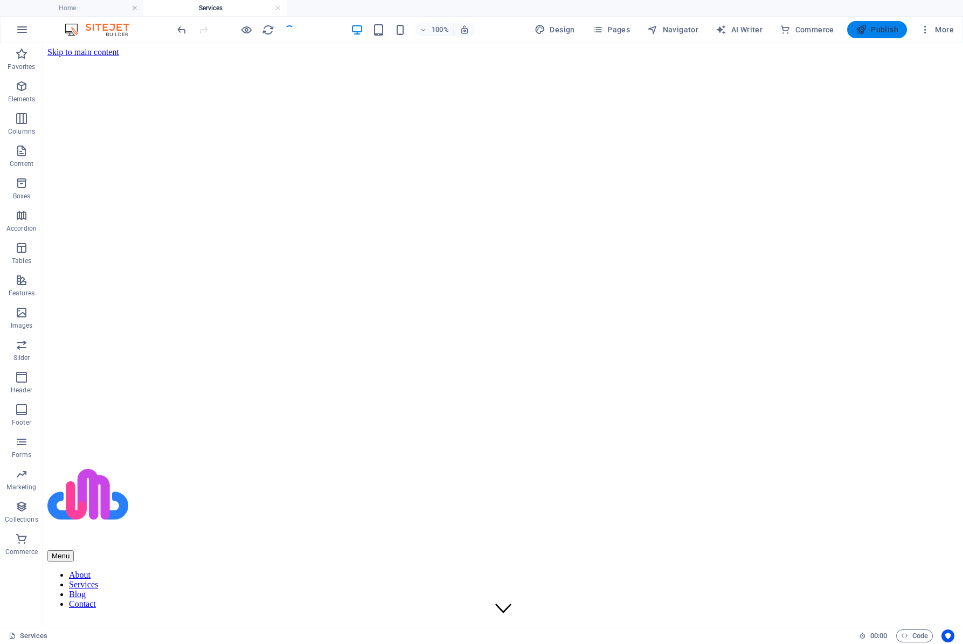
click at [876, 30] on span "Publish" at bounding box center [877, 29] width 43 height 11
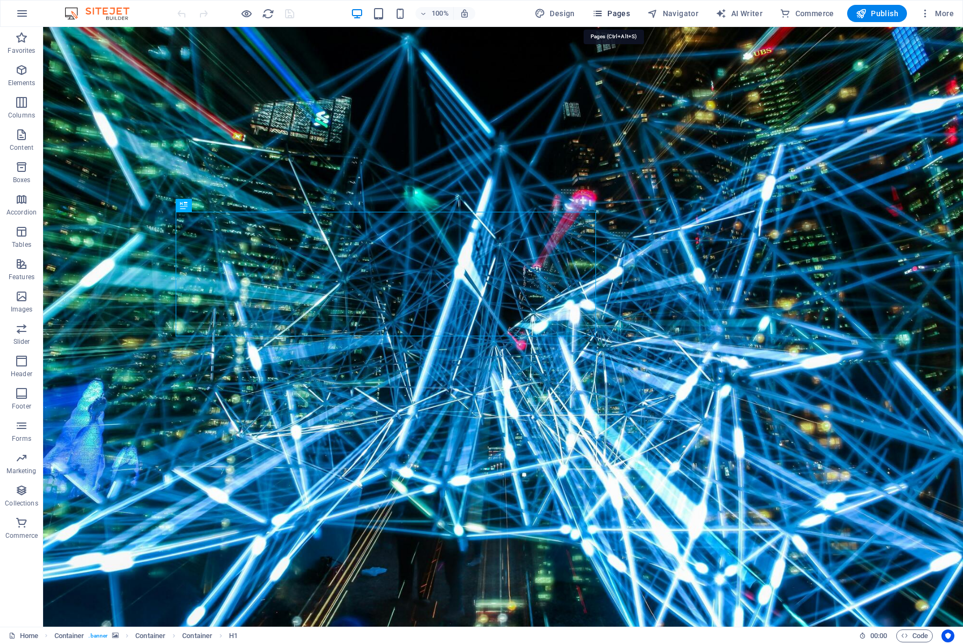
click at [620, 12] on span "Pages" at bounding box center [611, 13] width 38 height 11
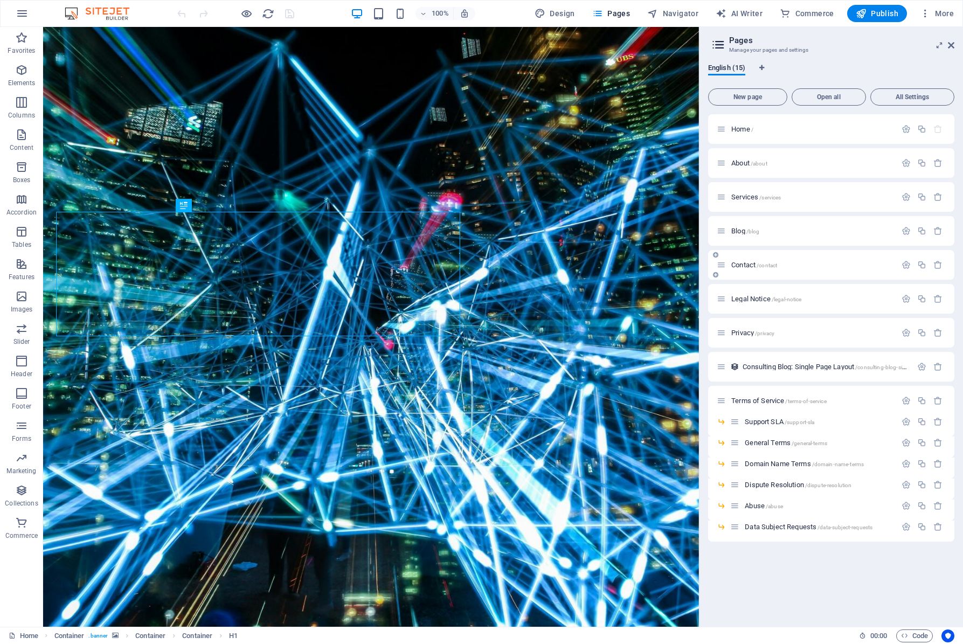
click at [750, 269] on div "Contact /contact" at bounding box center [807, 265] width 180 height 12
click at [750, 265] on span "Contact /contact" at bounding box center [754, 265] width 46 height 8
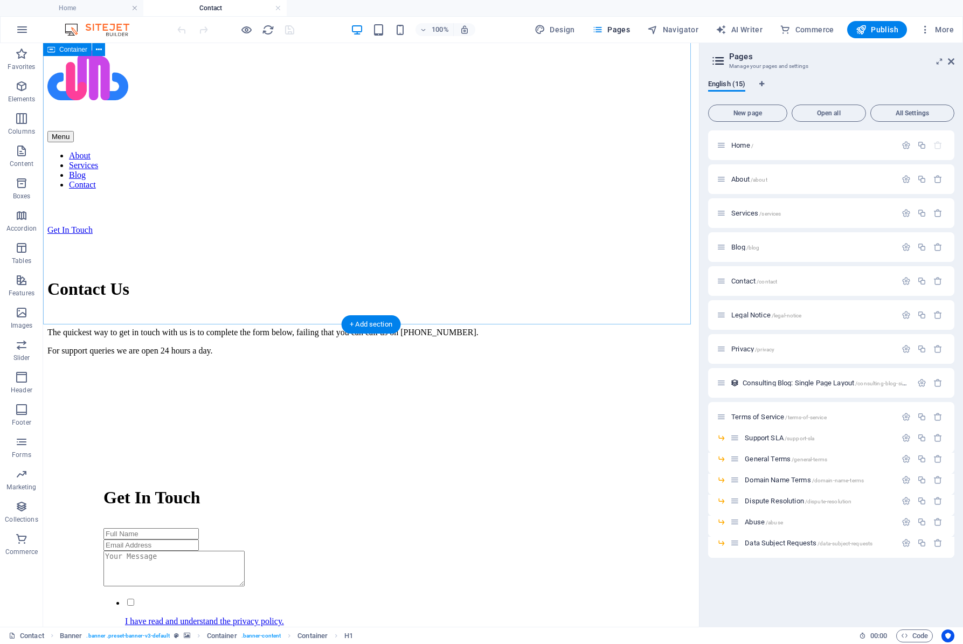
scroll to position [539, 0]
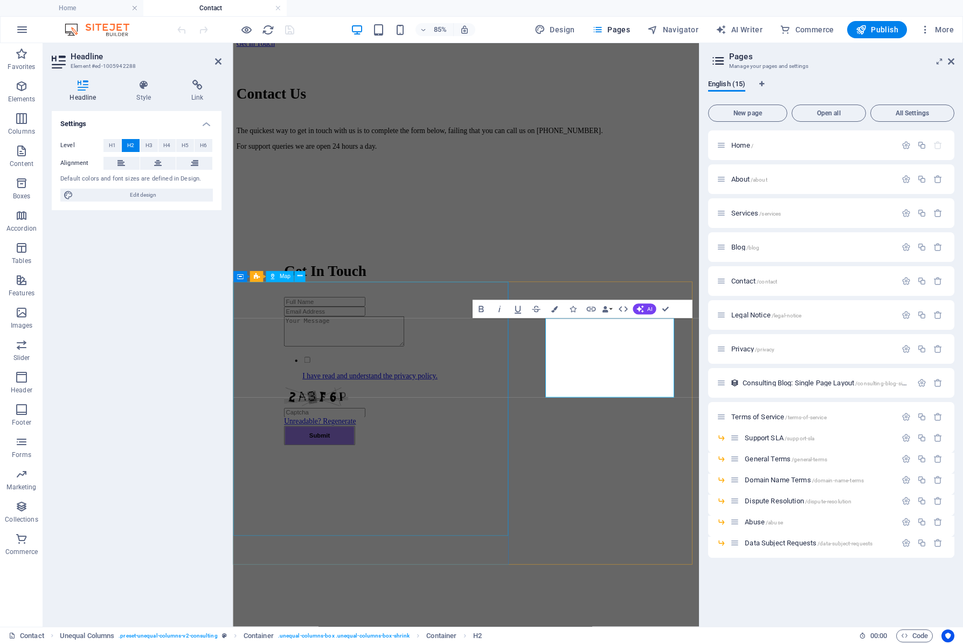
scroll to position [581, 0]
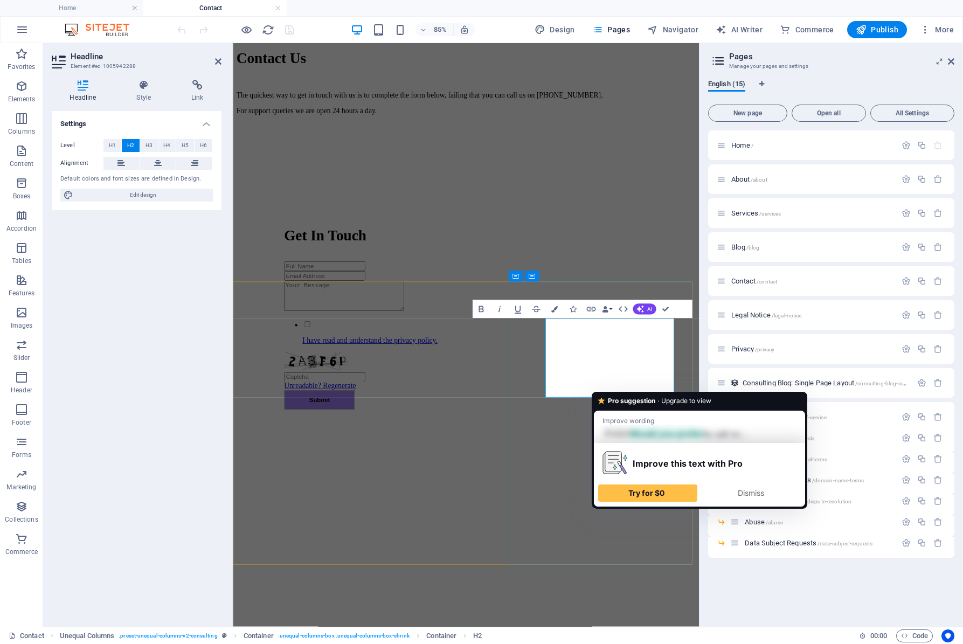
copy h2 "Prefer"
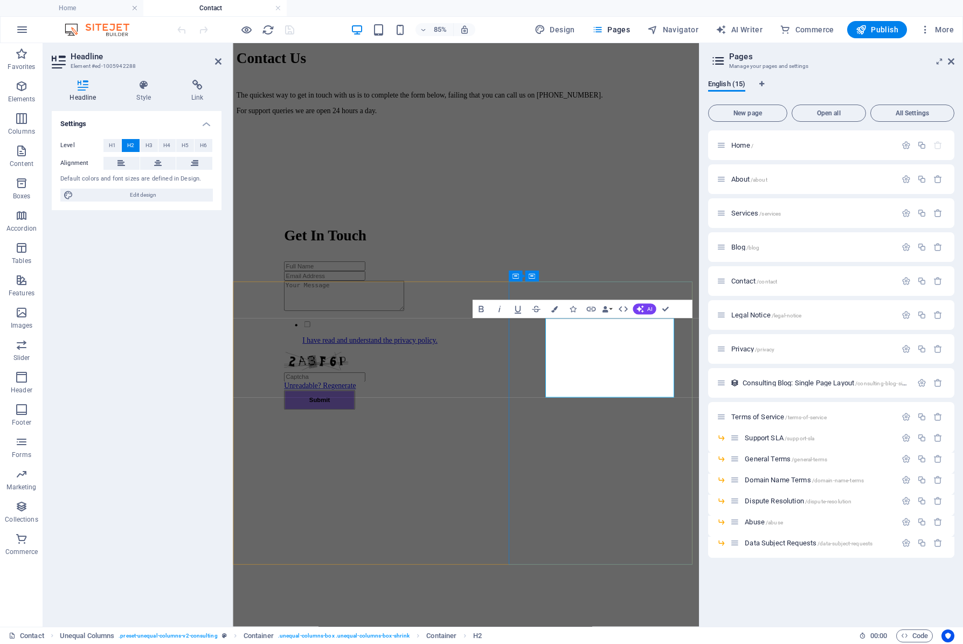
drag, startPoint x: 743, startPoint y: 376, endPoint x: 671, endPoint y: 379, distance: 72.8
click at [695, 278] on div "Get In Touch I have read and understand the privacy policy. Unreadable? Regener…" at bounding box center [507, 599] width 540 height 819
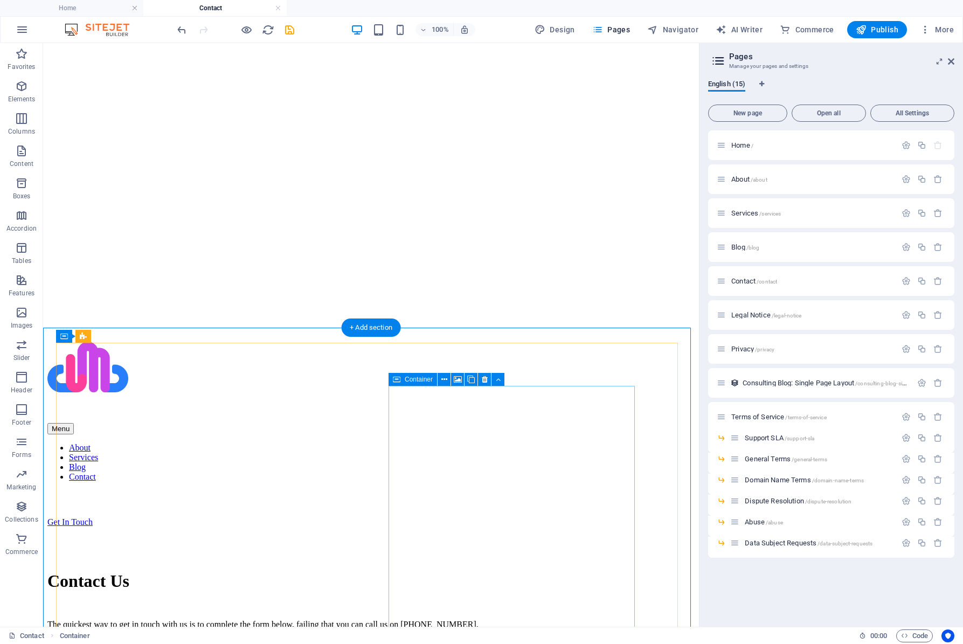
scroll to position [0, 0]
